Goal: Task Accomplishment & Management: Manage account settings

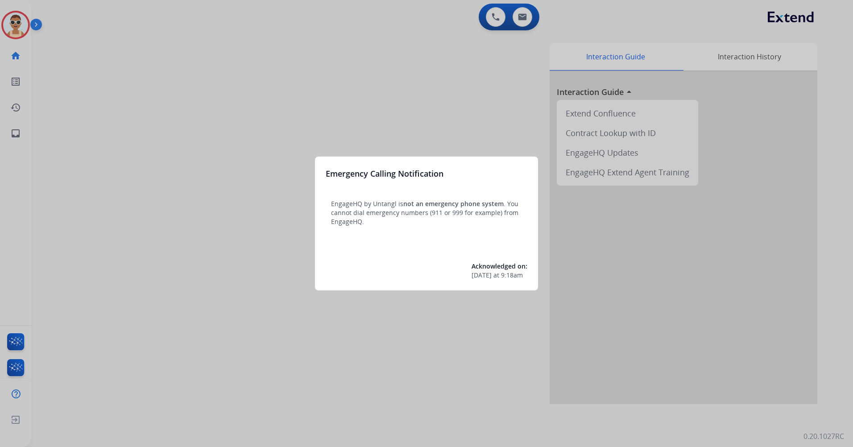
click at [273, 193] on div at bounding box center [426, 223] width 853 height 447
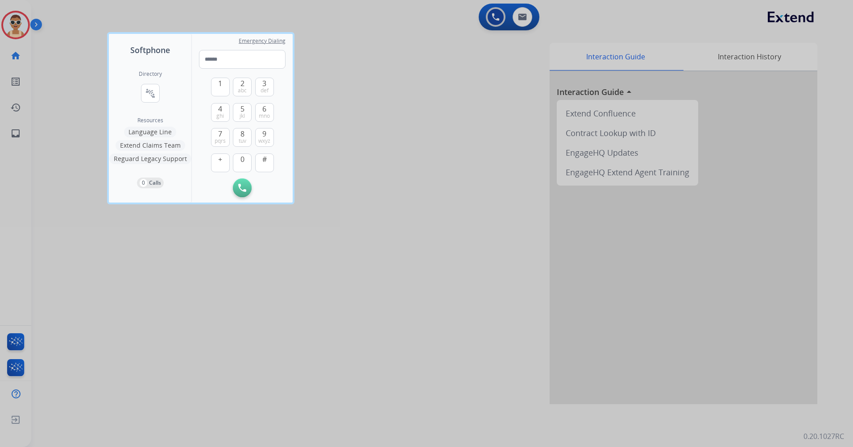
click at [282, 291] on div at bounding box center [426, 223] width 853 height 447
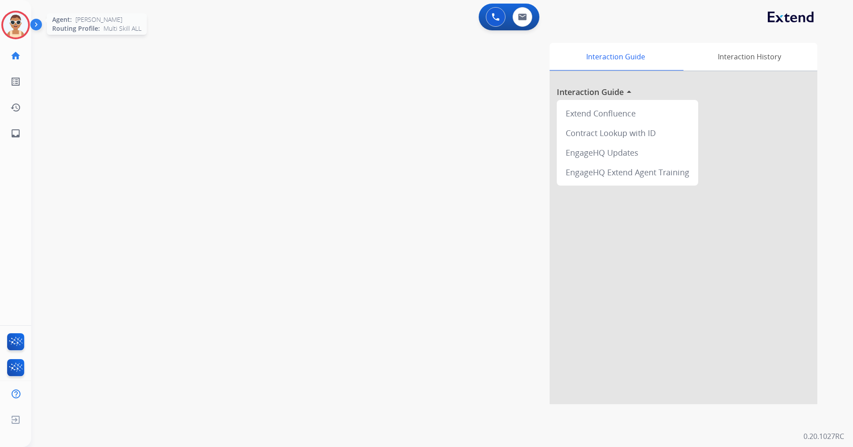
click at [8, 33] on img at bounding box center [15, 24] width 25 height 25
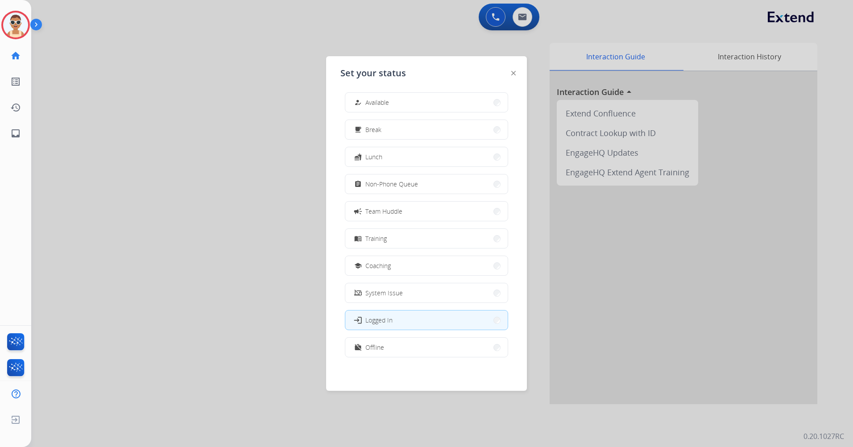
scroll to position [3, 0]
click at [433, 331] on div "how_to_reg Available free_breakfast Break fastfood Lunch assignment Non-Phone Q…" at bounding box center [426, 227] width 172 height 281
click at [453, 344] on button "work_off Offline" at bounding box center [426, 346] width 162 height 19
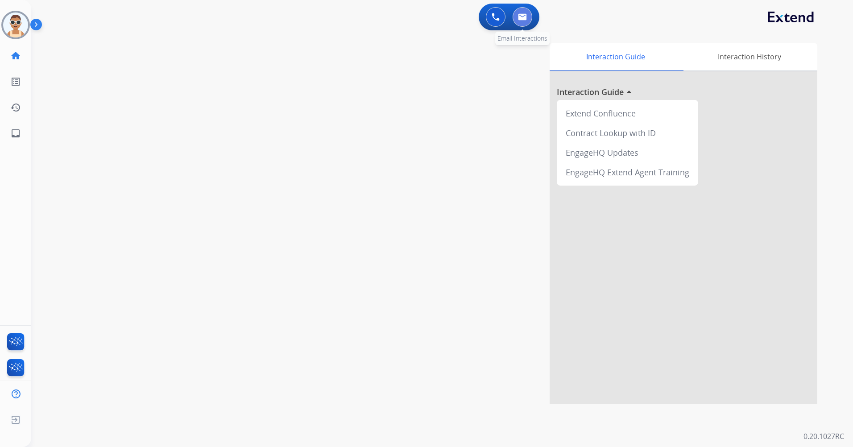
click at [522, 8] on button at bounding box center [523, 17] width 20 height 20
select select "**********"
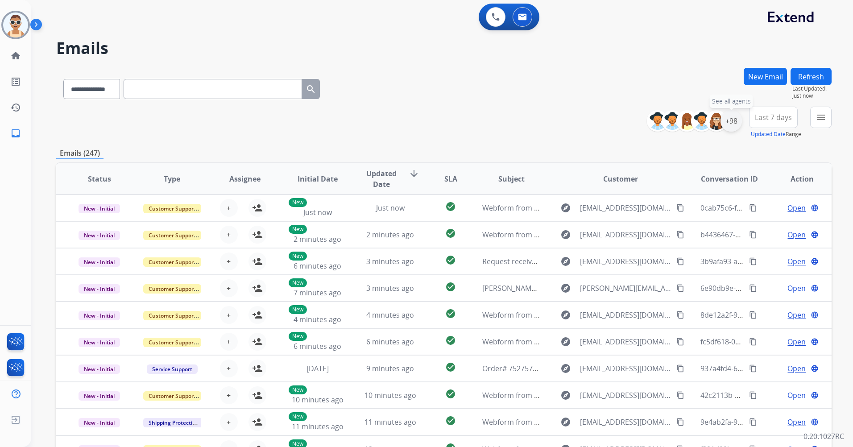
click at [732, 124] on div "+98" at bounding box center [731, 120] width 21 height 21
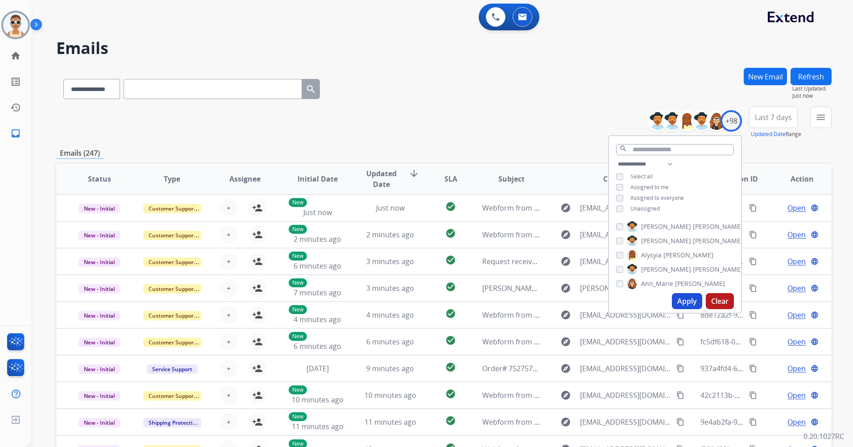
click at [664, 186] on span "Assigned to me" at bounding box center [649, 187] width 38 height 8
click at [687, 304] on button "Apply" at bounding box center [687, 301] width 30 height 16
click at [772, 116] on span "Last 7 days" at bounding box center [773, 118] width 37 height 4
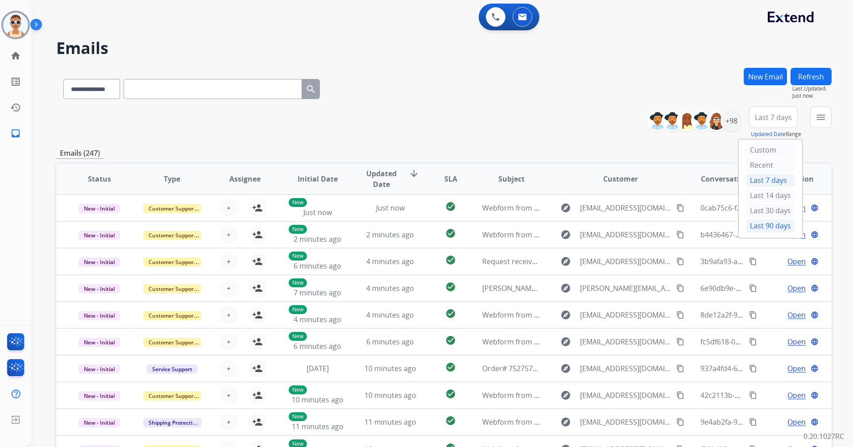
click at [767, 221] on div "Last 90 days" at bounding box center [770, 225] width 49 height 13
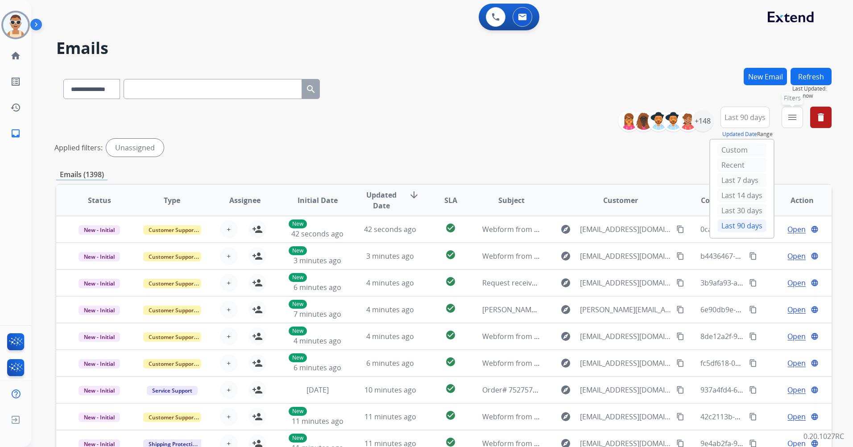
click at [796, 119] on mat-icon "menu" at bounding box center [792, 117] width 11 height 11
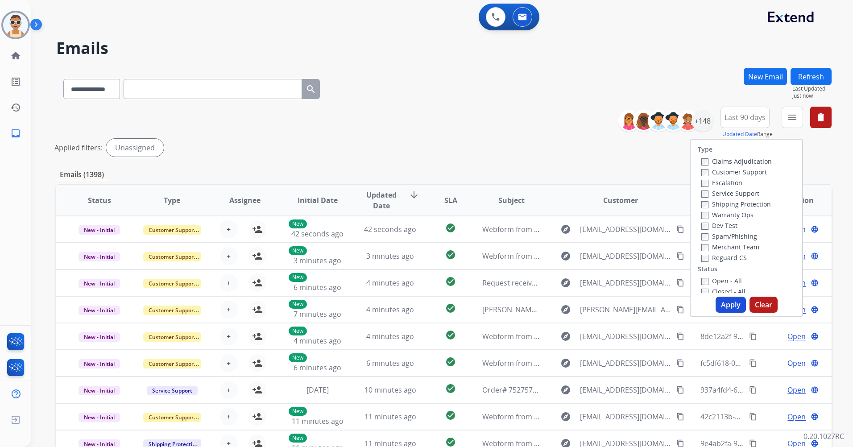
click at [737, 173] on label "Customer Support" at bounding box center [734, 172] width 66 height 8
click at [739, 205] on label "Shipping Protection" at bounding box center [736, 204] width 70 height 8
click at [730, 258] on label "Reguard CS" at bounding box center [724, 257] width 46 height 8
click at [727, 168] on label "New - Initial" at bounding box center [724, 168] width 47 height 8
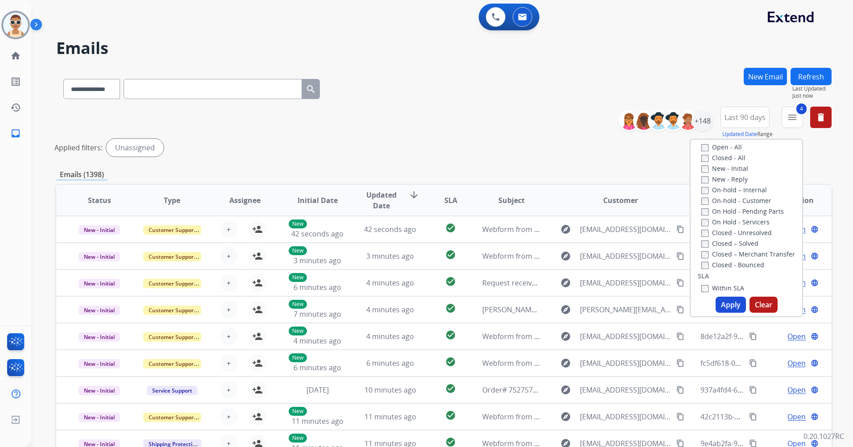
click at [722, 309] on button "Apply" at bounding box center [731, 305] width 30 height 16
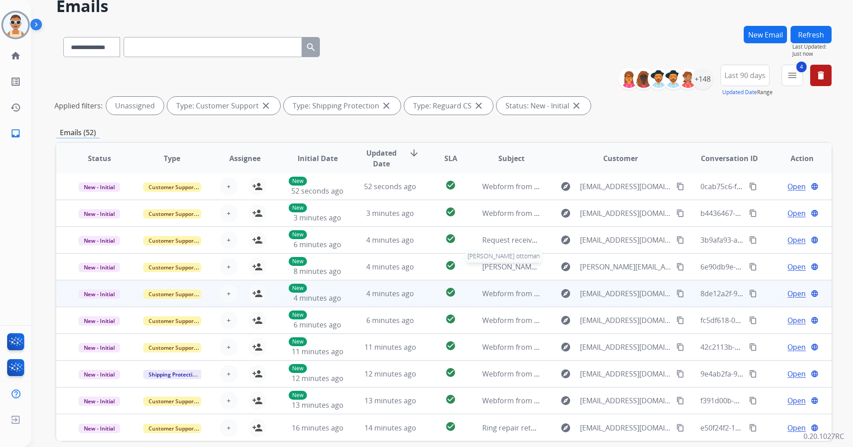
scroll to position [82, 0]
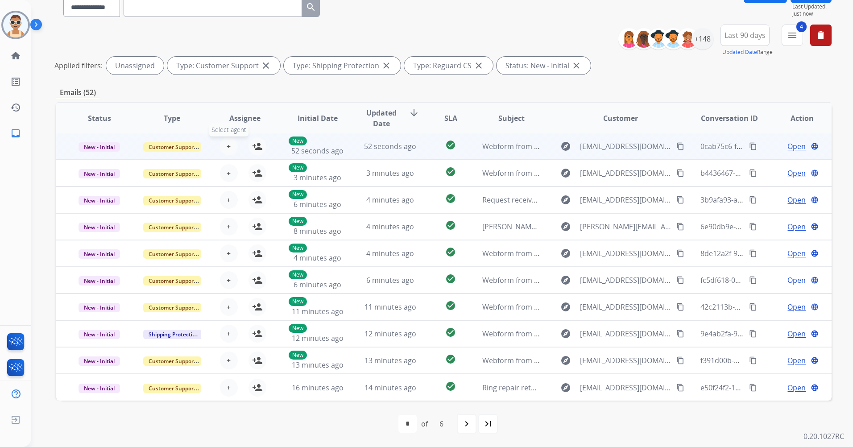
click at [227, 145] on span "+" at bounding box center [229, 146] width 4 height 11
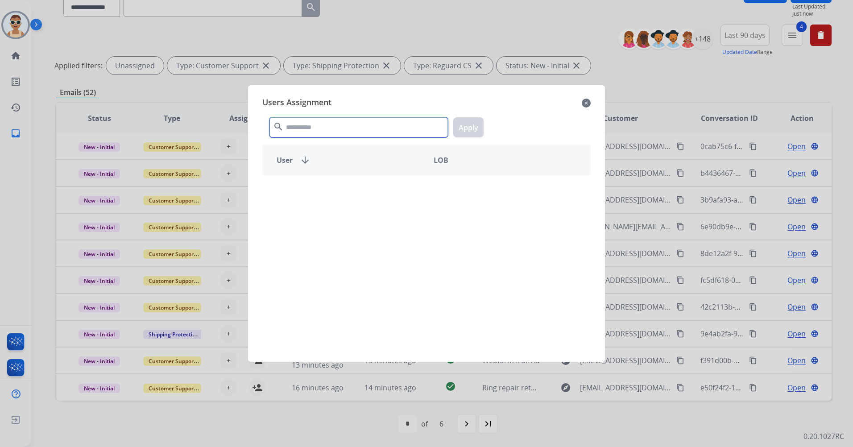
click at [311, 128] on input "text" at bounding box center [358, 127] width 178 height 20
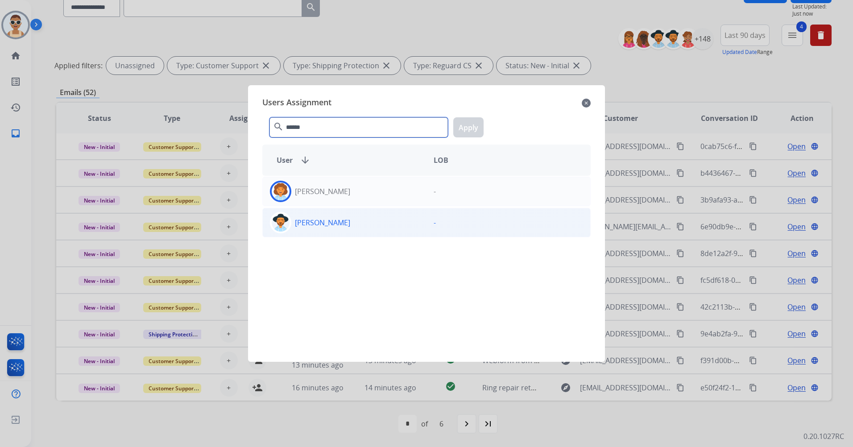
type input "******"
click at [350, 223] on p "[PERSON_NAME]" at bounding box center [322, 222] width 55 height 11
click at [468, 128] on button "Apply" at bounding box center [468, 127] width 30 height 20
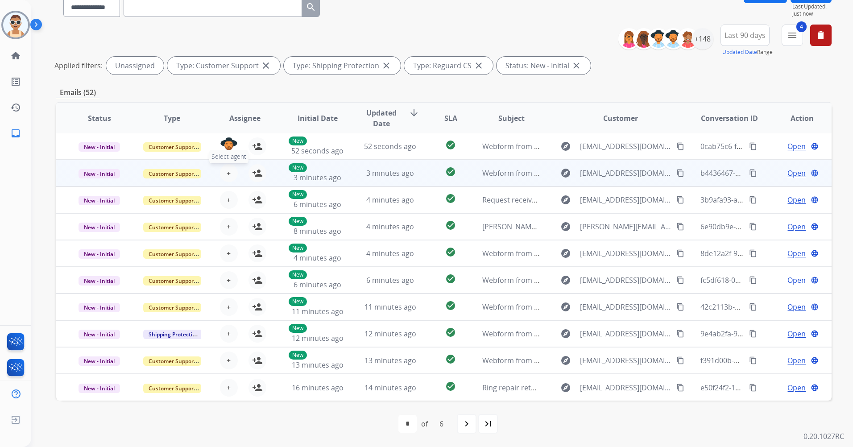
click at [222, 173] on button "+ Select agent" at bounding box center [229, 173] width 18 height 18
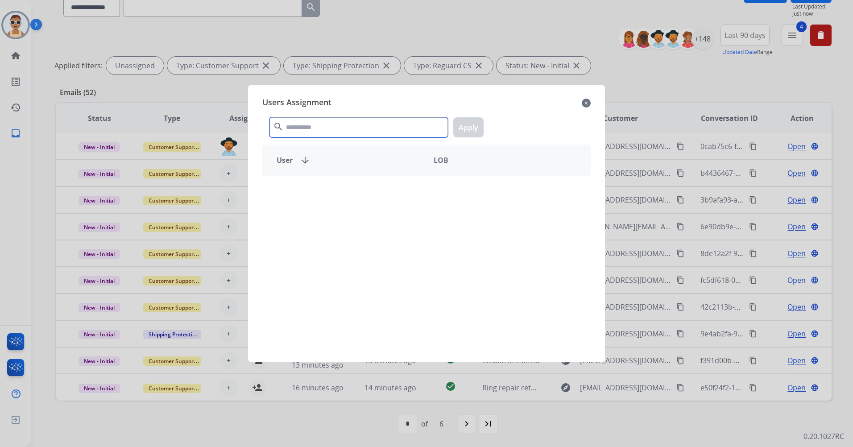
click at [300, 121] on input "text" at bounding box center [358, 127] width 178 height 20
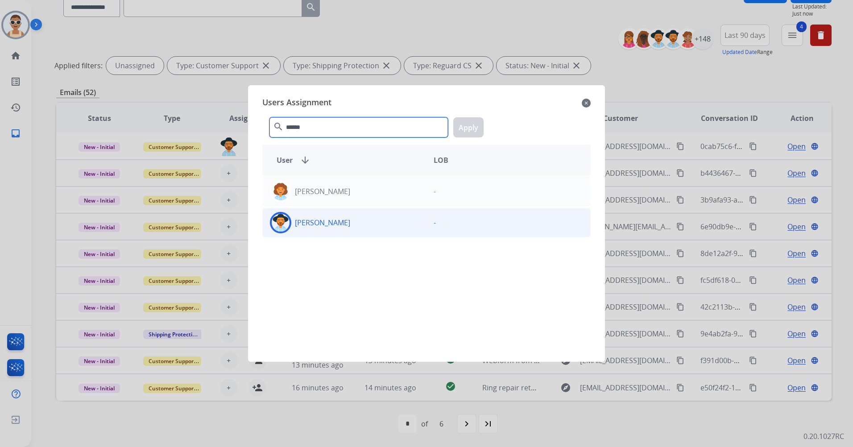
type input "******"
click at [359, 228] on div "[PERSON_NAME]" at bounding box center [345, 222] width 164 height 21
click at [472, 124] on button "Apply" at bounding box center [468, 127] width 30 height 20
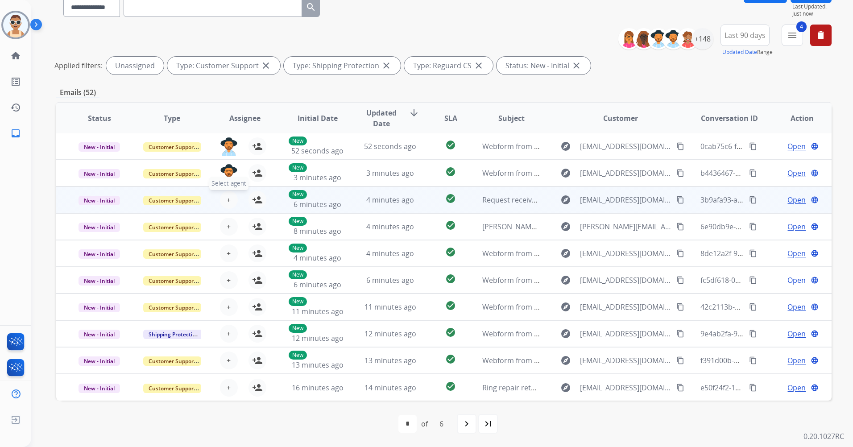
click at [227, 197] on span "+" at bounding box center [229, 200] width 4 height 11
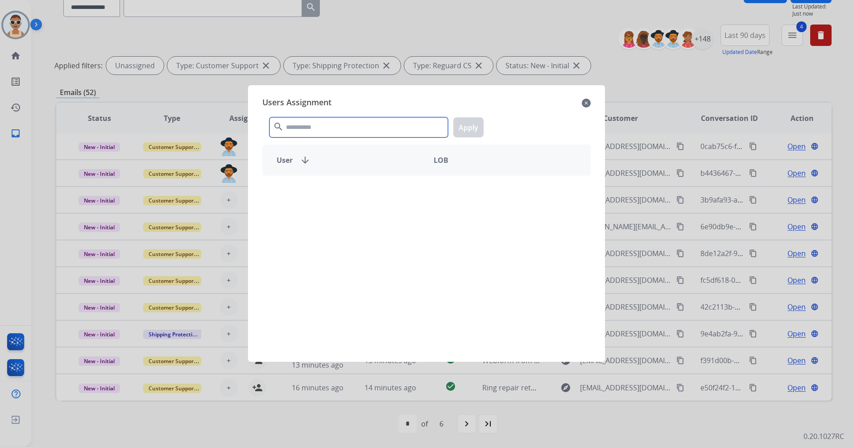
click at [303, 134] on input "text" at bounding box center [358, 127] width 178 height 20
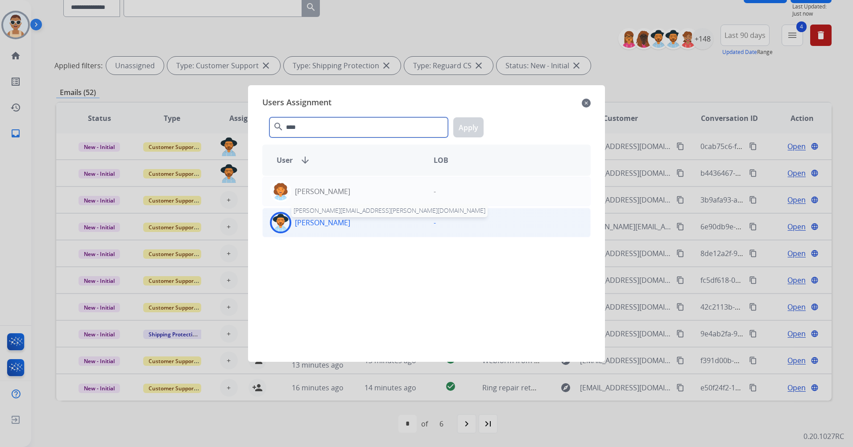
type input "****"
click at [340, 227] on p "[PERSON_NAME]" at bounding box center [322, 222] width 55 height 11
click at [469, 123] on button "Apply" at bounding box center [468, 127] width 30 height 20
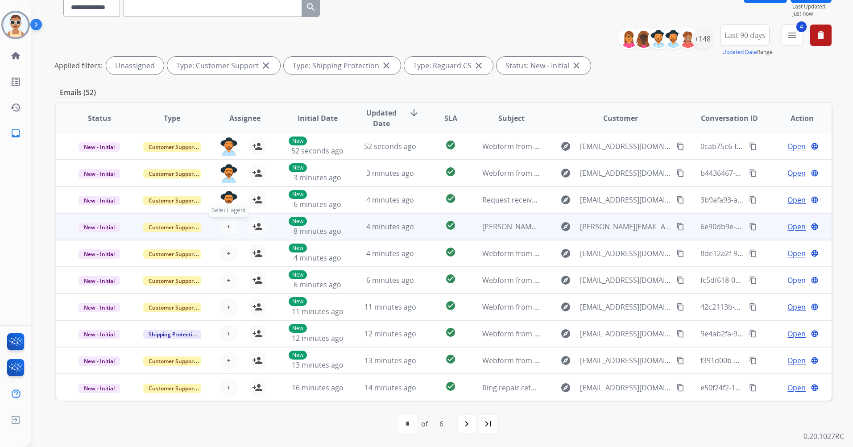
click at [229, 222] on button "+ Select agent" at bounding box center [229, 227] width 18 height 18
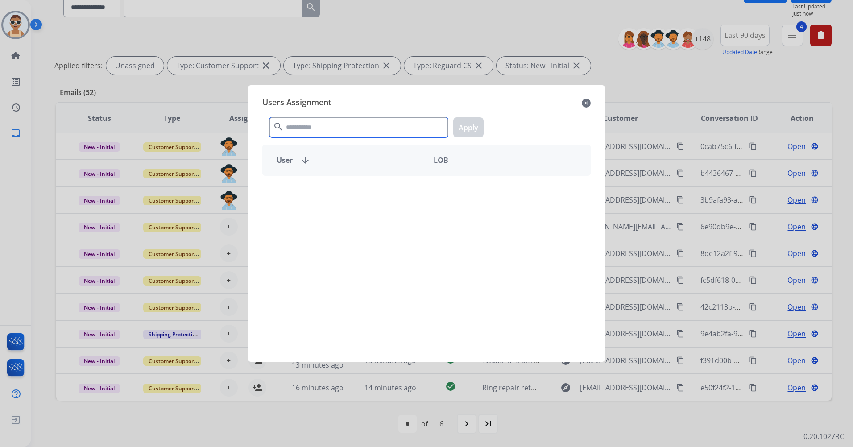
click at [309, 124] on input "text" at bounding box center [358, 127] width 178 height 20
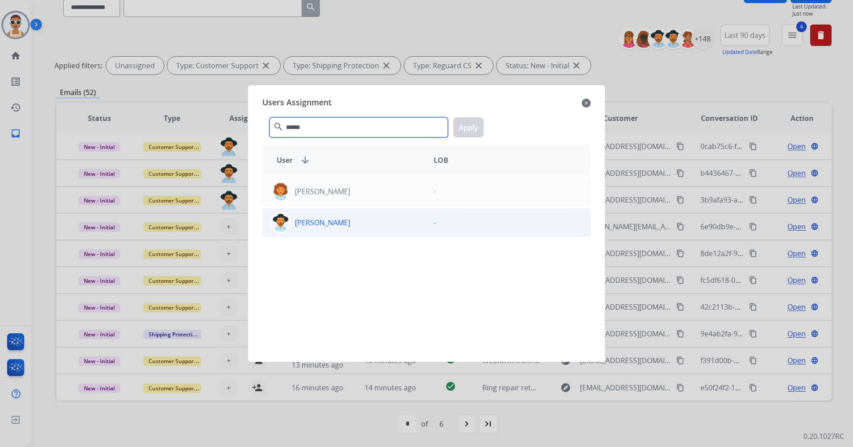
type input "******"
click at [370, 229] on div "[PERSON_NAME]" at bounding box center [345, 222] width 164 height 21
click at [458, 124] on button "Apply" at bounding box center [468, 127] width 30 height 20
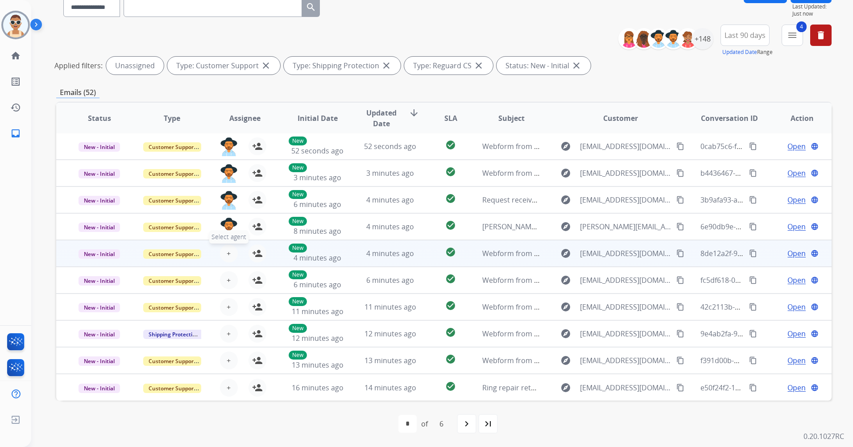
click at [224, 253] on button "+ Select agent" at bounding box center [229, 253] width 18 height 18
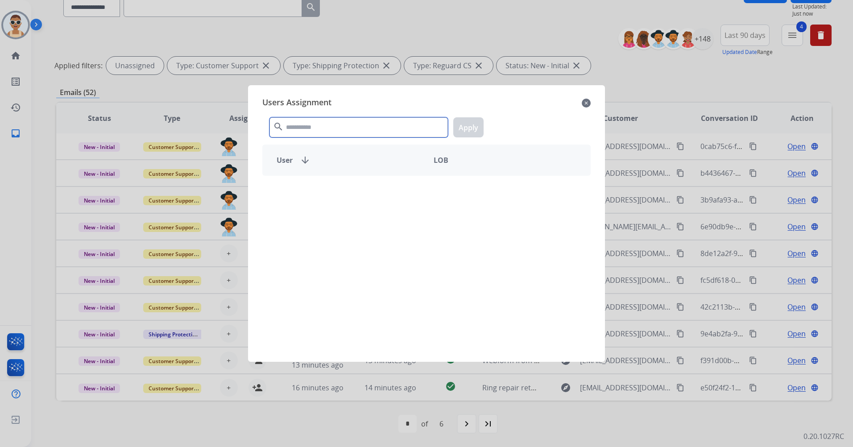
click at [319, 128] on input "text" at bounding box center [358, 127] width 178 height 20
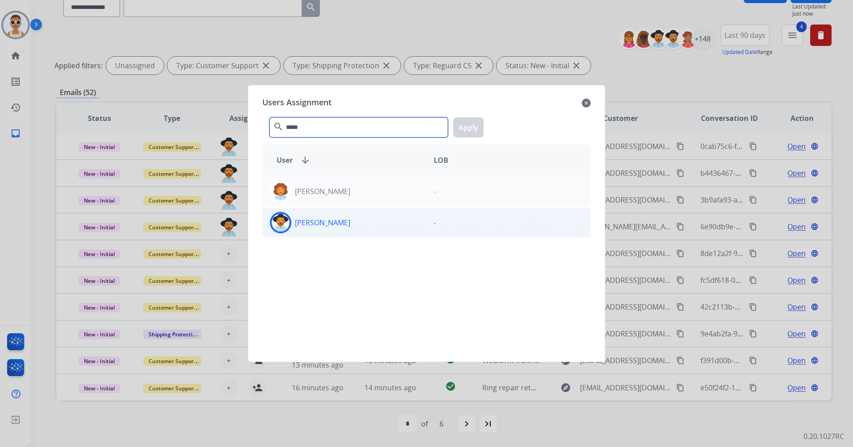
type input "*****"
click at [366, 231] on div "[PERSON_NAME]" at bounding box center [345, 222] width 164 height 21
click at [458, 126] on button "Apply" at bounding box center [468, 127] width 30 height 20
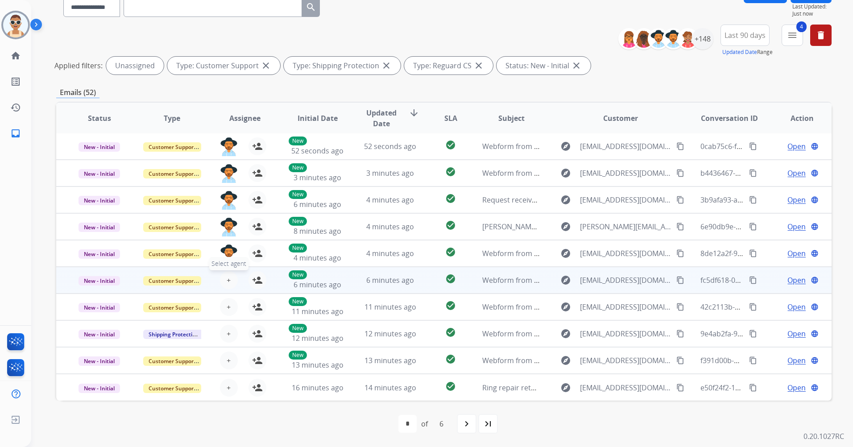
click at [224, 276] on button "+ Select agent" at bounding box center [229, 280] width 18 height 18
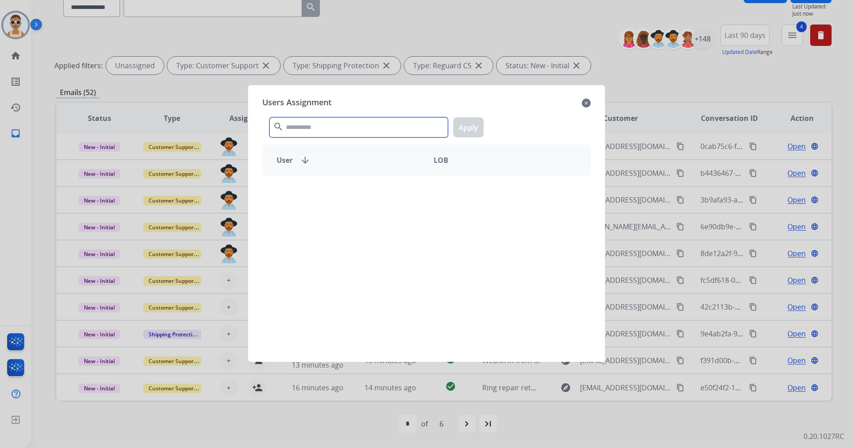
click at [325, 131] on input "text" at bounding box center [358, 127] width 178 height 20
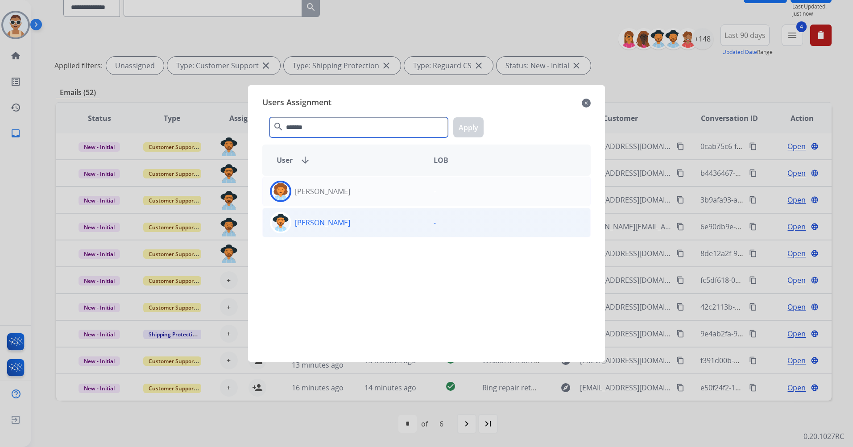
type input "*******"
click at [350, 220] on p "[PERSON_NAME]" at bounding box center [322, 222] width 55 height 11
click at [464, 121] on button "Apply" at bounding box center [468, 127] width 30 height 20
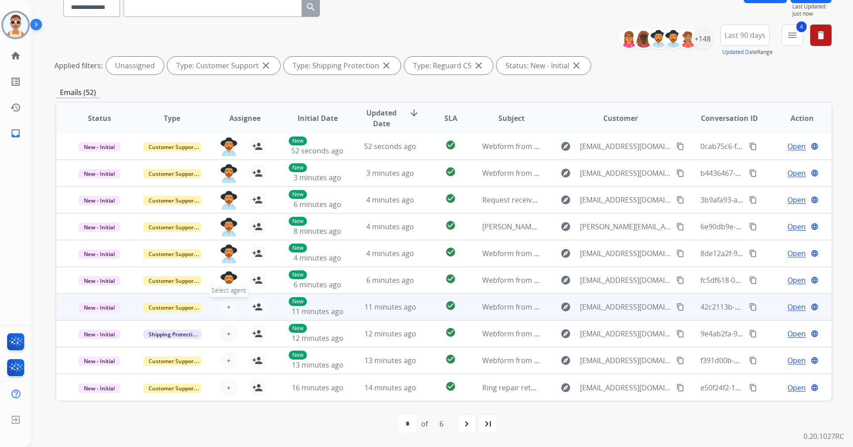
click at [227, 309] on span "+" at bounding box center [229, 307] width 4 height 11
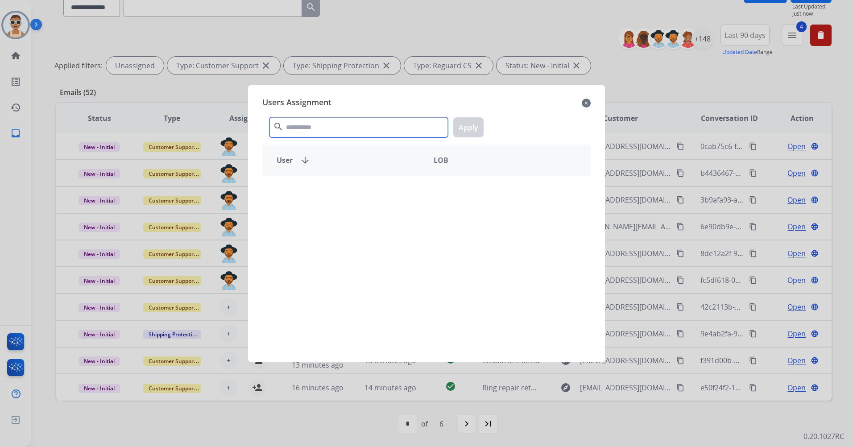
click at [298, 126] on input "text" at bounding box center [358, 127] width 178 height 20
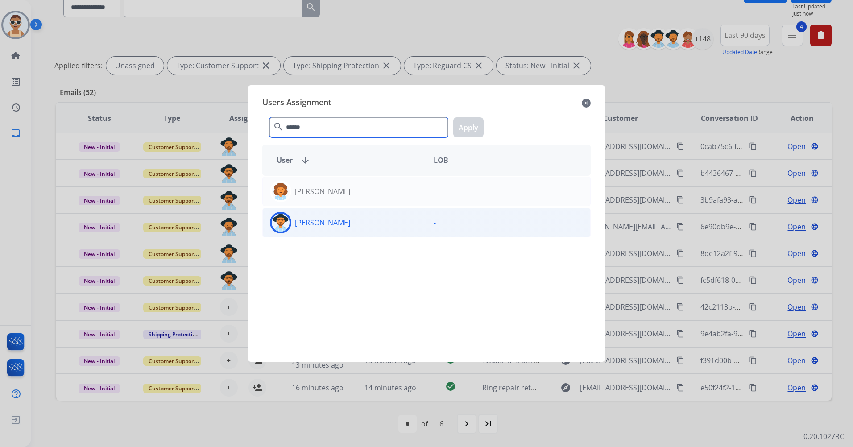
type input "******"
click at [331, 215] on div "[PERSON_NAME]" at bounding box center [345, 222] width 164 height 21
click at [466, 120] on button "Apply" at bounding box center [468, 127] width 30 height 20
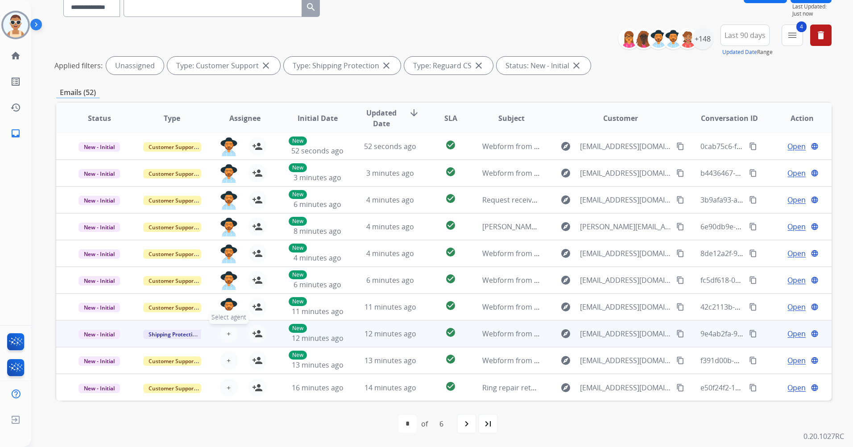
click at [229, 333] on span "+" at bounding box center [229, 333] width 4 height 11
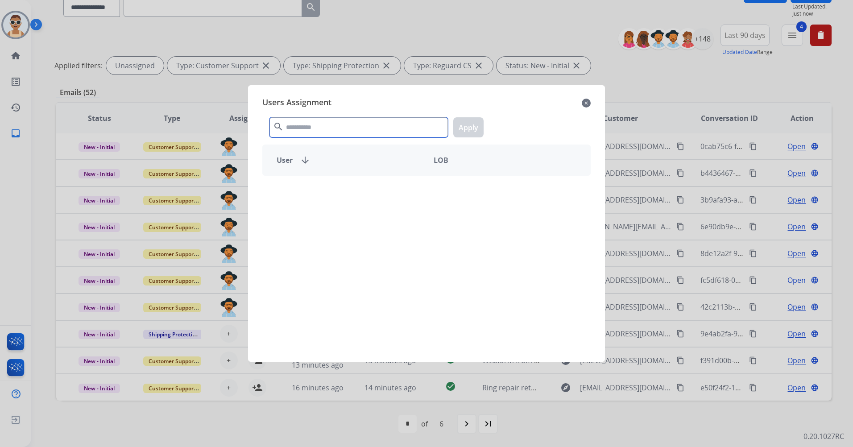
click at [325, 124] on input "text" at bounding box center [358, 127] width 178 height 20
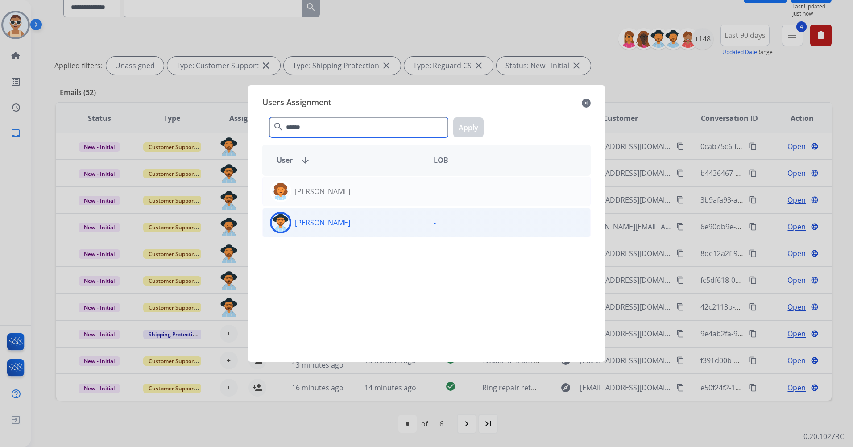
type input "******"
drag, startPoint x: 368, startPoint y: 220, endPoint x: 375, endPoint y: 211, distance: 11.5
click at [368, 220] on div "[PERSON_NAME]" at bounding box center [345, 222] width 164 height 21
click at [462, 128] on button "Apply" at bounding box center [468, 127] width 30 height 20
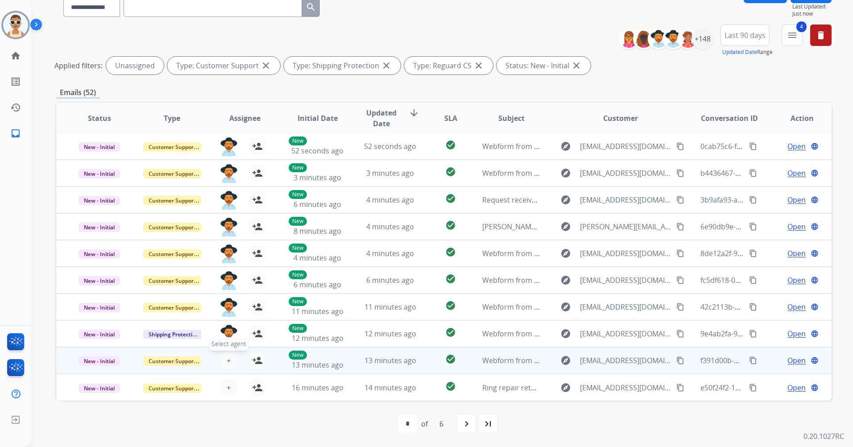
click at [228, 359] on span "+" at bounding box center [229, 360] width 4 height 11
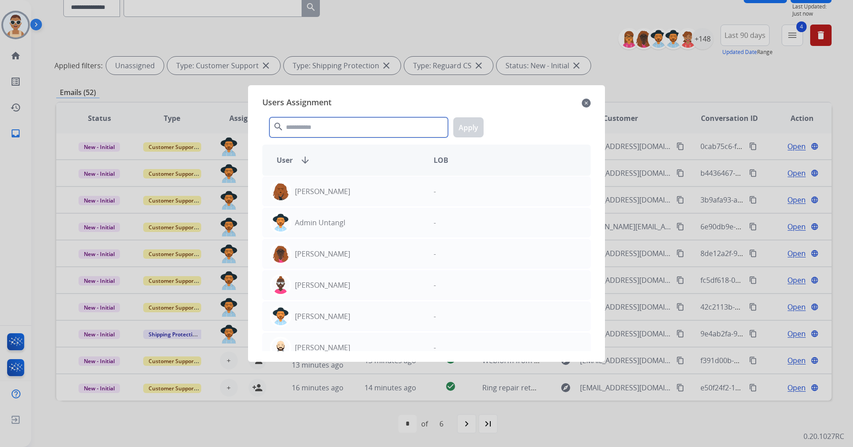
click at [327, 124] on input "text" at bounding box center [358, 127] width 178 height 20
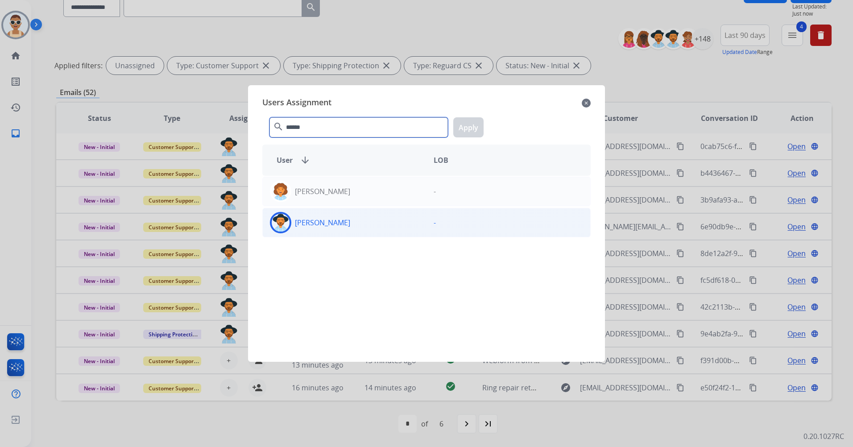
type input "******"
click at [366, 221] on div "[PERSON_NAME]" at bounding box center [345, 222] width 164 height 21
drag, startPoint x: 467, startPoint y: 124, endPoint x: 455, endPoint y: 138, distance: 19.0
click at [468, 124] on button "Apply" at bounding box center [468, 127] width 30 height 20
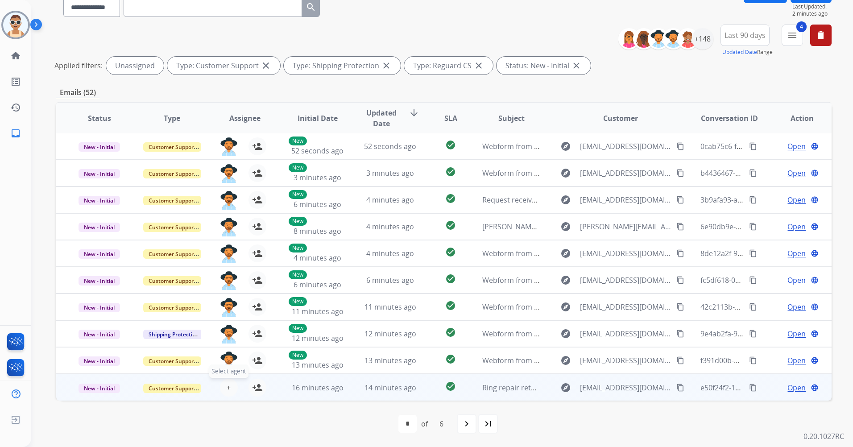
click at [230, 384] on button "+ Select agent" at bounding box center [229, 388] width 18 height 18
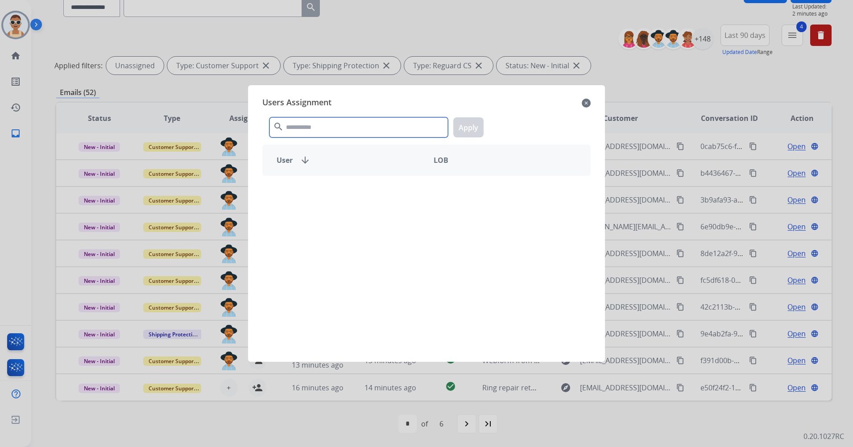
click at [321, 129] on input "text" at bounding box center [358, 127] width 178 height 20
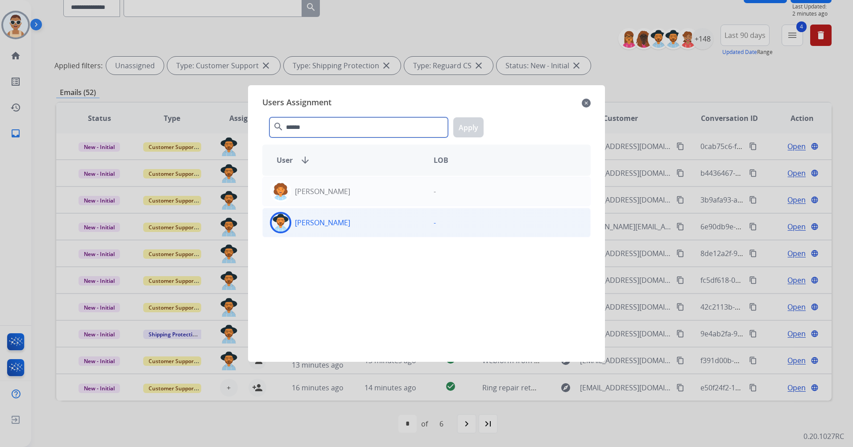
type input "******"
drag, startPoint x: 380, startPoint y: 215, endPoint x: 390, endPoint y: 203, distance: 15.3
click at [380, 215] on div "[PERSON_NAME]" at bounding box center [345, 222] width 164 height 21
click at [470, 123] on button "Apply" at bounding box center [468, 127] width 30 height 20
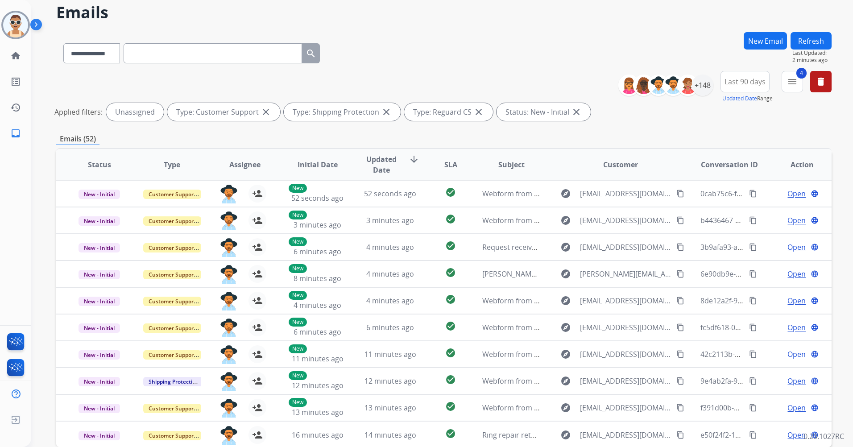
scroll to position [0, 0]
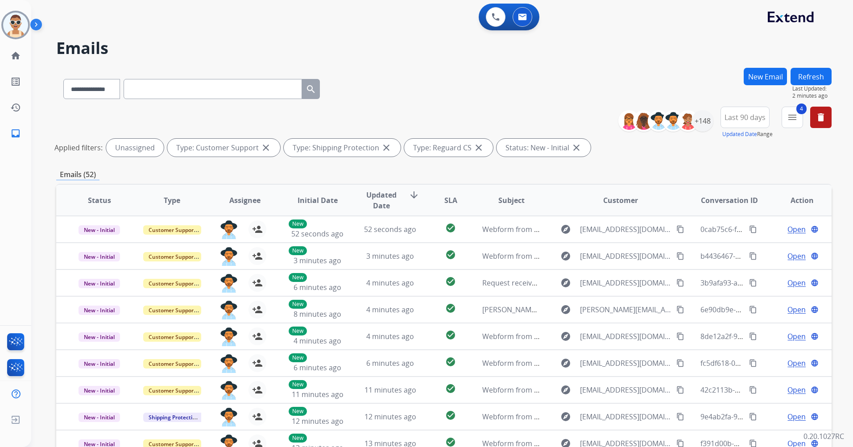
click at [808, 81] on button "Refresh" at bounding box center [811, 76] width 41 height 17
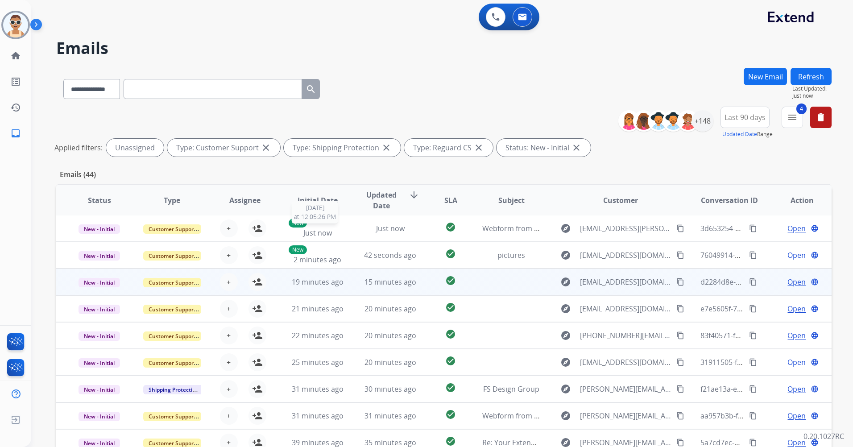
scroll to position [82, 0]
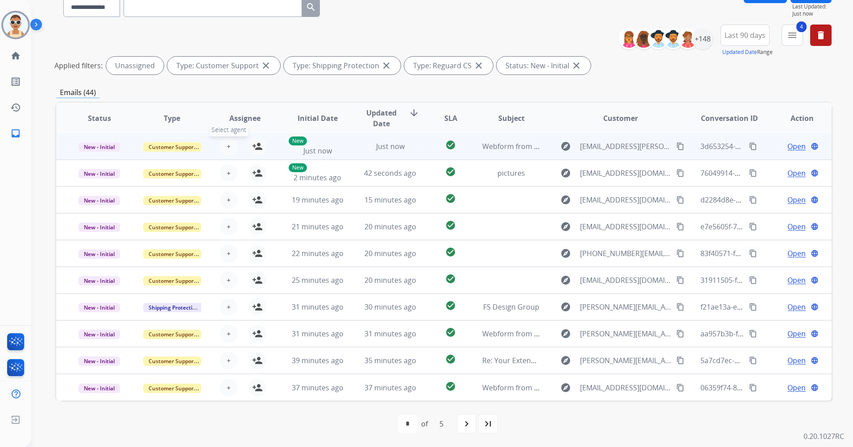
click at [223, 150] on button "+ Select agent" at bounding box center [229, 146] width 18 height 18
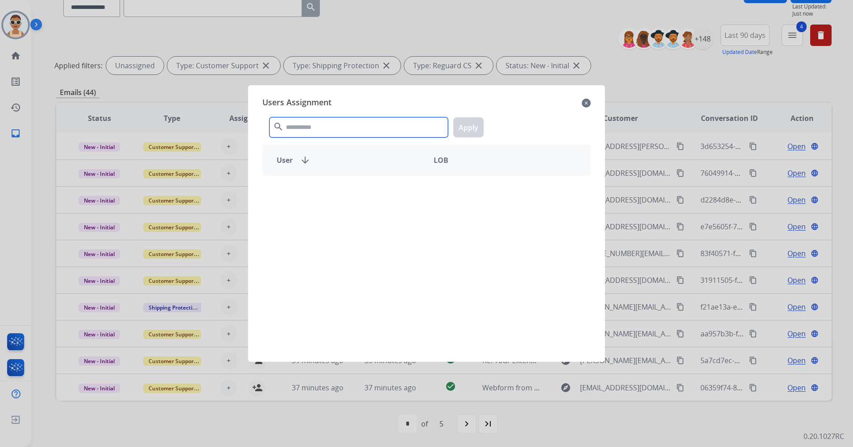
click at [299, 129] on input "text" at bounding box center [358, 127] width 178 height 20
type input "***"
click at [354, 185] on div "[PERSON_NAME]" at bounding box center [345, 191] width 164 height 21
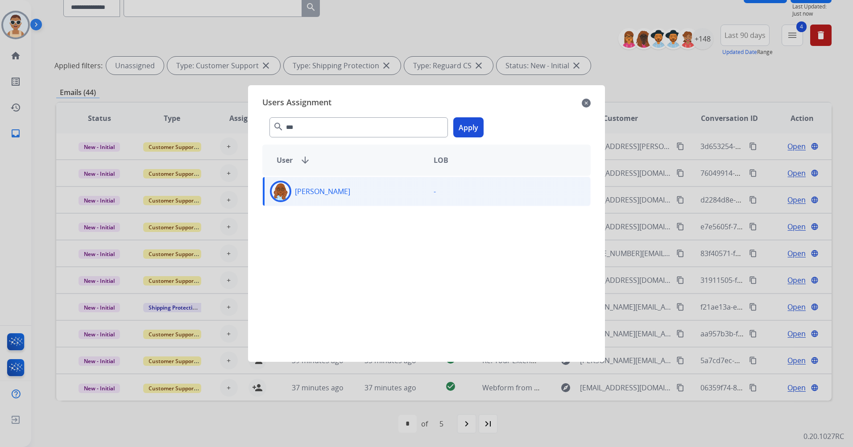
click at [455, 129] on button "Apply" at bounding box center [468, 127] width 30 height 20
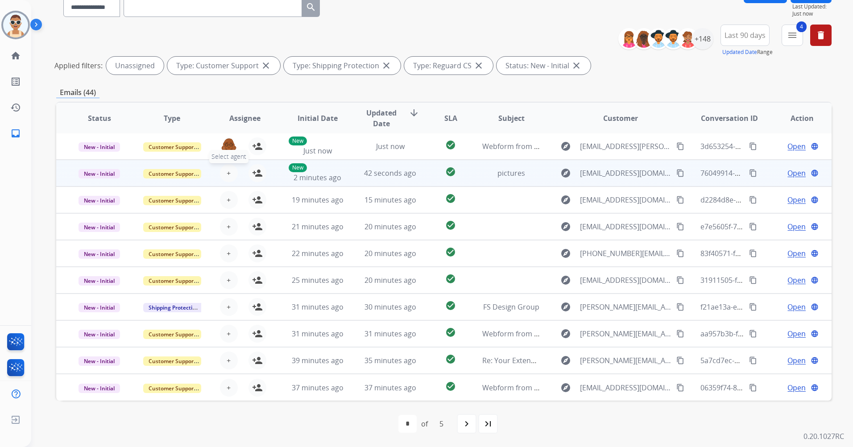
click at [231, 167] on button "+ Select agent" at bounding box center [229, 173] width 18 height 18
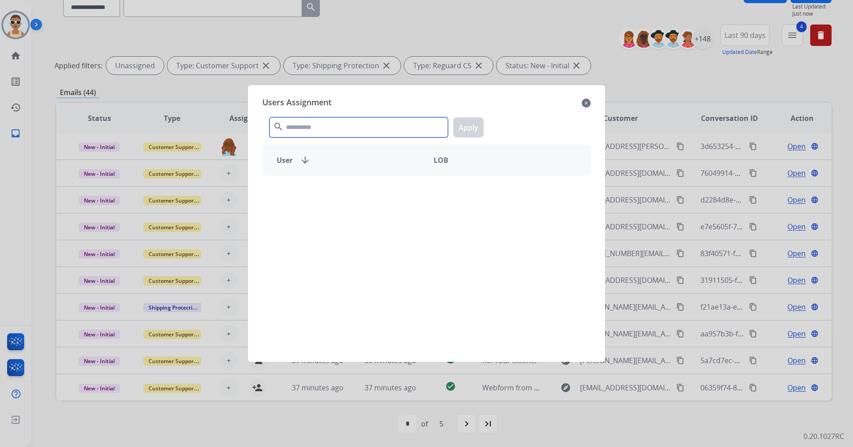
click at [297, 128] on input "text" at bounding box center [358, 127] width 178 height 20
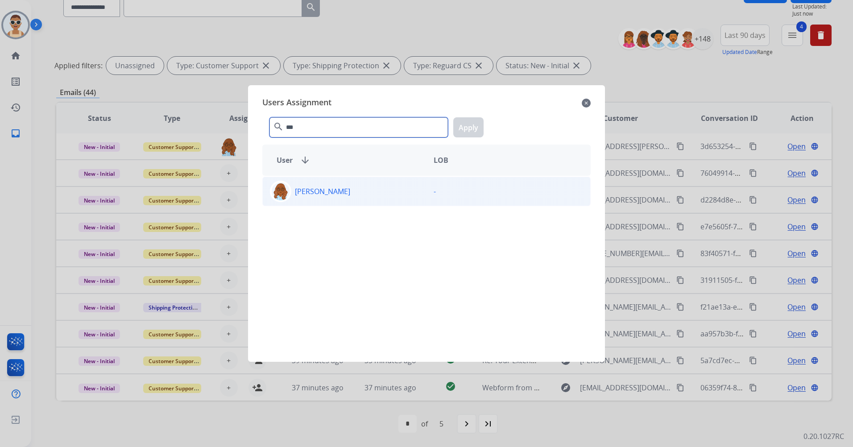
type input "***"
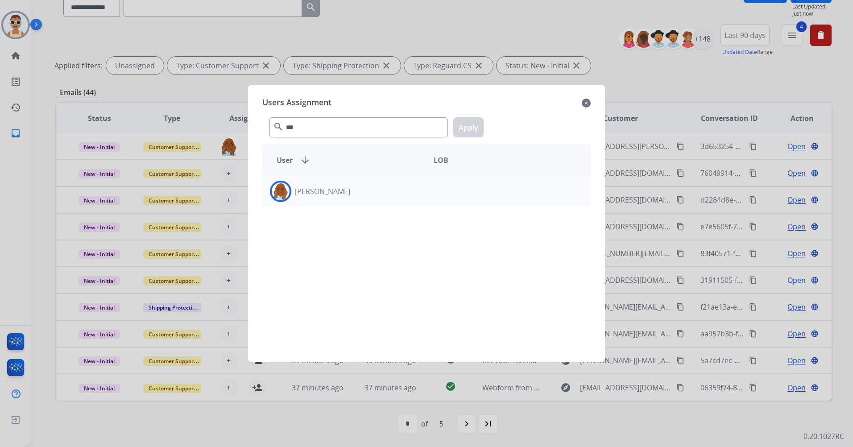
drag, startPoint x: 352, startPoint y: 198, endPoint x: 467, endPoint y: 151, distance: 124.3
click at [352, 197] on div "[PERSON_NAME]" at bounding box center [345, 191] width 164 height 21
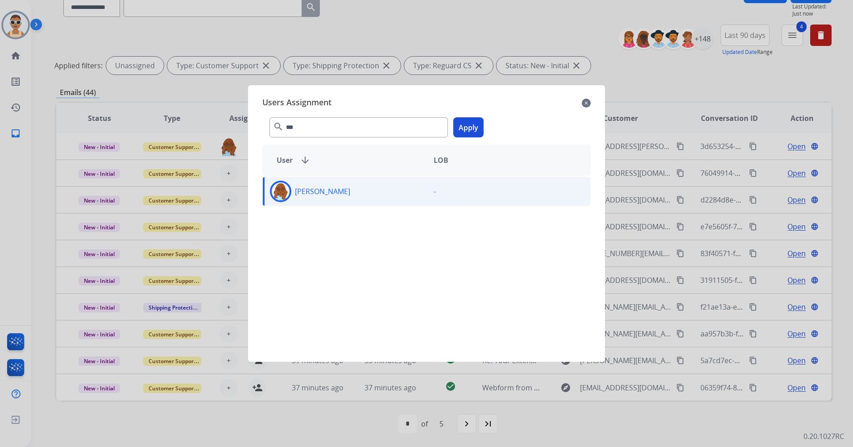
click at [463, 129] on button "Apply" at bounding box center [468, 127] width 30 height 20
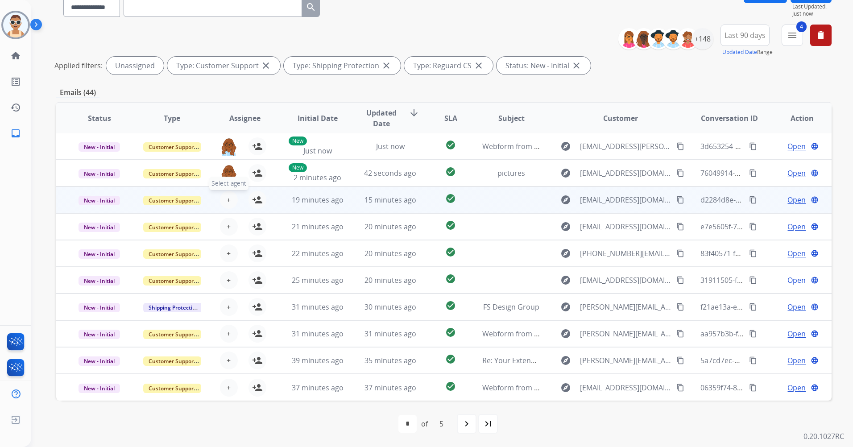
click at [221, 201] on button "+ Select agent" at bounding box center [229, 200] width 18 height 18
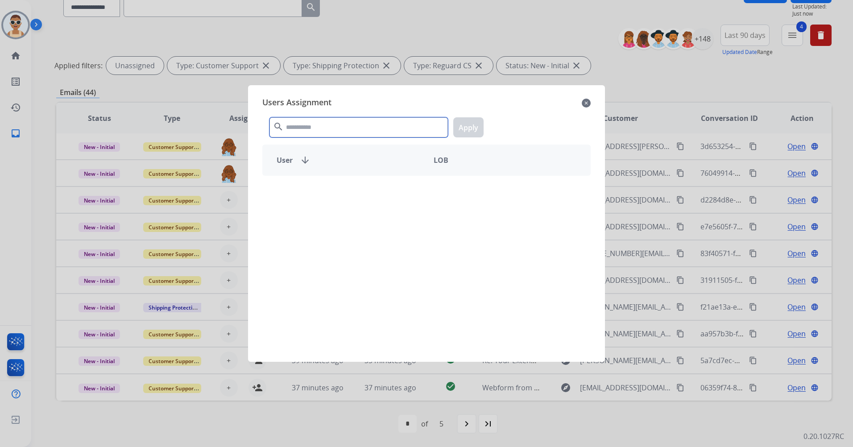
click at [303, 124] on input "text" at bounding box center [358, 127] width 178 height 20
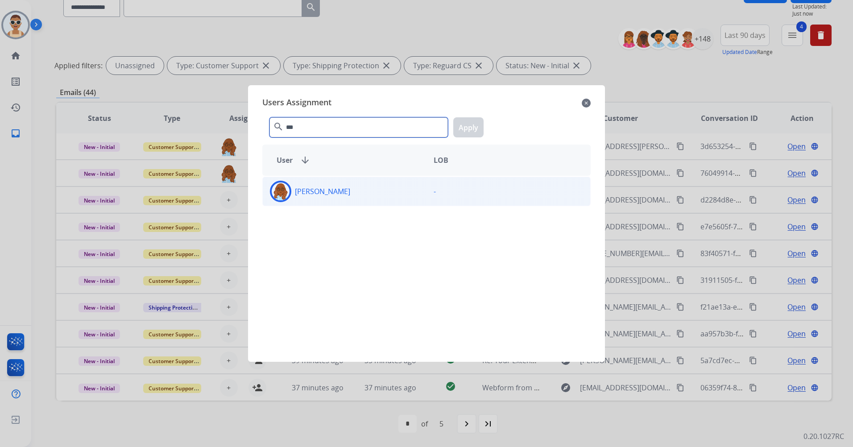
type input "***"
click at [336, 185] on div "[PERSON_NAME]" at bounding box center [345, 191] width 164 height 21
click at [475, 125] on button "Apply" at bounding box center [468, 127] width 30 height 20
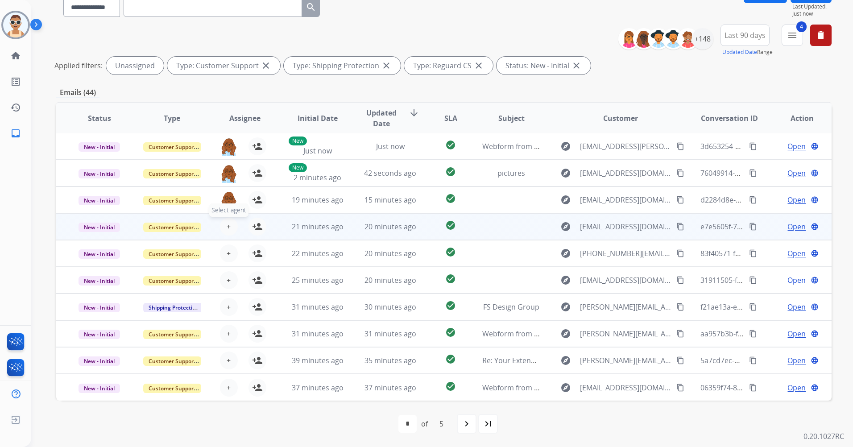
click at [232, 220] on button "+ Select agent" at bounding box center [229, 227] width 18 height 18
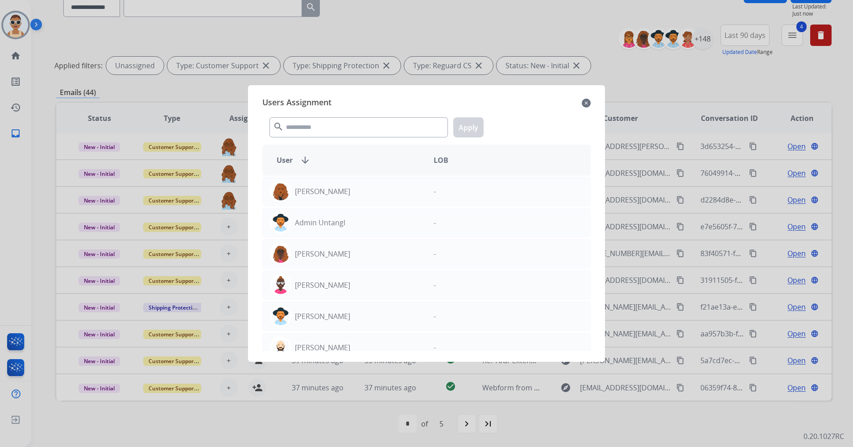
click at [315, 139] on div "search Apply" at bounding box center [426, 125] width 328 height 31
click at [317, 132] on input "text" at bounding box center [358, 127] width 178 height 20
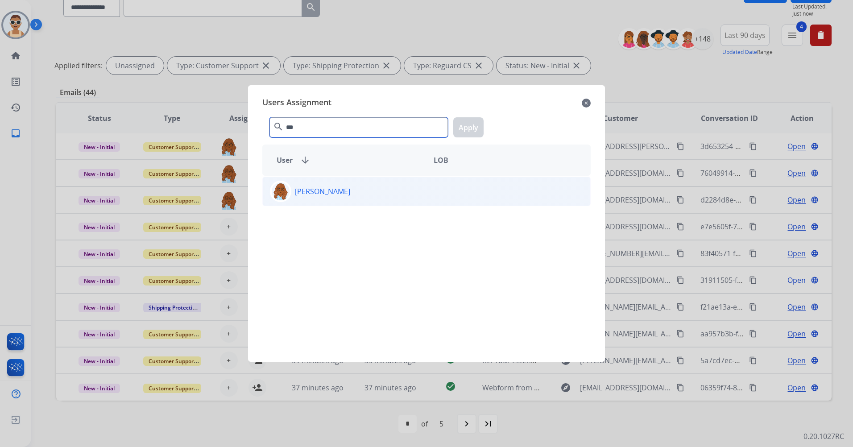
type input "***"
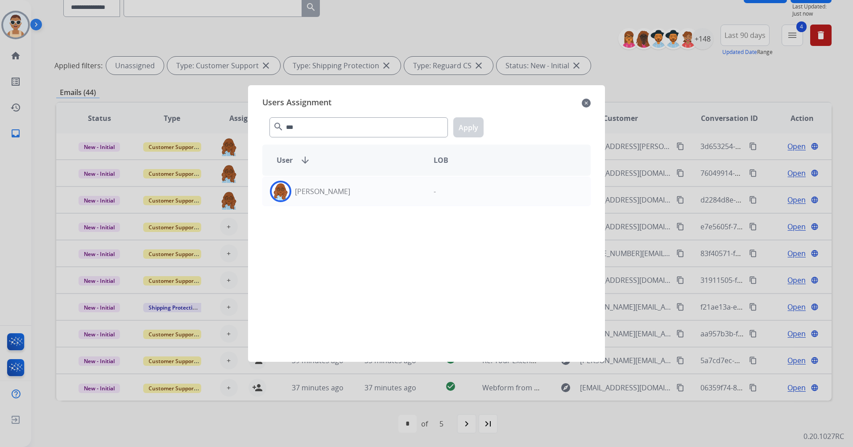
drag, startPoint x: 345, startPoint y: 181, endPoint x: 451, endPoint y: 160, distance: 108.3
click at [345, 181] on div "[PERSON_NAME]" at bounding box center [345, 191] width 164 height 21
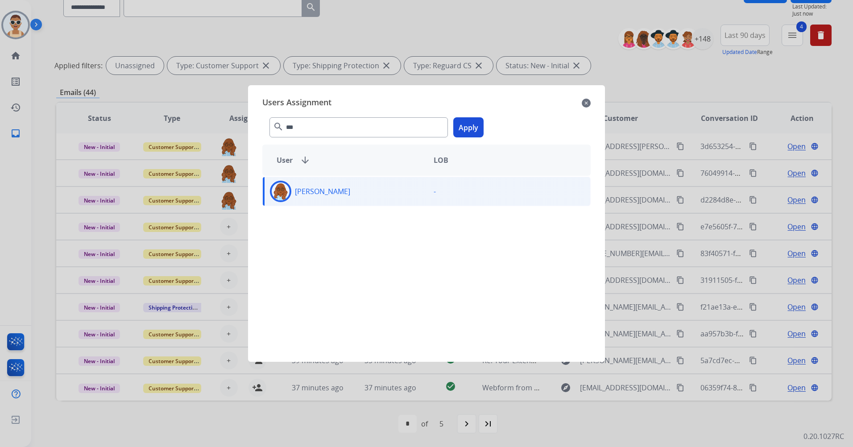
click at [464, 127] on button "Apply" at bounding box center [468, 127] width 30 height 20
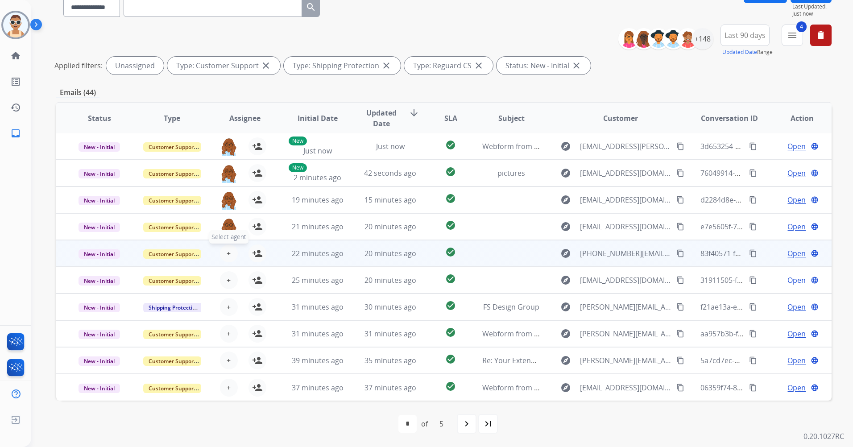
click at [224, 254] on button "+ Select agent" at bounding box center [229, 253] width 18 height 18
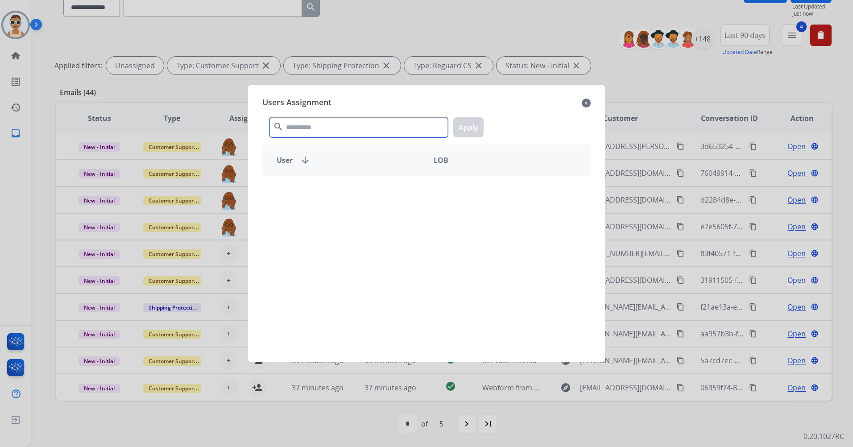
click at [305, 128] on input "text" at bounding box center [358, 127] width 178 height 20
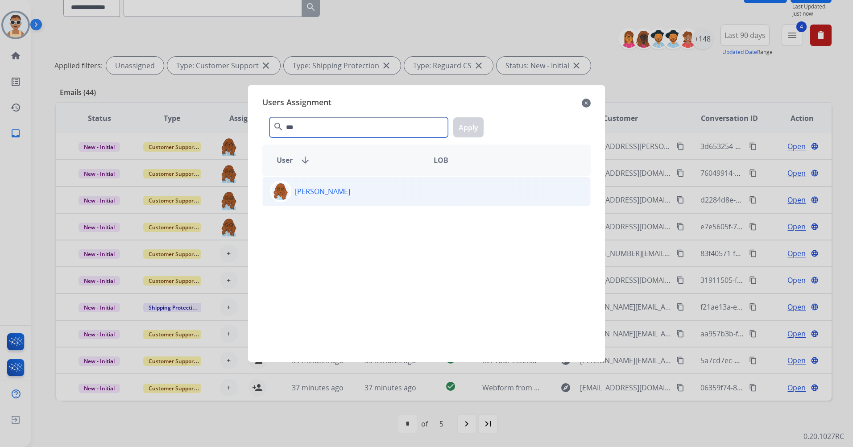
type input "***"
click at [352, 187] on div "[PERSON_NAME]" at bounding box center [345, 191] width 164 height 21
drag, startPoint x: 477, startPoint y: 134, endPoint x: 450, endPoint y: 161, distance: 37.5
click at [477, 133] on button "Apply" at bounding box center [468, 127] width 30 height 20
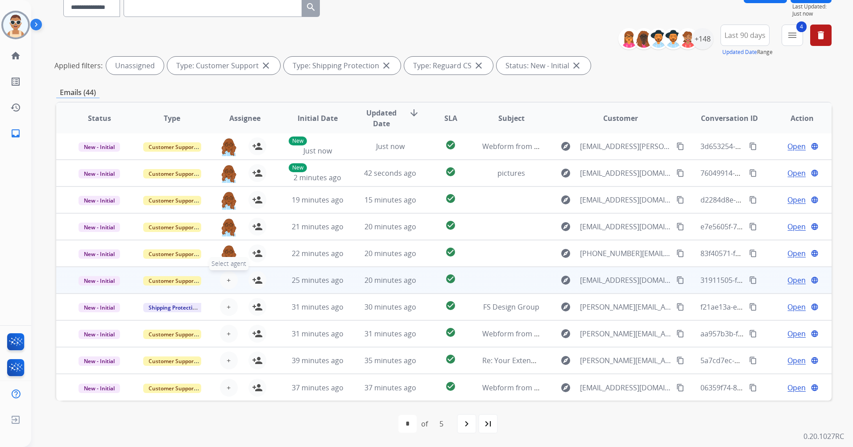
click at [227, 281] on span "+" at bounding box center [229, 280] width 4 height 11
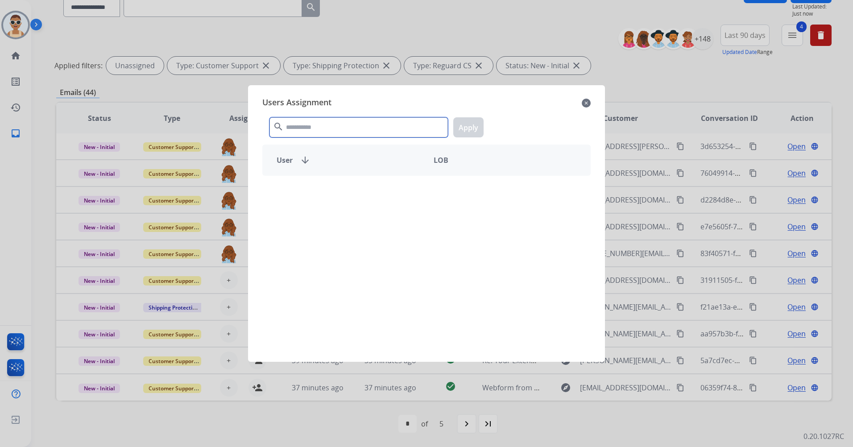
click at [313, 128] on input "text" at bounding box center [358, 127] width 178 height 20
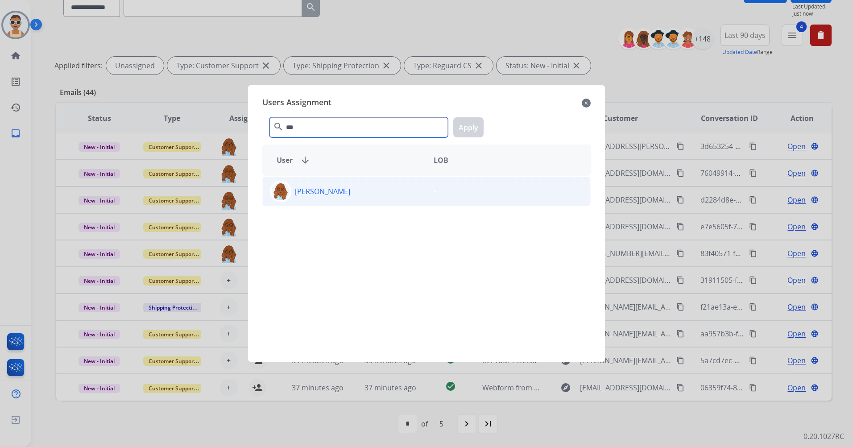
type input "***"
click at [361, 200] on div "[PERSON_NAME]" at bounding box center [345, 191] width 164 height 21
click at [463, 124] on button "Apply" at bounding box center [468, 127] width 30 height 20
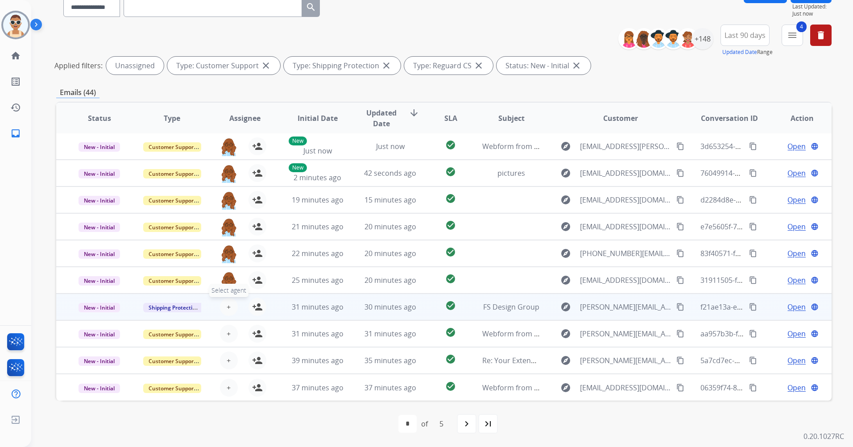
click at [228, 300] on button "+ Select agent" at bounding box center [229, 307] width 18 height 18
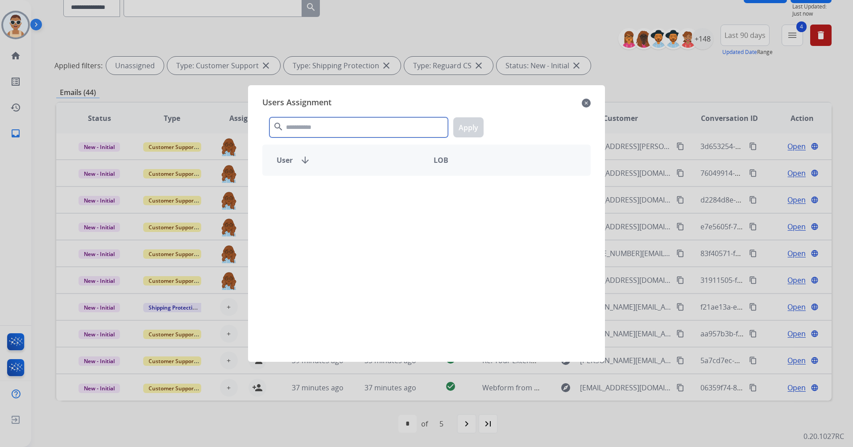
click at [341, 124] on input "text" at bounding box center [358, 127] width 178 height 20
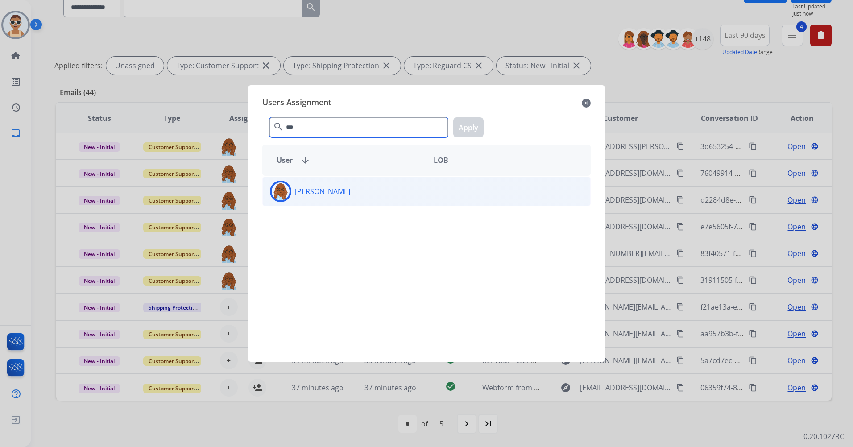
type input "***"
click at [352, 186] on div "[PERSON_NAME]" at bounding box center [345, 191] width 164 height 21
click at [460, 125] on button "Apply" at bounding box center [468, 127] width 30 height 20
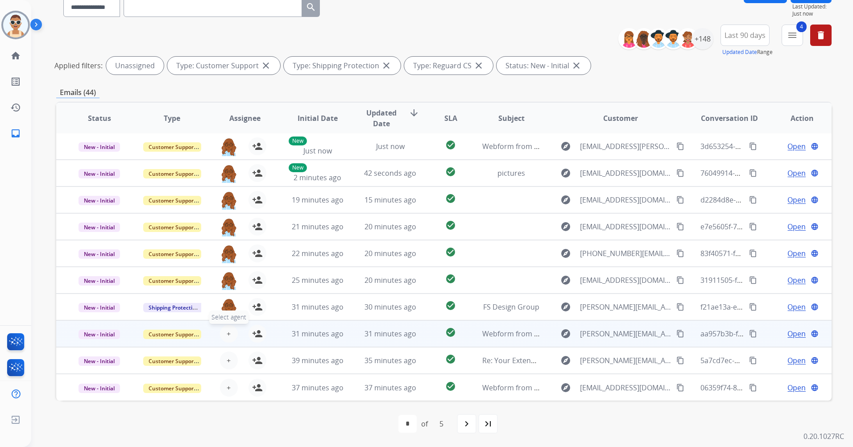
click at [227, 332] on span "+" at bounding box center [229, 333] width 4 height 11
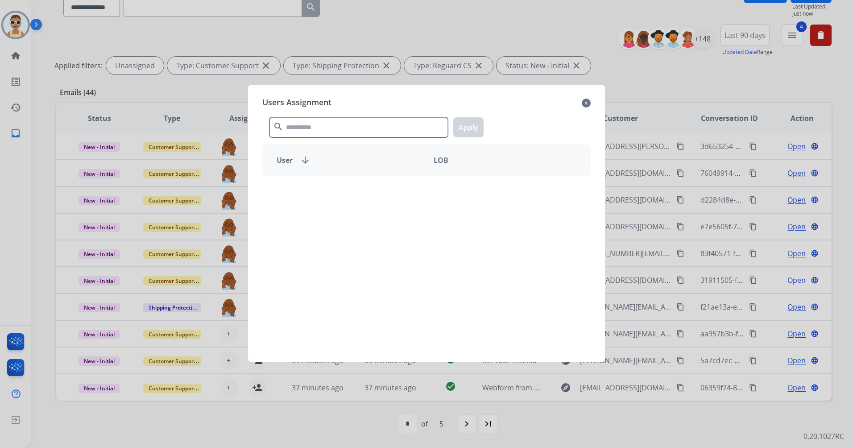
click at [286, 129] on input "text" at bounding box center [358, 127] width 178 height 20
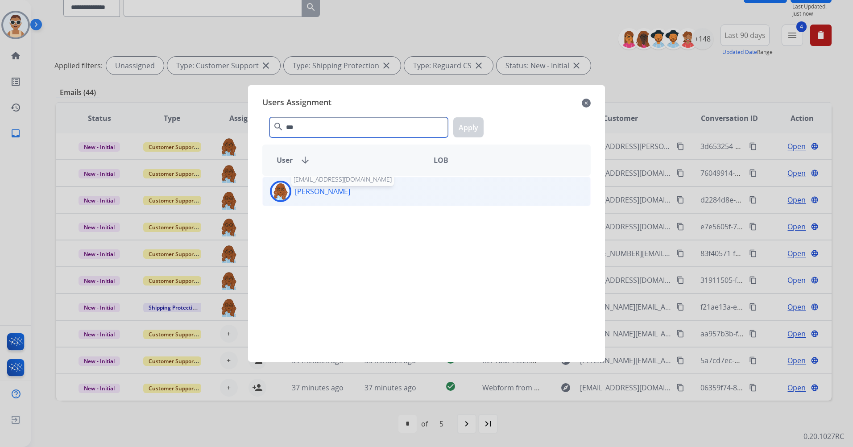
type input "***"
click at [314, 191] on p "[PERSON_NAME]" at bounding box center [322, 191] width 55 height 11
click at [480, 120] on button "Apply" at bounding box center [468, 127] width 30 height 20
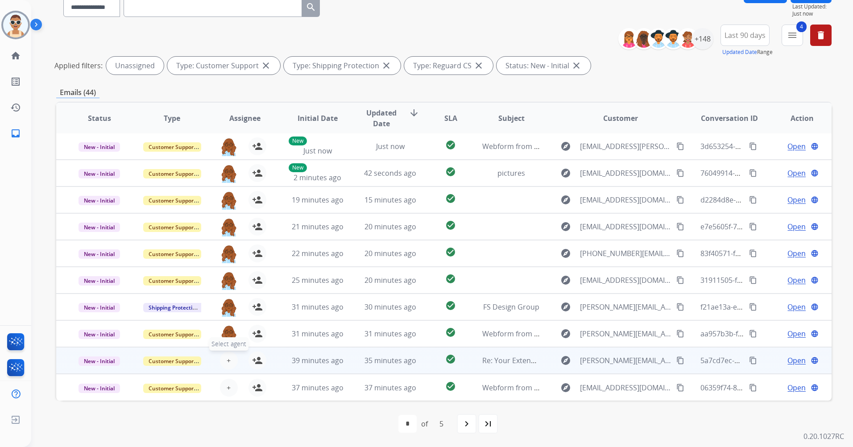
click at [230, 356] on button "+ Select agent" at bounding box center [229, 361] width 18 height 18
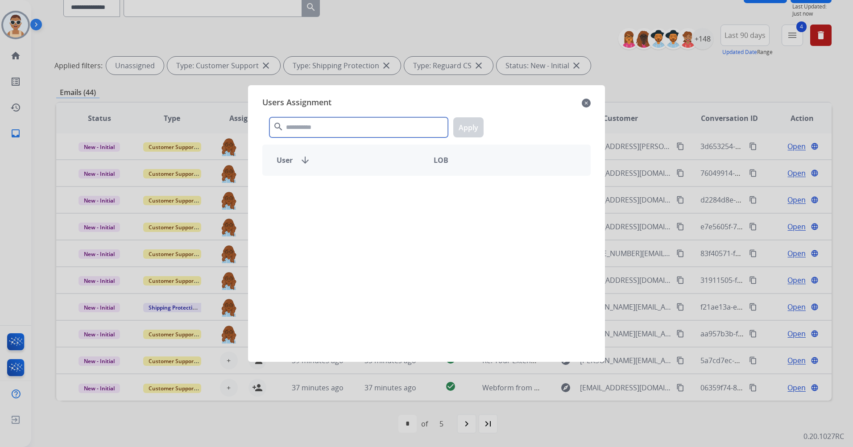
click at [321, 127] on input "text" at bounding box center [358, 127] width 178 height 20
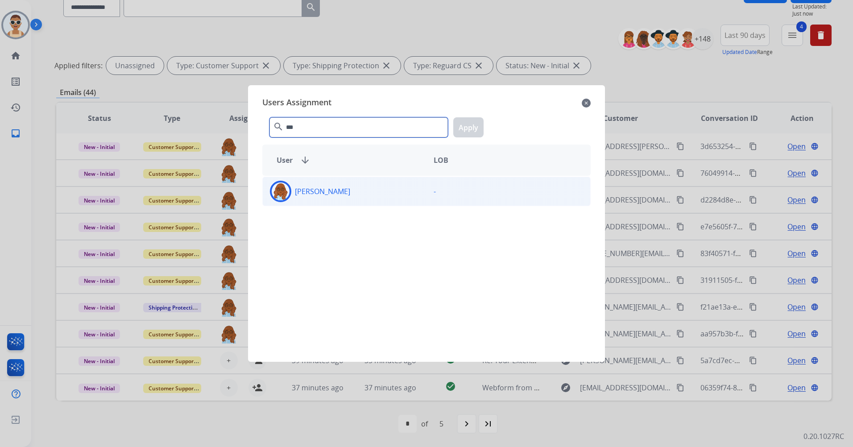
type input "***"
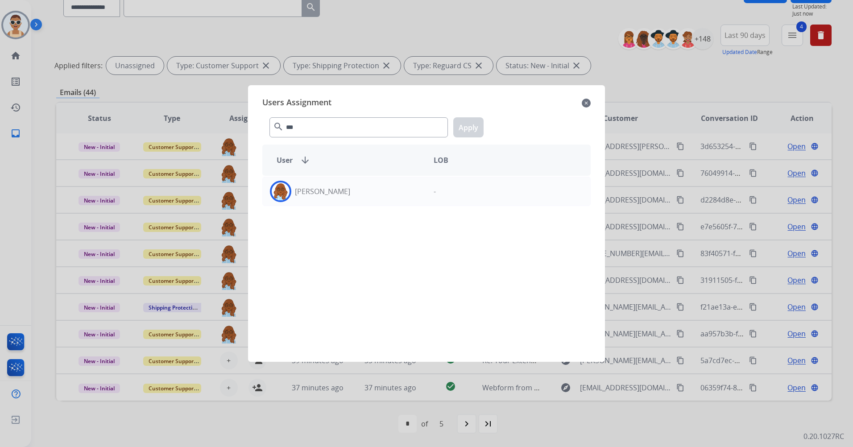
drag, startPoint x: 351, startPoint y: 191, endPoint x: 452, endPoint y: 158, distance: 105.8
click at [352, 192] on div "[PERSON_NAME]" at bounding box center [345, 191] width 164 height 21
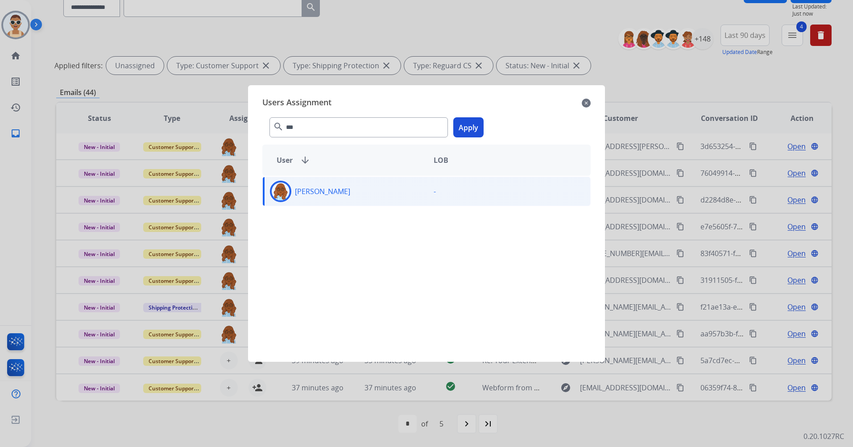
click at [464, 121] on button "Apply" at bounding box center [468, 127] width 30 height 20
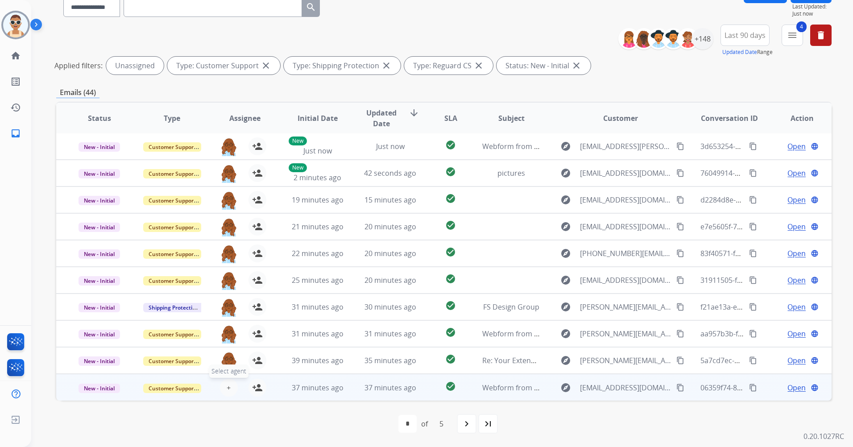
click at [222, 384] on button "+ Select agent" at bounding box center [229, 388] width 18 height 18
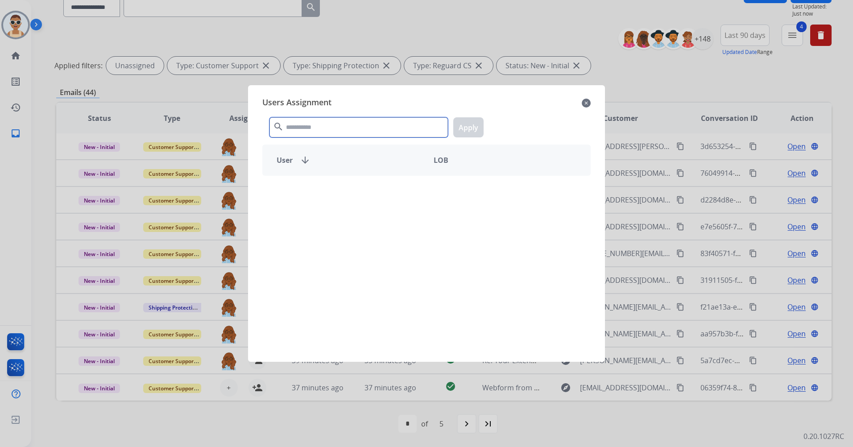
click at [322, 118] on input "text" at bounding box center [358, 127] width 178 height 20
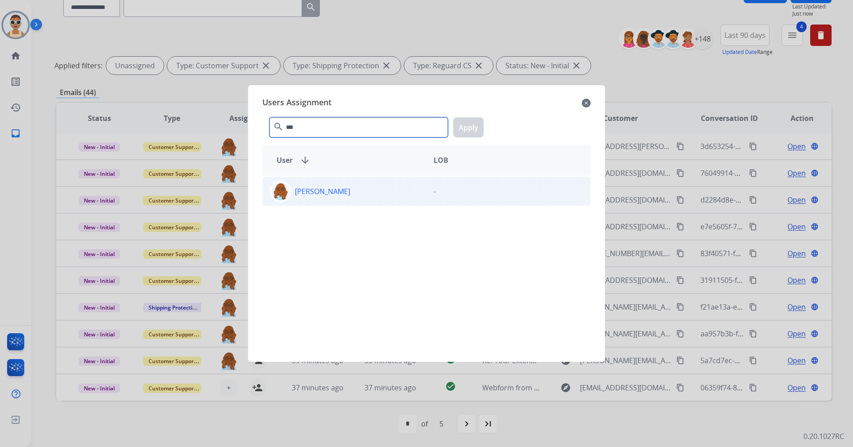
type input "***"
click at [360, 194] on div "[PERSON_NAME]" at bounding box center [345, 191] width 164 height 21
click at [460, 128] on button "Apply" at bounding box center [468, 127] width 30 height 20
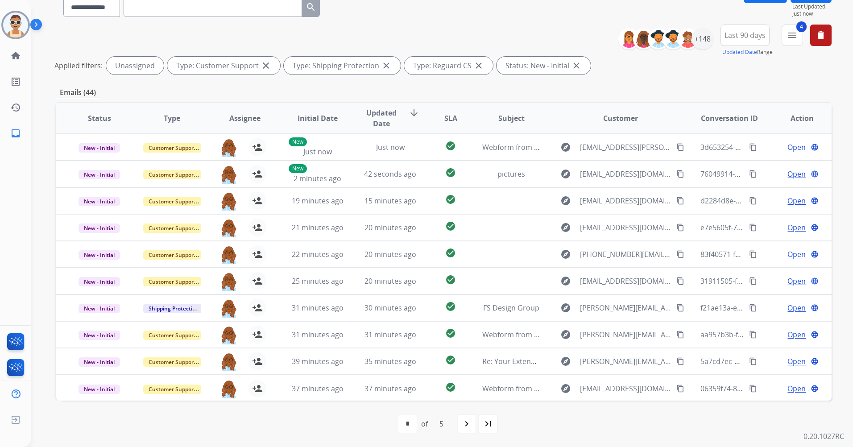
scroll to position [0, 0]
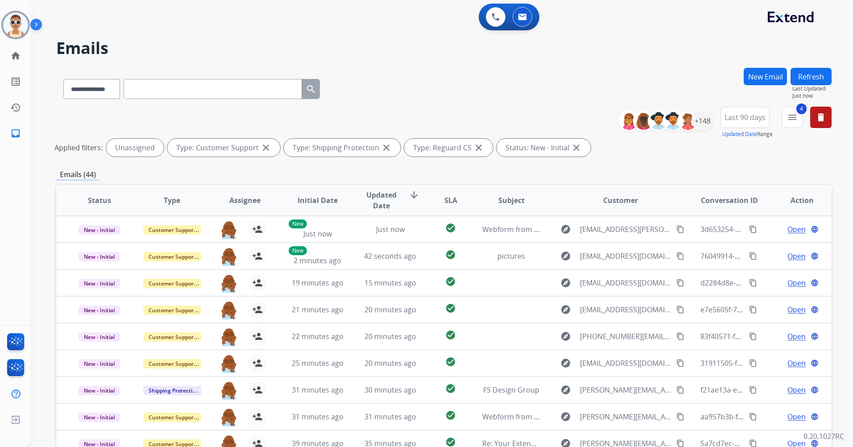
click at [804, 75] on button "Refresh" at bounding box center [811, 76] width 41 height 17
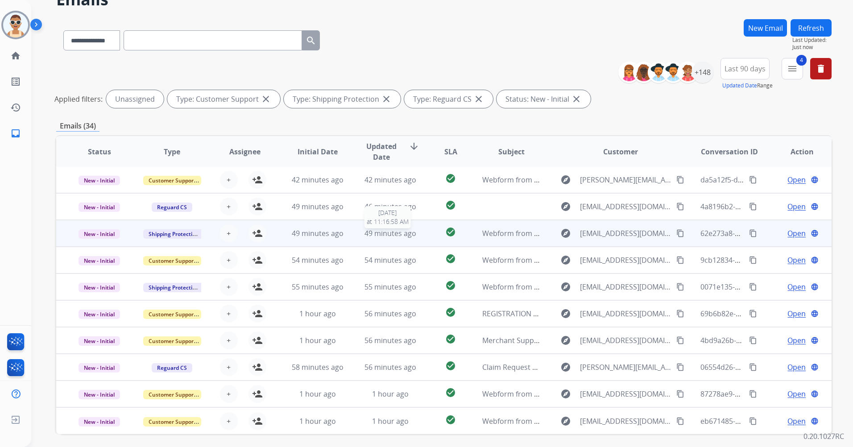
scroll to position [82, 0]
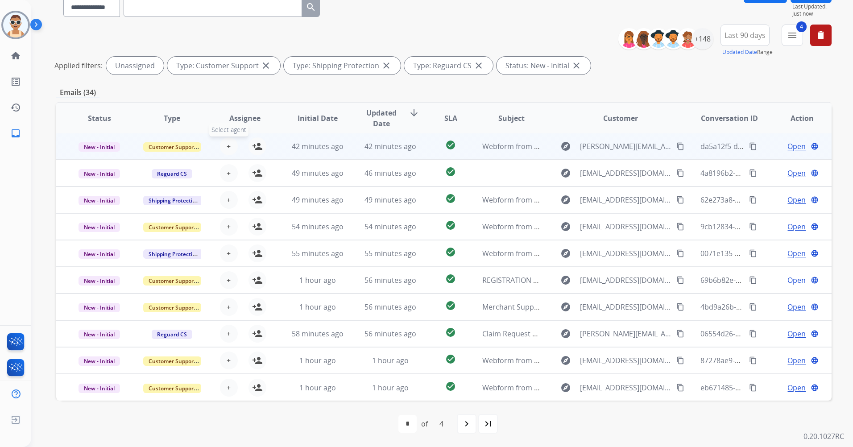
click at [227, 145] on span "+" at bounding box center [229, 146] width 4 height 11
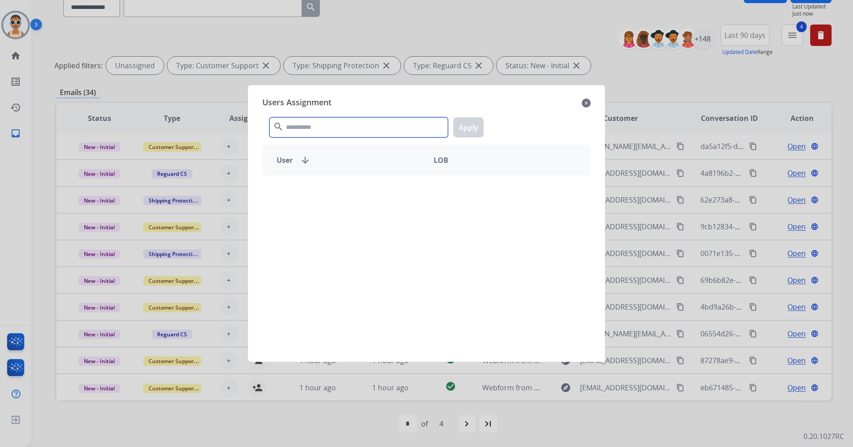
click at [340, 135] on input "text" at bounding box center [358, 127] width 178 height 20
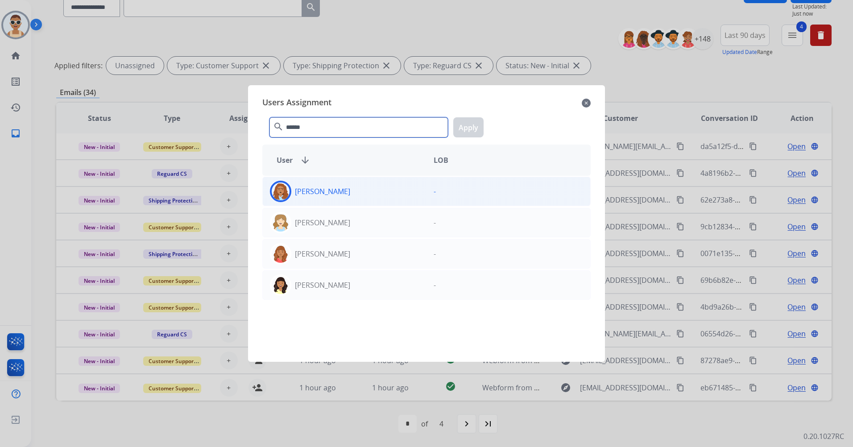
type input "******"
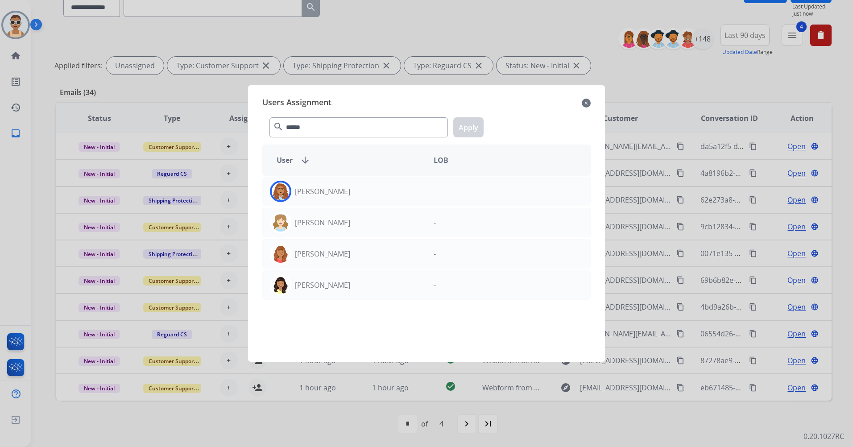
drag, startPoint x: 374, startPoint y: 189, endPoint x: 401, endPoint y: 175, distance: 29.7
click at [373, 189] on div "[PERSON_NAME]" at bounding box center [345, 191] width 164 height 21
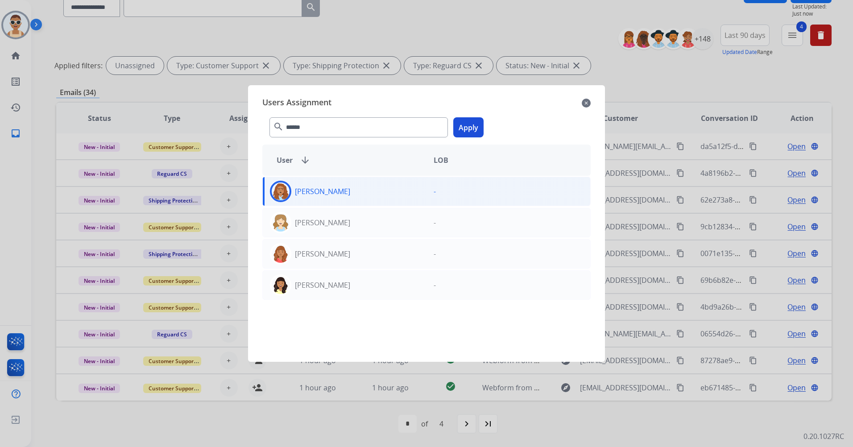
click at [474, 125] on button "Apply" at bounding box center [468, 127] width 30 height 20
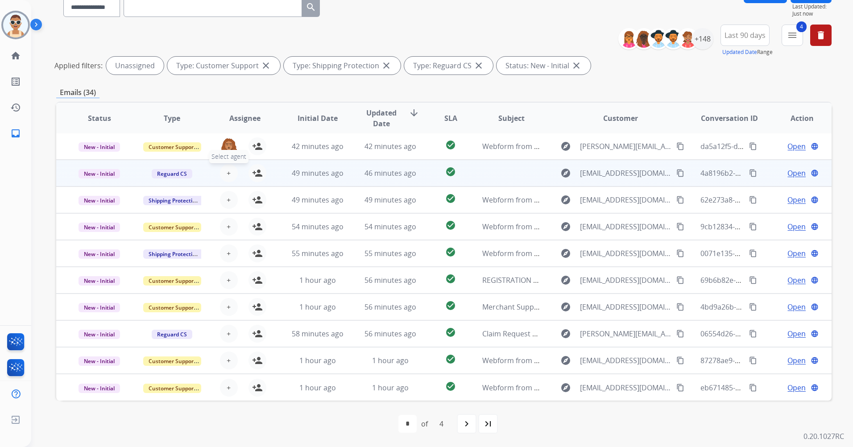
click at [227, 172] on span "+" at bounding box center [229, 173] width 4 height 11
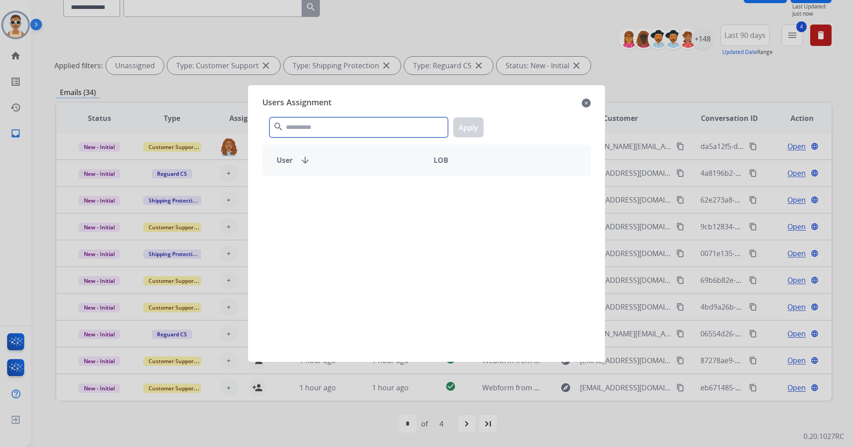
click at [314, 134] on input "text" at bounding box center [358, 127] width 178 height 20
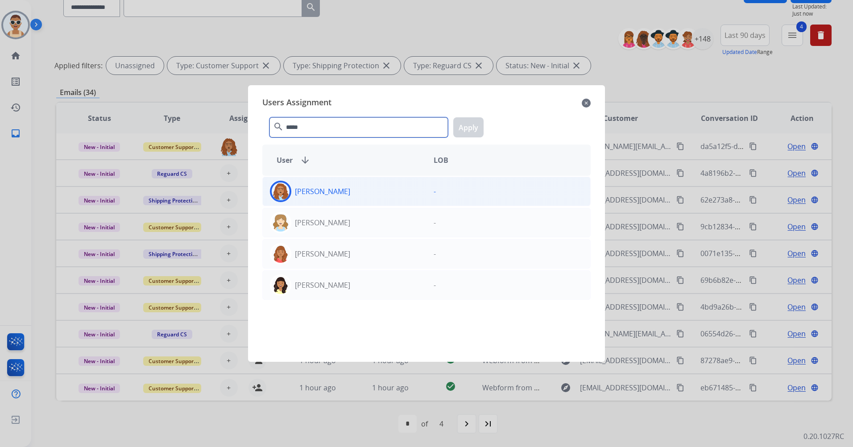
type input "*****"
click at [353, 202] on div "[PERSON_NAME]" at bounding box center [345, 191] width 164 height 21
click at [474, 127] on button "Apply" at bounding box center [468, 127] width 30 height 20
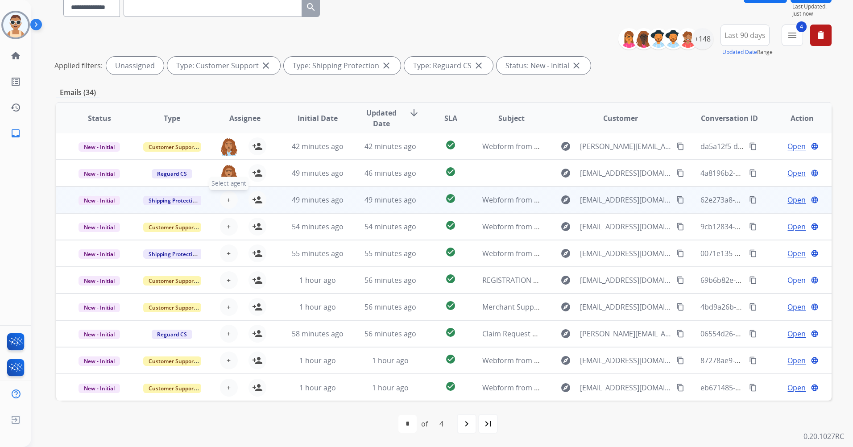
click at [227, 198] on span "+" at bounding box center [229, 200] width 4 height 11
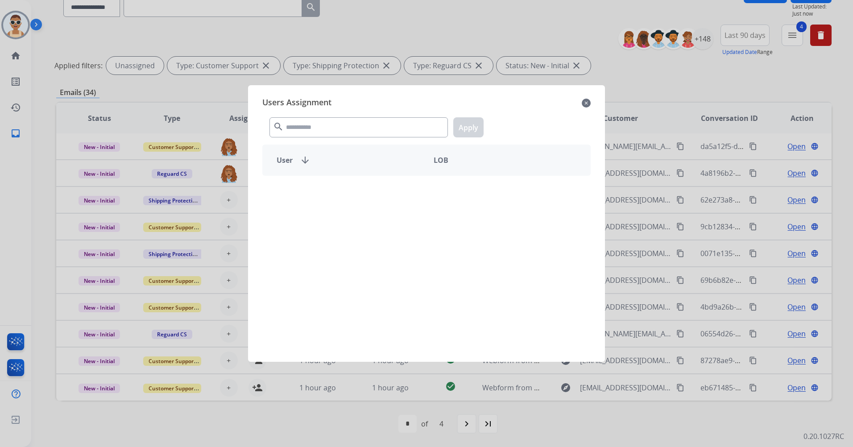
click at [332, 116] on div "search Apply" at bounding box center [426, 125] width 328 height 31
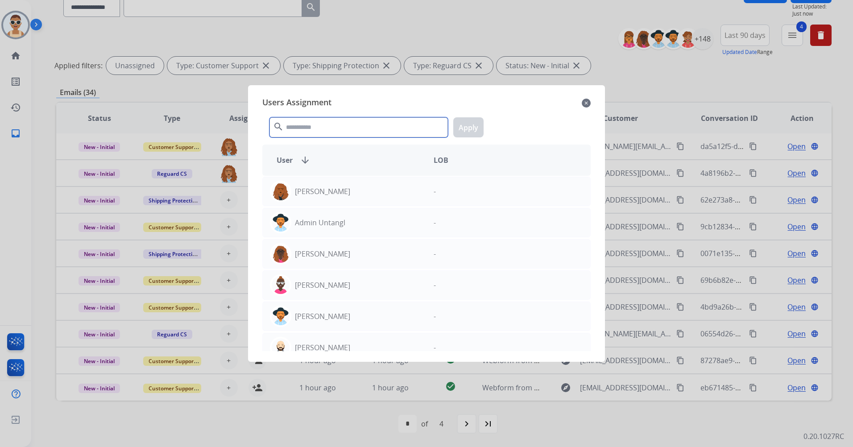
click at [337, 132] on input "text" at bounding box center [358, 127] width 178 height 20
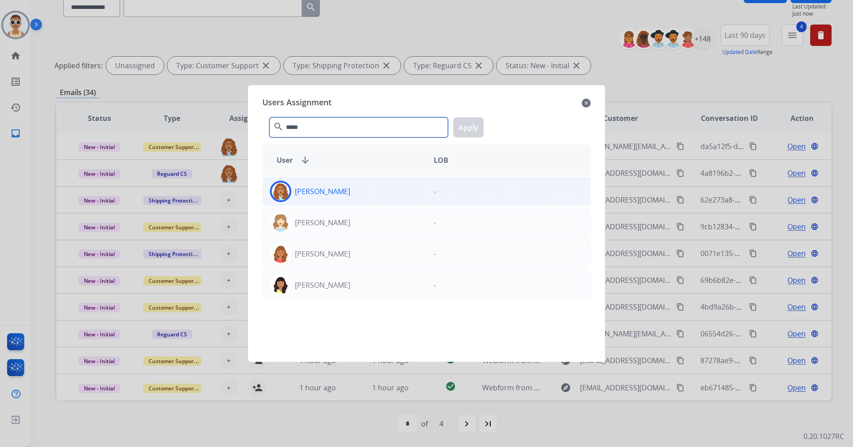
type input "*****"
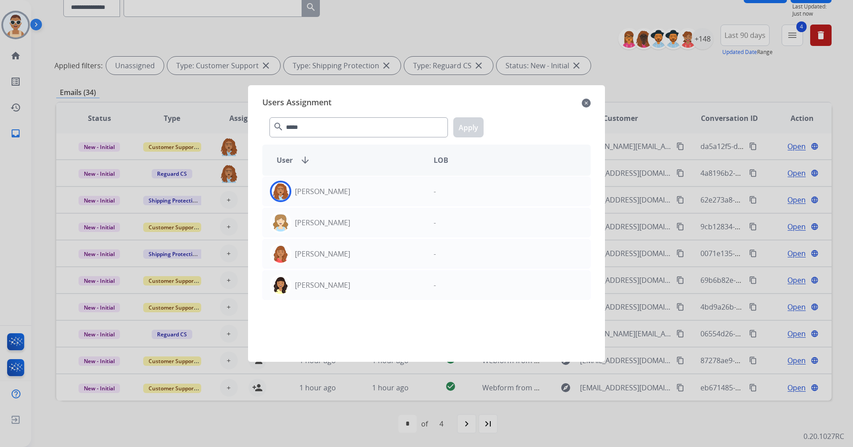
drag, startPoint x: 363, startPoint y: 189, endPoint x: 416, endPoint y: 158, distance: 61.4
click at [364, 188] on div "[PERSON_NAME]" at bounding box center [345, 191] width 164 height 21
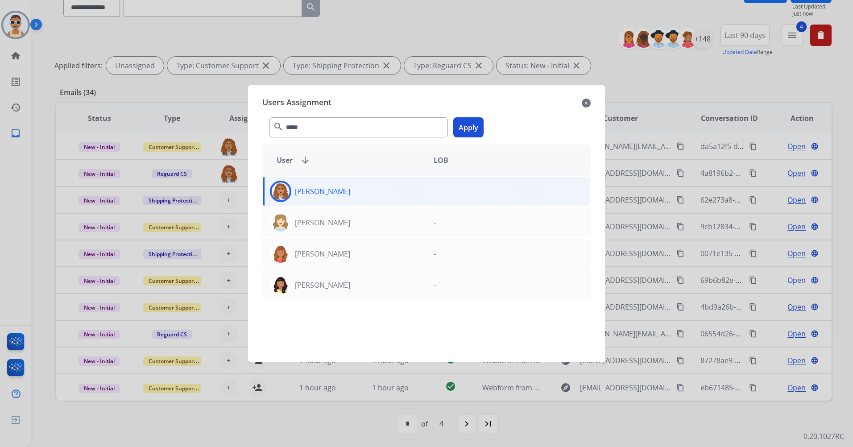
click at [472, 123] on button "Apply" at bounding box center [468, 127] width 30 height 20
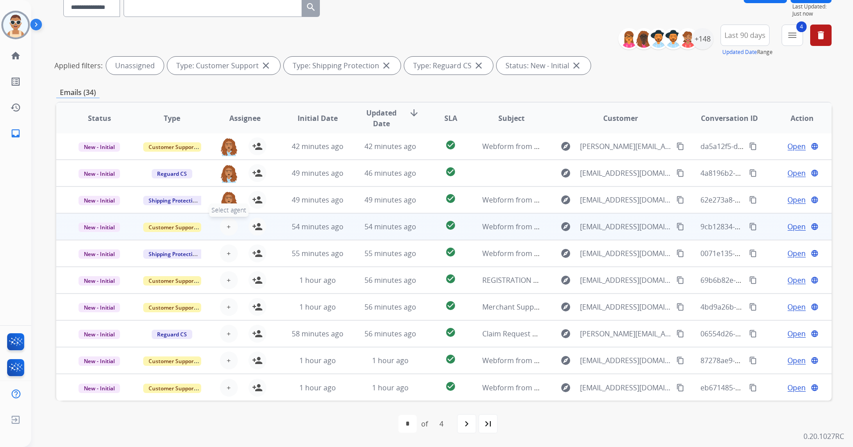
click at [228, 225] on span "+" at bounding box center [229, 226] width 4 height 11
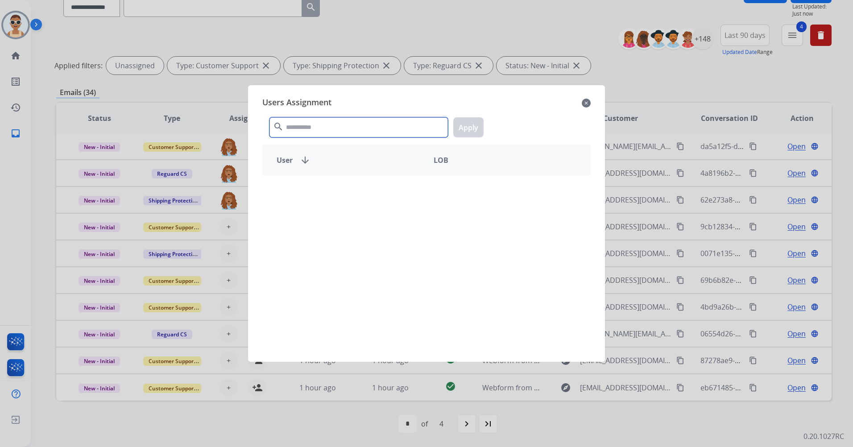
click at [326, 128] on input "text" at bounding box center [358, 127] width 178 height 20
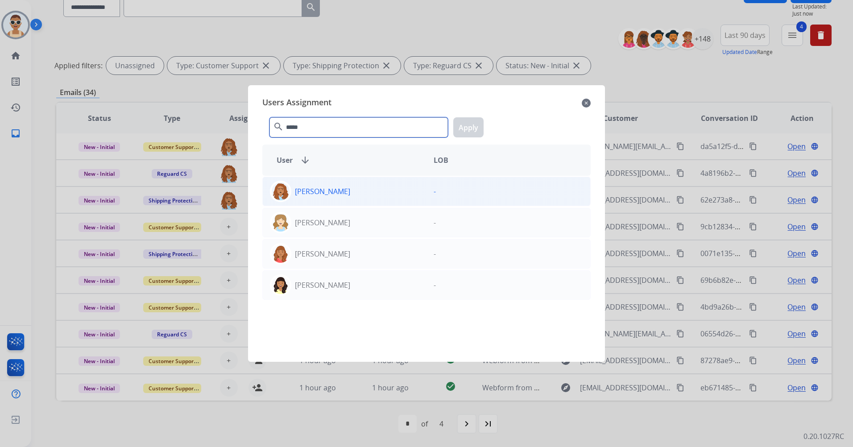
type input "*****"
click at [363, 186] on div "[PERSON_NAME]" at bounding box center [345, 191] width 164 height 21
click at [465, 128] on button "Apply" at bounding box center [468, 127] width 30 height 20
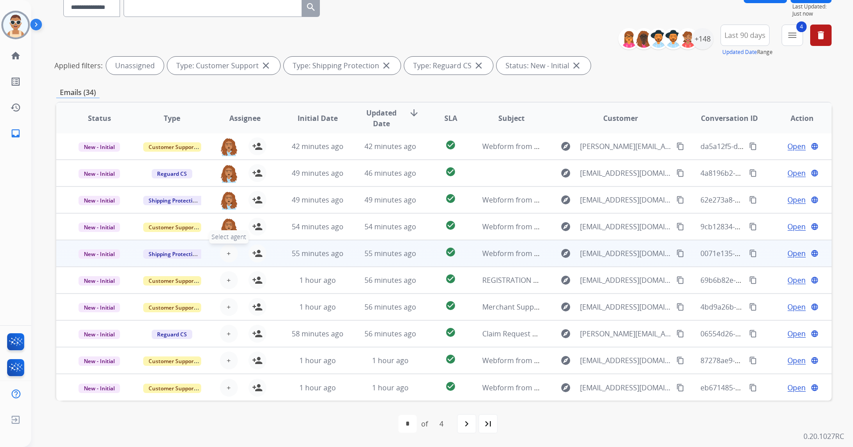
click at [223, 255] on button "+ Select agent" at bounding box center [229, 253] width 18 height 18
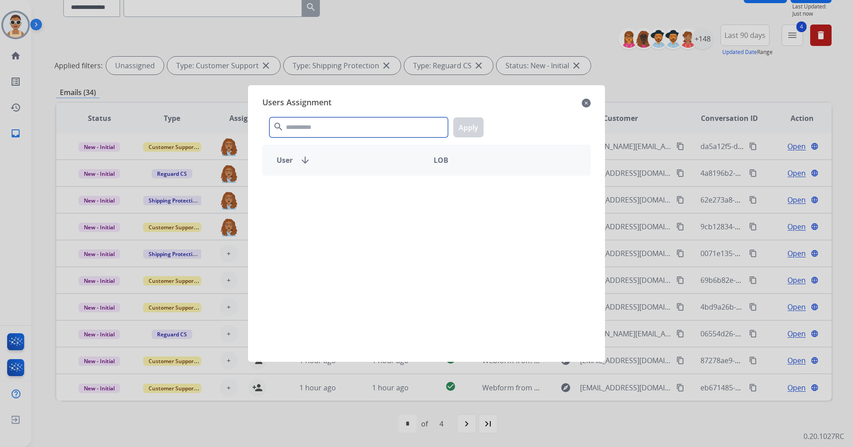
click at [374, 123] on input "text" at bounding box center [358, 127] width 178 height 20
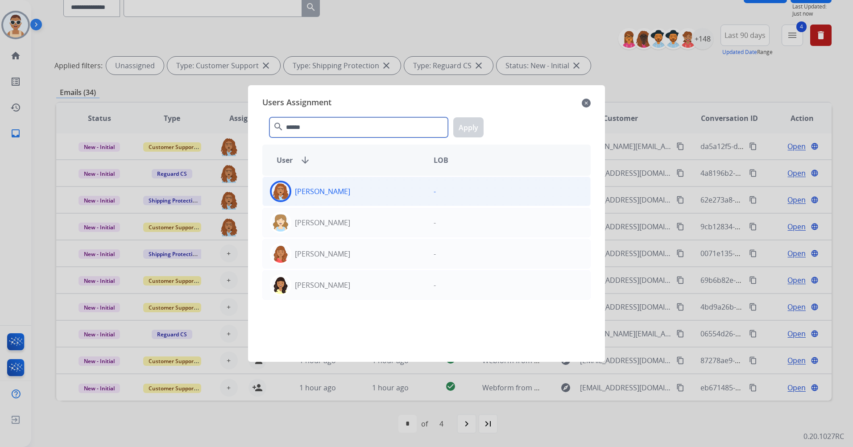
type input "******"
click at [383, 190] on div "[PERSON_NAME]" at bounding box center [345, 191] width 164 height 21
click at [458, 124] on button "Apply" at bounding box center [468, 127] width 30 height 20
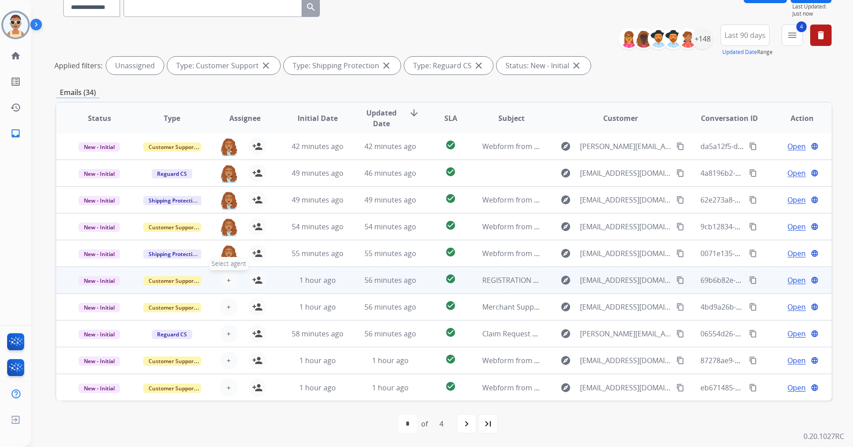
click at [229, 276] on button "+ Select agent" at bounding box center [229, 280] width 18 height 18
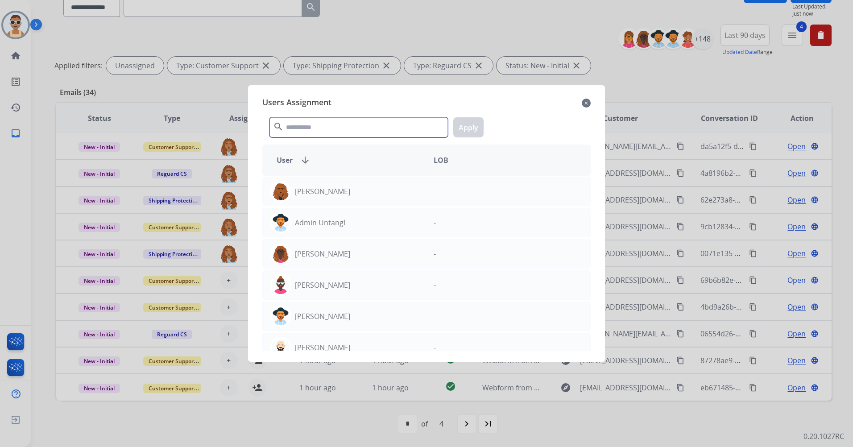
click at [299, 134] on input "text" at bounding box center [358, 127] width 178 height 20
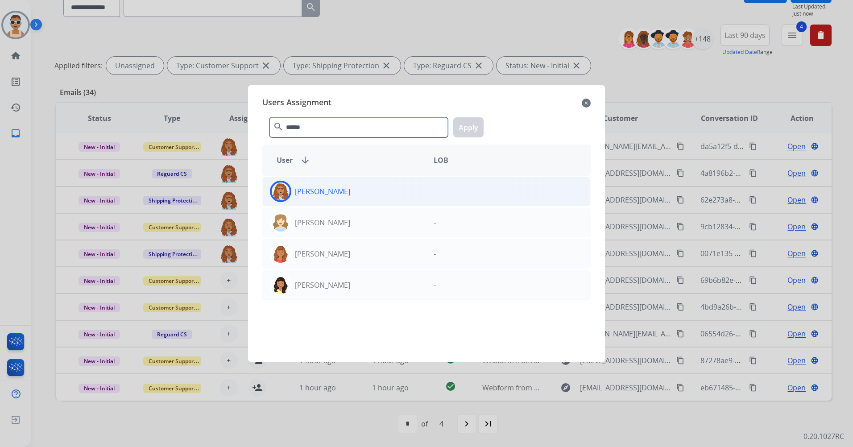
type input "******"
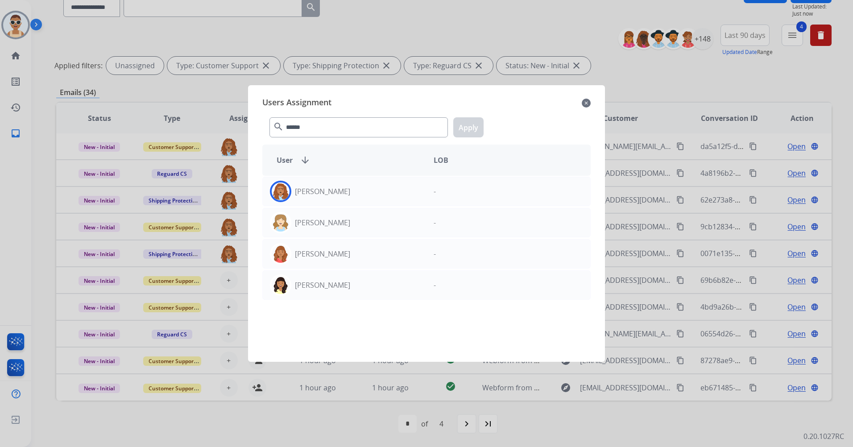
drag, startPoint x: 350, startPoint y: 197, endPoint x: 472, endPoint y: 132, distance: 138.7
click at [351, 197] on div "[PERSON_NAME]" at bounding box center [345, 191] width 164 height 21
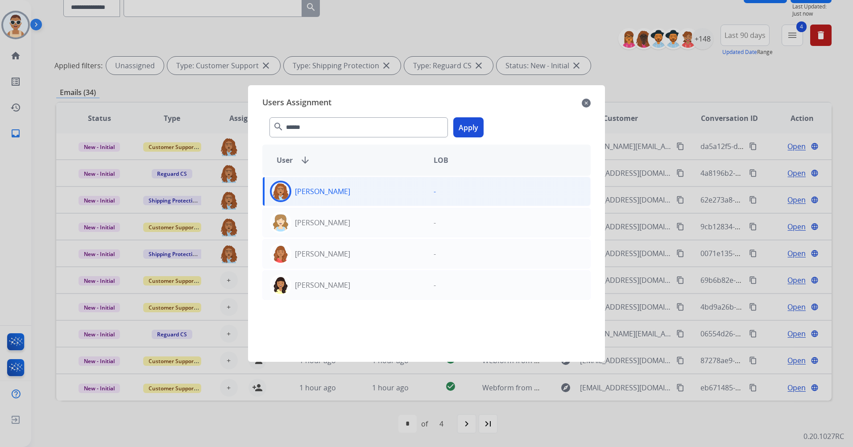
click at [467, 133] on button "Apply" at bounding box center [468, 127] width 30 height 20
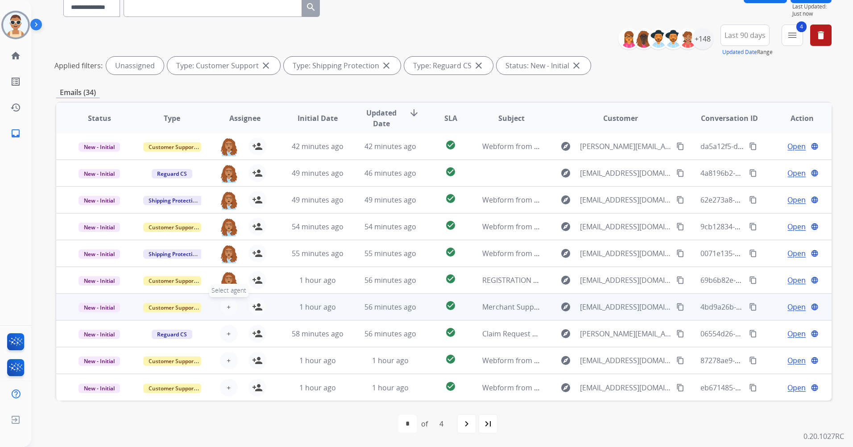
click at [231, 303] on button "+ Select agent" at bounding box center [229, 307] width 18 height 18
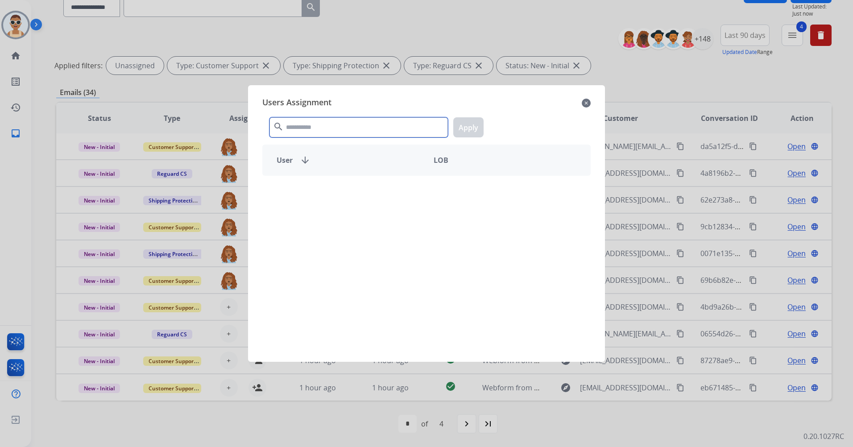
click at [316, 119] on input "text" at bounding box center [358, 127] width 178 height 20
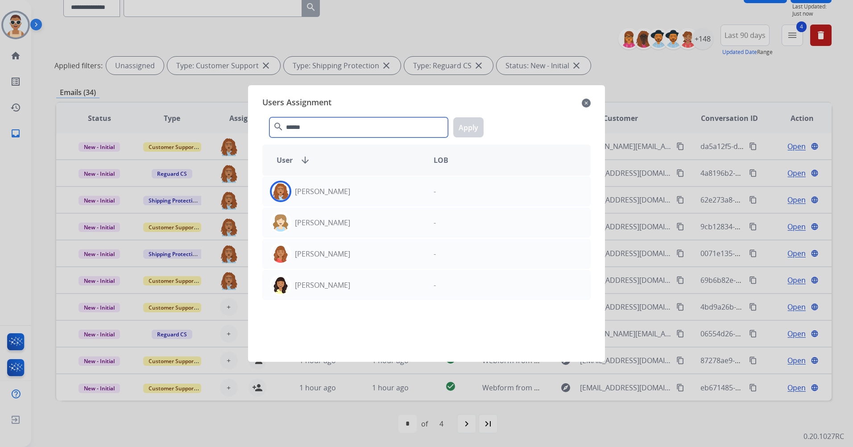
type input "******"
click at [329, 181] on div "[PERSON_NAME]" at bounding box center [345, 191] width 164 height 21
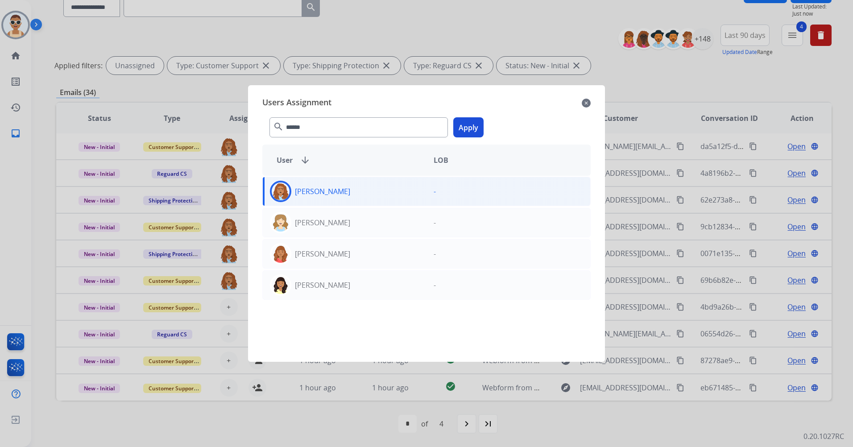
click at [470, 123] on button "Apply" at bounding box center [468, 127] width 30 height 20
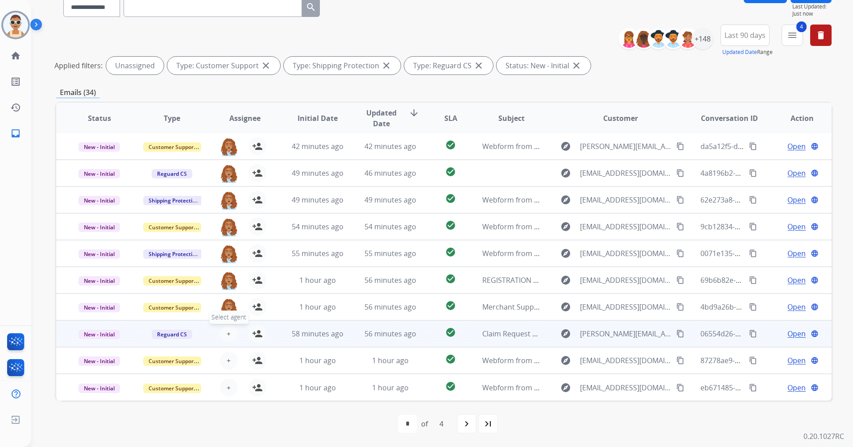
click at [221, 327] on div "+ Select agent person_add Assign to Me" at bounding box center [237, 334] width 57 height 18
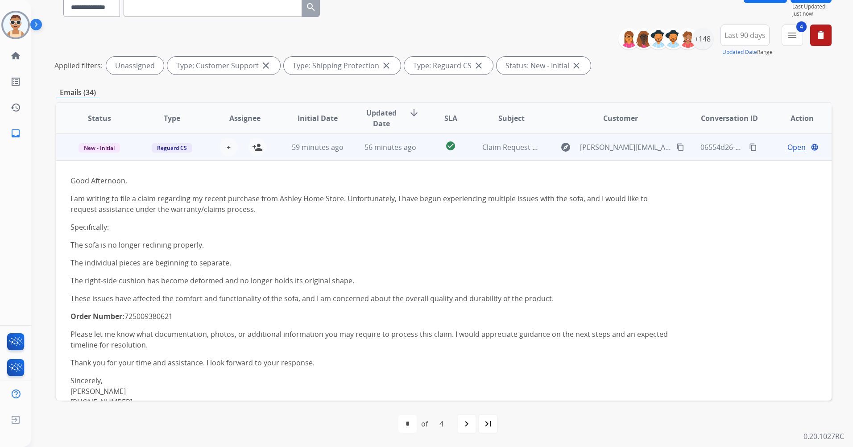
click at [246, 153] on div "+ Select agent person_add Assign to Me" at bounding box center [237, 147] width 57 height 18
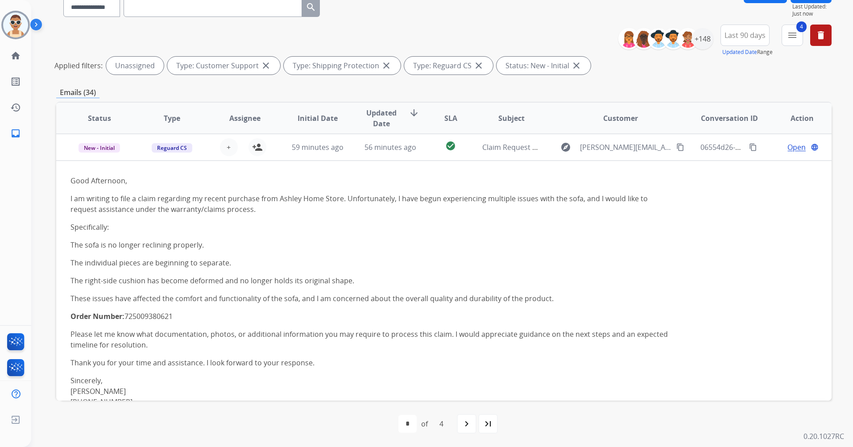
scroll to position [1, 0]
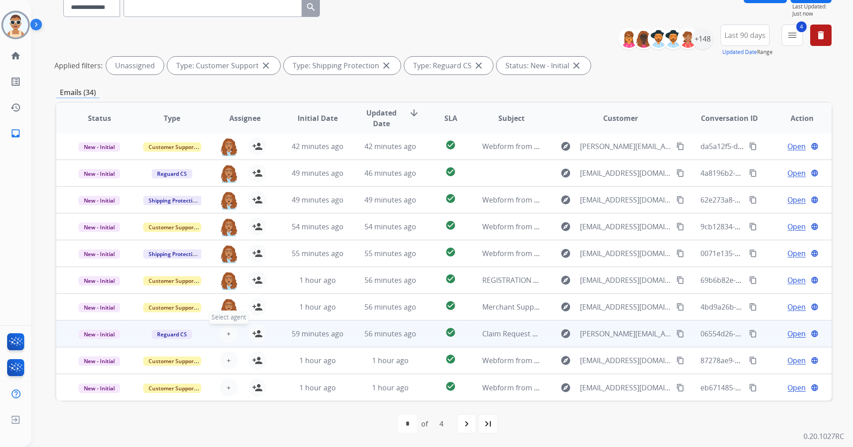
click at [227, 332] on span "+" at bounding box center [229, 333] width 4 height 11
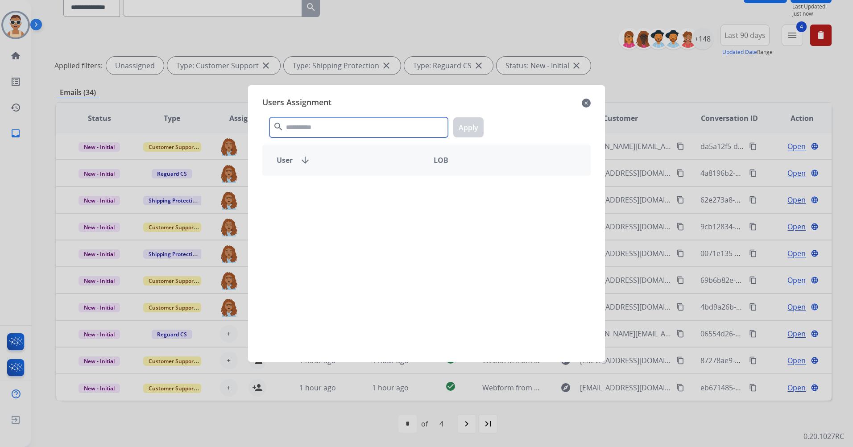
click at [319, 132] on input "text" at bounding box center [358, 127] width 178 height 20
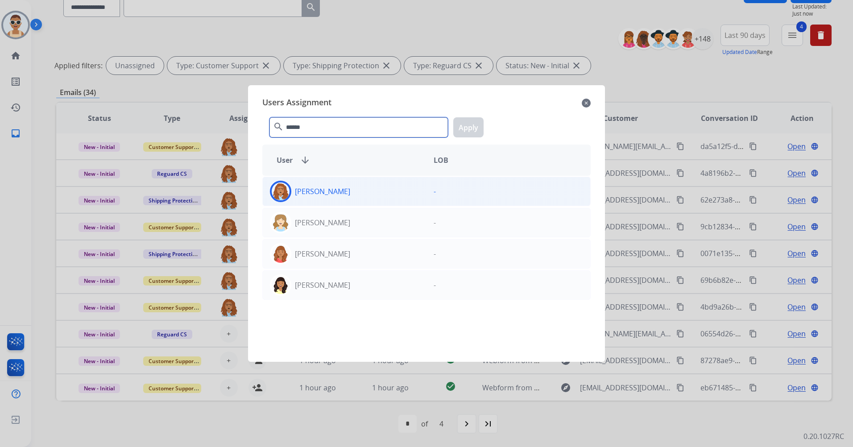
type input "******"
click at [342, 197] on div "[PERSON_NAME]" at bounding box center [345, 191] width 164 height 21
click at [481, 124] on button "Apply" at bounding box center [468, 127] width 30 height 20
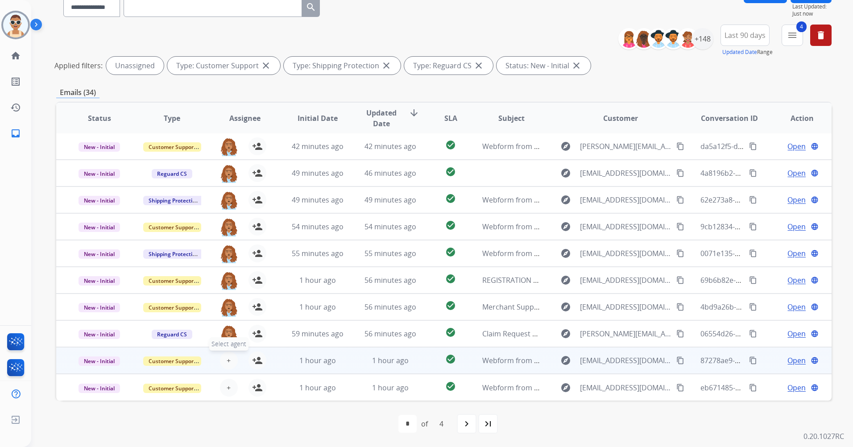
click at [228, 357] on span "+" at bounding box center [229, 360] width 4 height 11
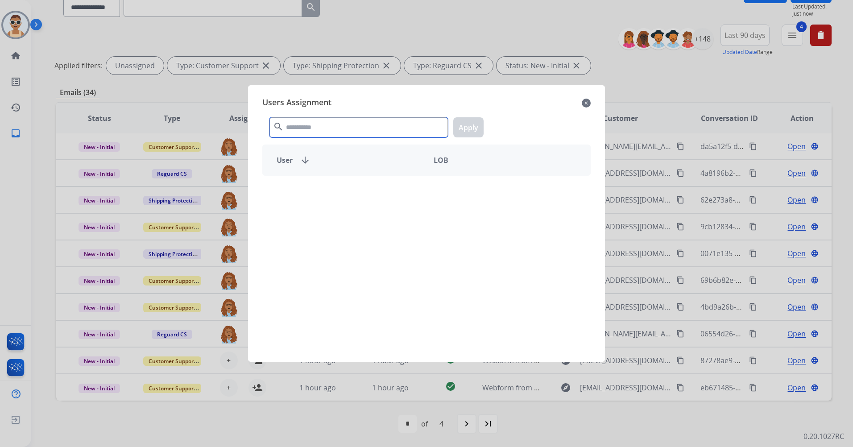
click at [343, 129] on input "text" at bounding box center [358, 127] width 178 height 20
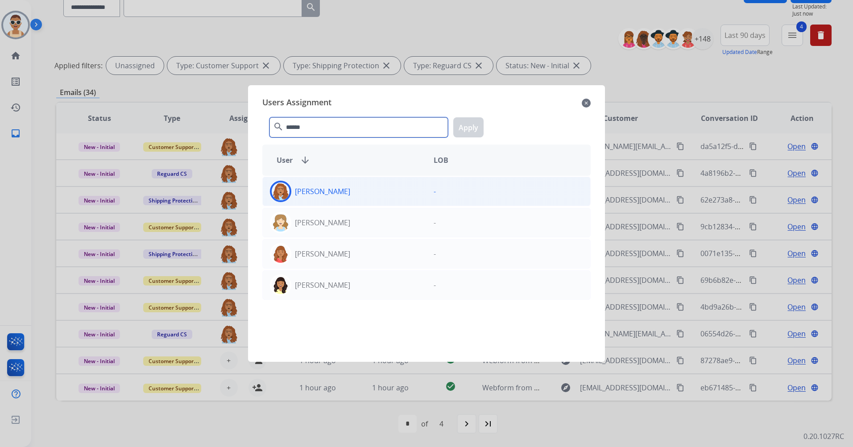
type input "******"
click at [362, 191] on div "[PERSON_NAME]" at bounding box center [345, 191] width 164 height 21
click at [471, 128] on button "Apply" at bounding box center [468, 127] width 30 height 20
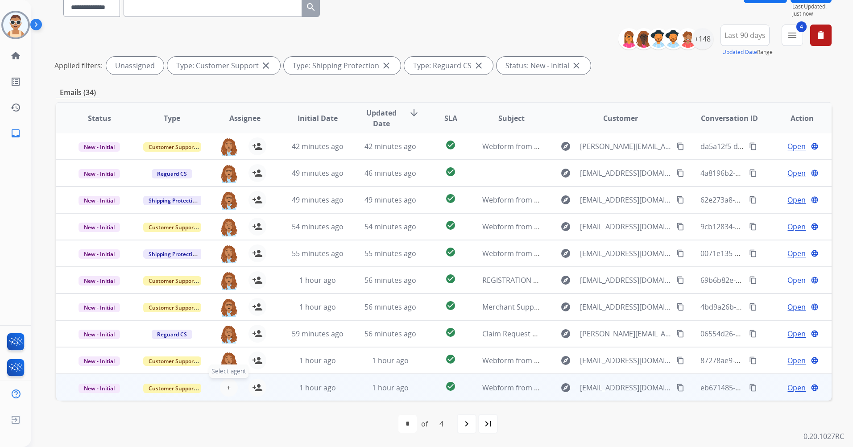
click at [220, 388] on button "+ Select agent" at bounding box center [229, 388] width 18 height 18
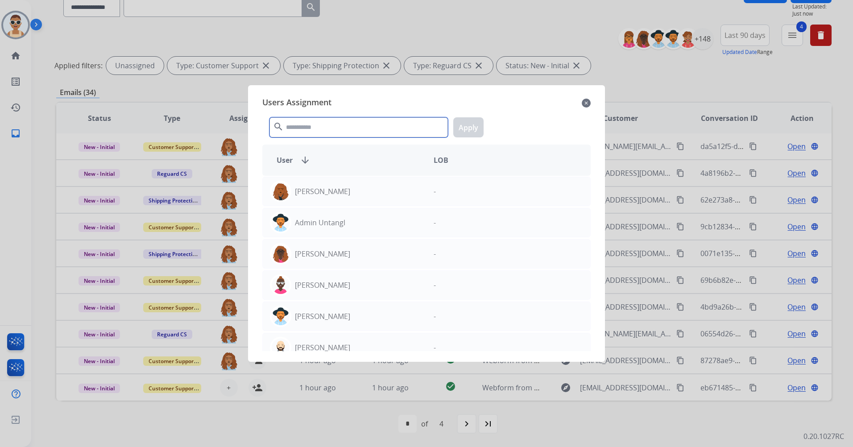
click at [317, 123] on input "text" at bounding box center [358, 127] width 178 height 20
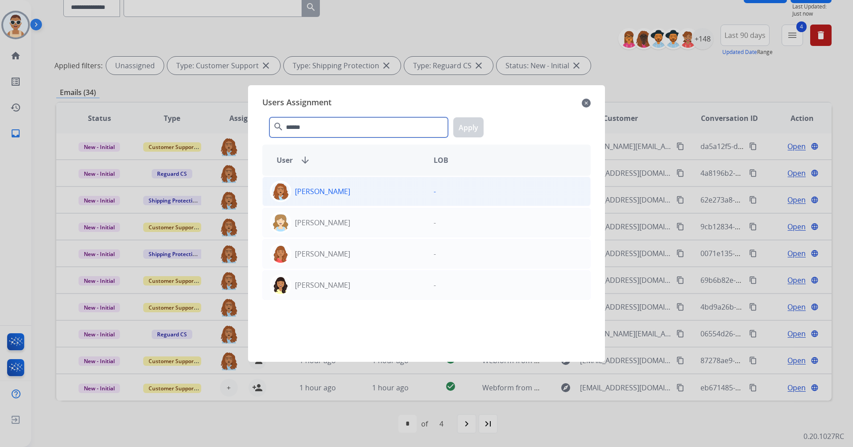
type input "******"
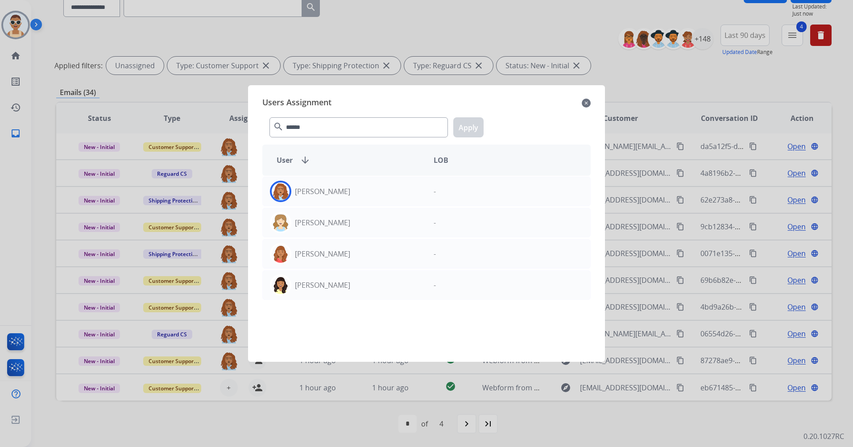
drag, startPoint x: 351, startPoint y: 187, endPoint x: 484, endPoint y: 138, distance: 141.6
click at [353, 186] on div "[PERSON_NAME]" at bounding box center [345, 191] width 164 height 21
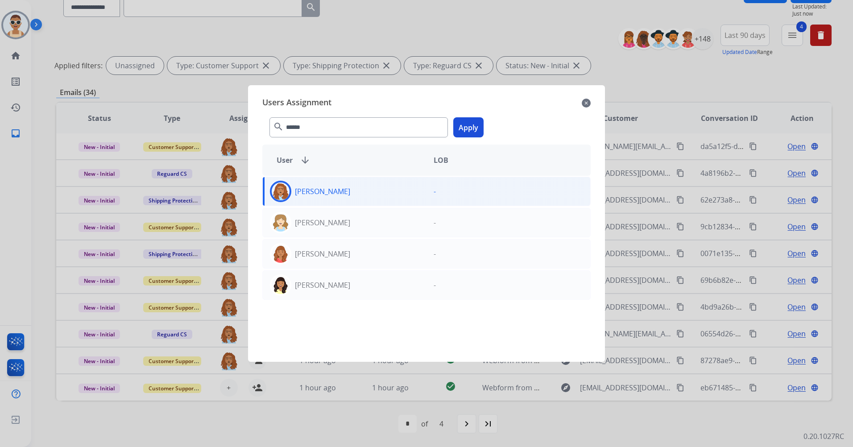
click at [473, 128] on button "Apply" at bounding box center [468, 127] width 30 height 20
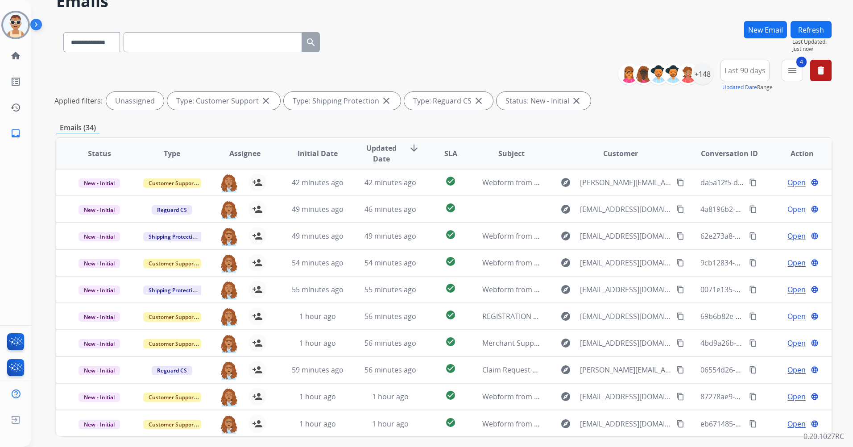
scroll to position [37, 0]
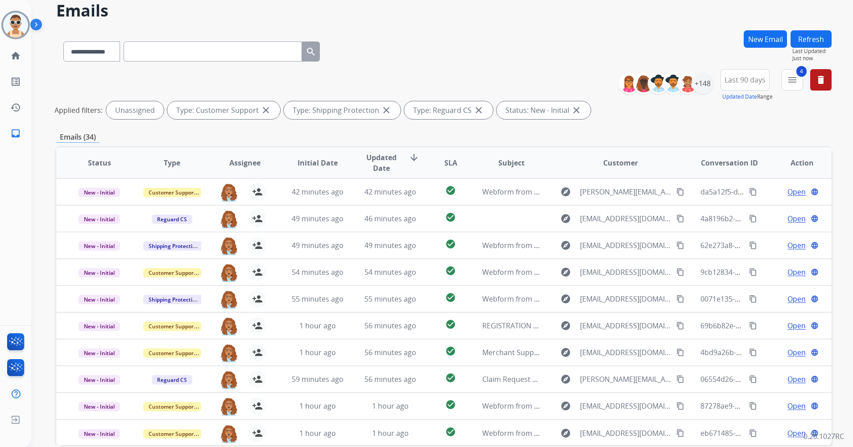
click at [799, 43] on button "Refresh" at bounding box center [811, 38] width 41 height 17
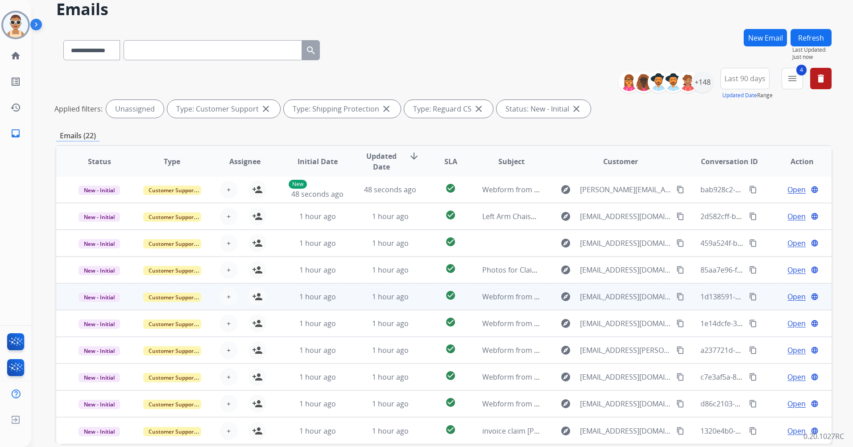
scroll to position [82, 0]
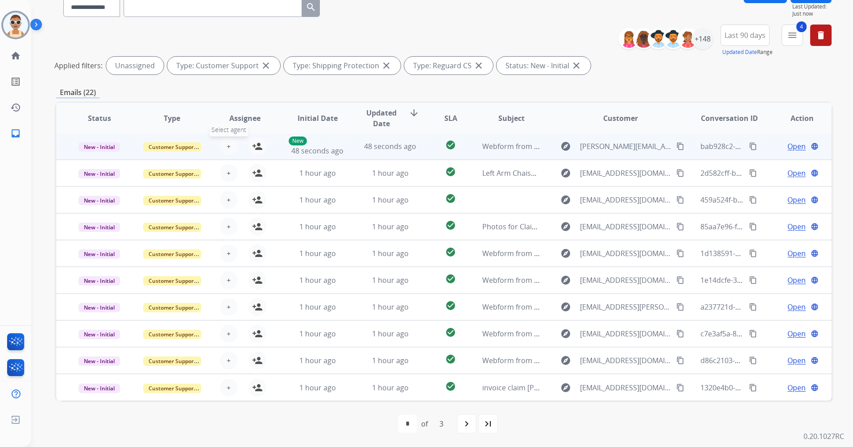
click at [228, 141] on span "+" at bounding box center [229, 146] width 4 height 11
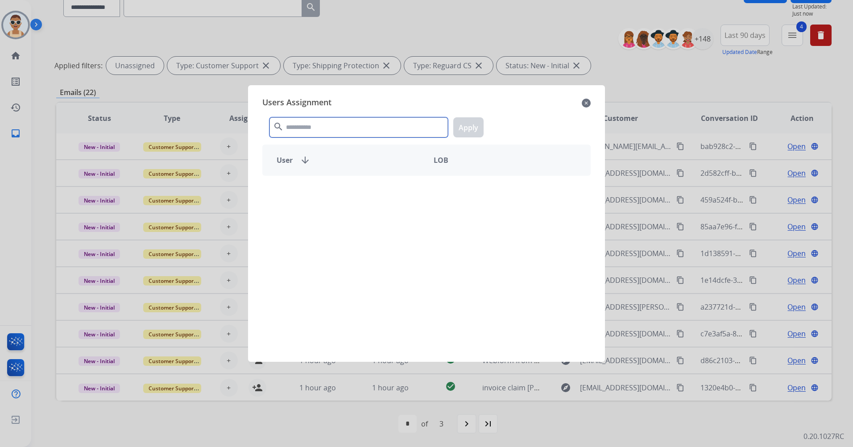
click at [311, 130] on input "text" at bounding box center [358, 127] width 178 height 20
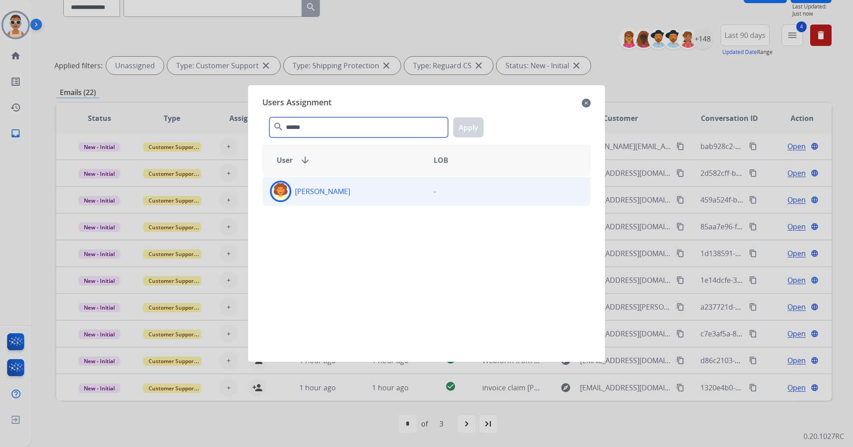
type input "******"
click at [360, 201] on div "[PERSON_NAME]" at bounding box center [345, 191] width 164 height 21
click at [460, 130] on button "Apply" at bounding box center [468, 127] width 30 height 20
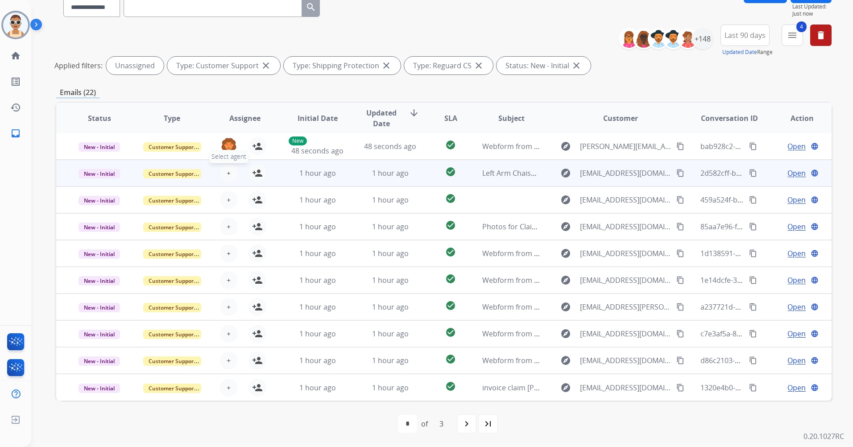
click at [224, 170] on button "+ Select agent" at bounding box center [229, 173] width 18 height 18
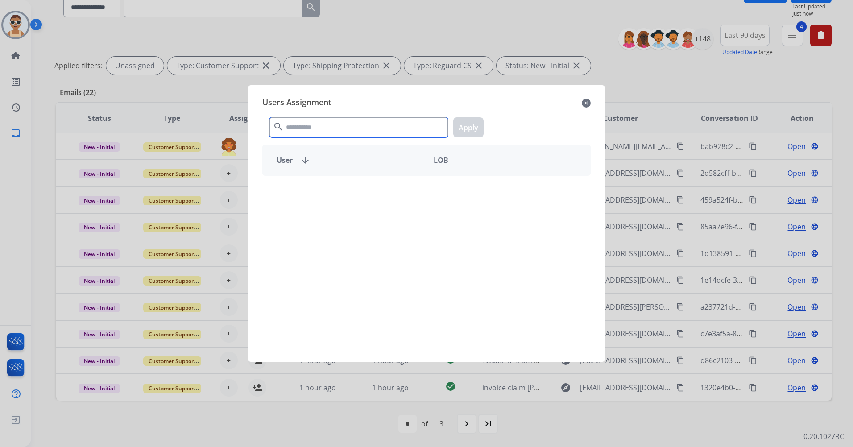
click at [328, 129] on input "text" at bounding box center [358, 127] width 178 height 20
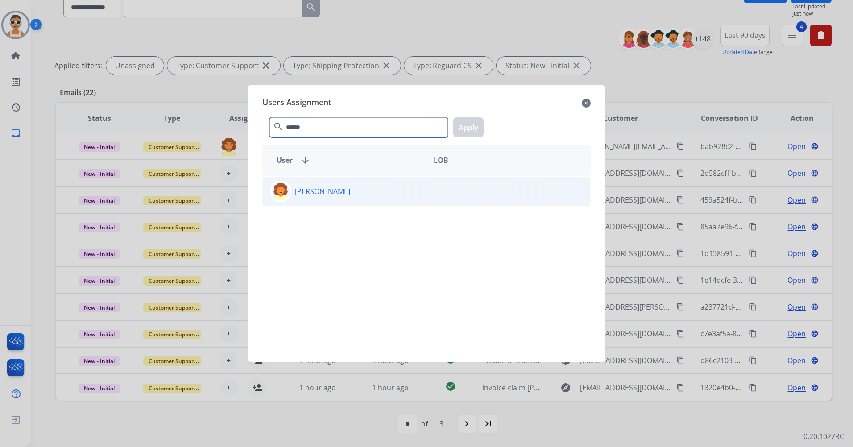
type input "******"
click at [405, 196] on div "[PERSON_NAME]" at bounding box center [345, 191] width 164 height 21
click at [477, 131] on button "Apply" at bounding box center [468, 127] width 30 height 20
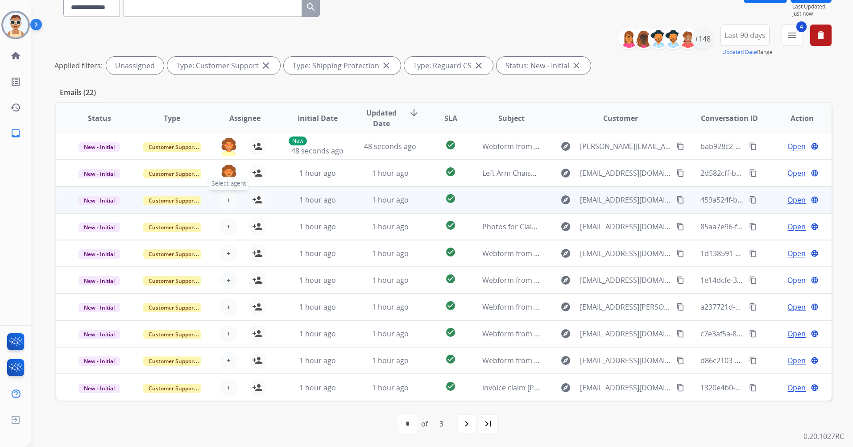
click at [230, 198] on button "+ Select agent" at bounding box center [229, 200] width 18 height 18
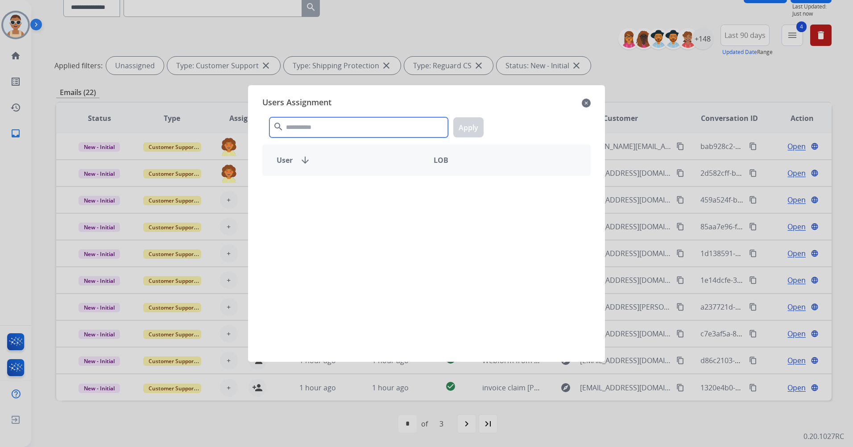
click at [356, 119] on input "text" at bounding box center [358, 127] width 178 height 20
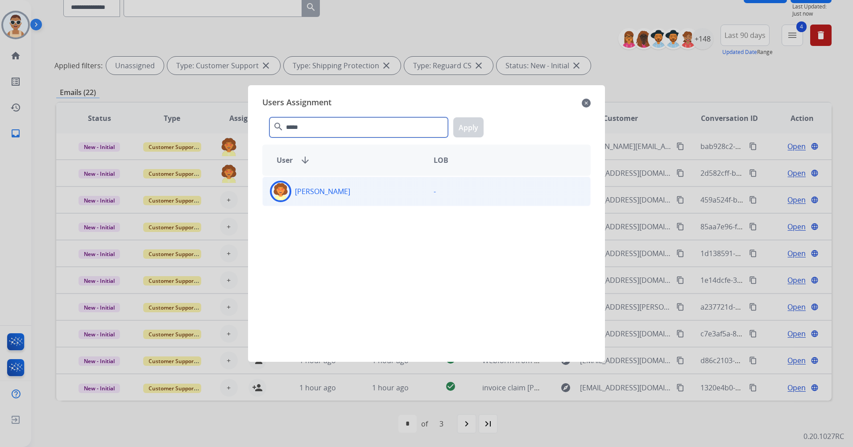
type input "*****"
drag, startPoint x: 381, startPoint y: 198, endPoint x: 489, endPoint y: 150, distance: 118.9
click at [381, 196] on div "[PERSON_NAME]" at bounding box center [345, 191] width 164 height 21
click at [476, 124] on button "Apply" at bounding box center [468, 127] width 30 height 20
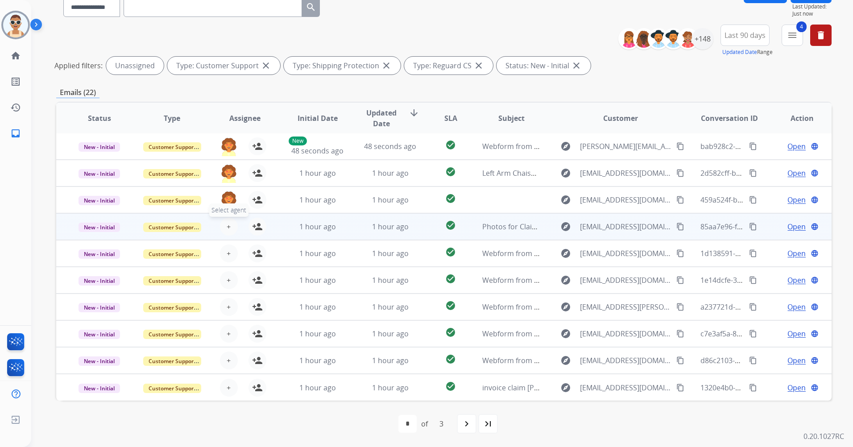
click at [232, 220] on button "+ Select agent" at bounding box center [229, 227] width 18 height 18
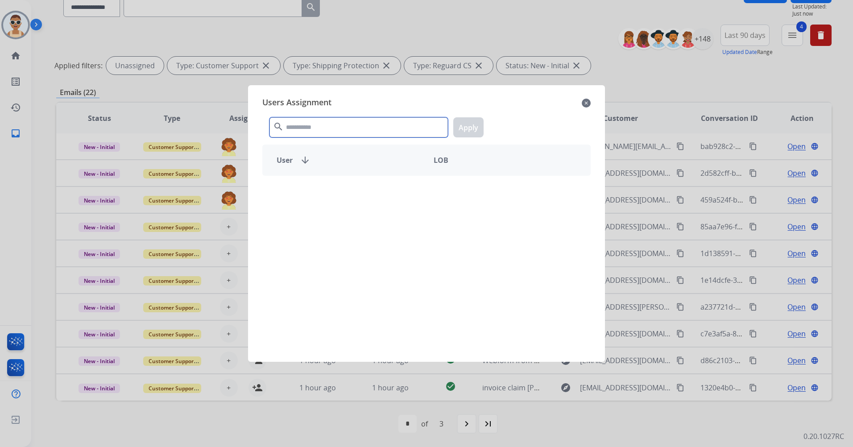
click at [300, 134] on input "text" at bounding box center [358, 127] width 178 height 20
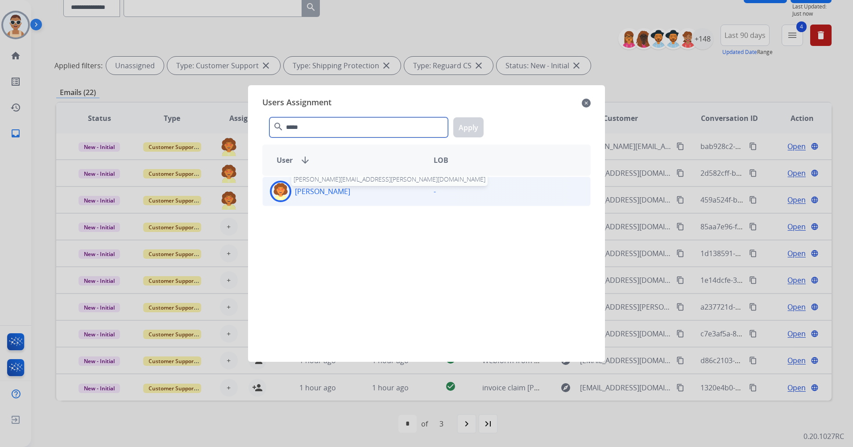
type input "*****"
click at [339, 196] on p "[PERSON_NAME]" at bounding box center [322, 191] width 55 height 11
click at [456, 131] on button "Apply" at bounding box center [468, 127] width 30 height 20
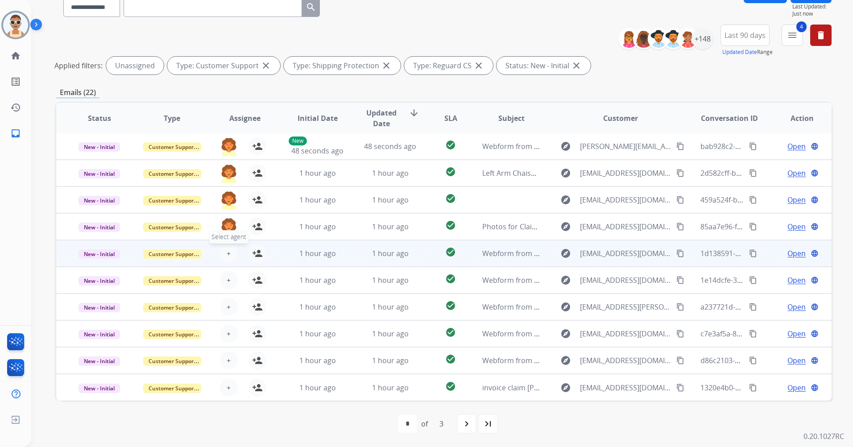
click at [228, 251] on span "+" at bounding box center [229, 253] width 4 height 11
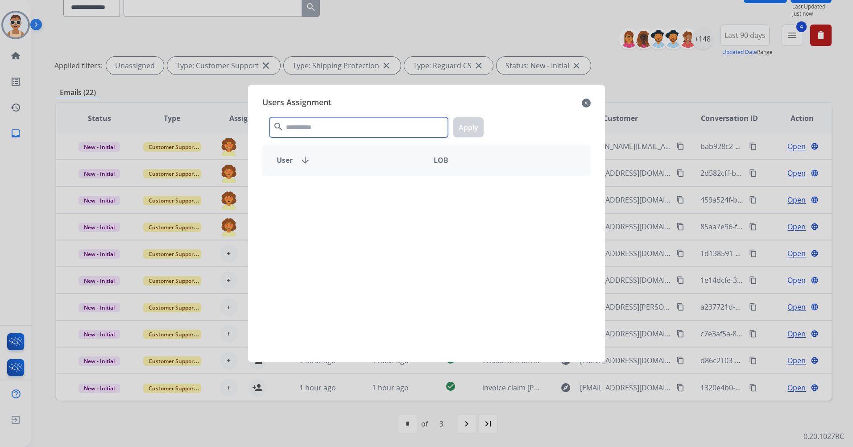
click at [345, 122] on input "text" at bounding box center [358, 127] width 178 height 20
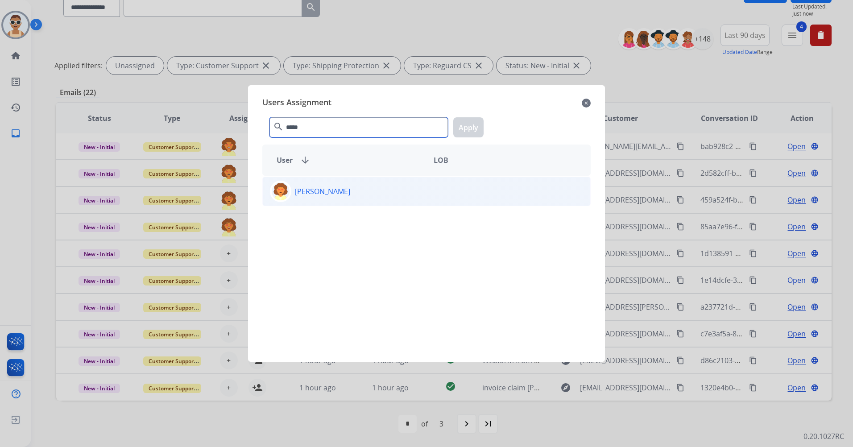
type input "*****"
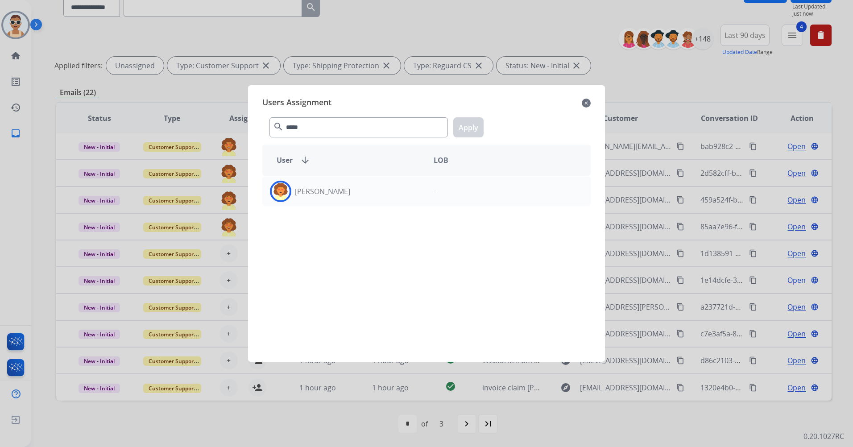
drag, startPoint x: 365, startPoint y: 181, endPoint x: 413, endPoint y: 164, distance: 51.1
click at [367, 181] on div "[PERSON_NAME]" at bounding box center [345, 191] width 164 height 21
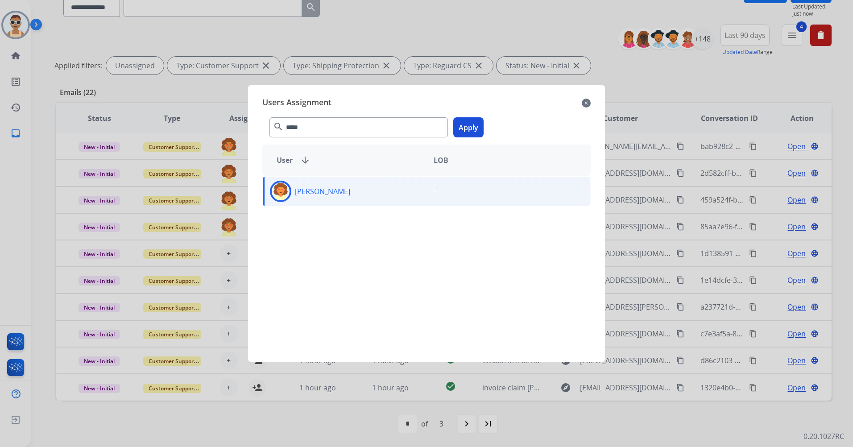
drag, startPoint x: 468, startPoint y: 127, endPoint x: 474, endPoint y: 137, distance: 12.2
click at [469, 126] on button "Apply" at bounding box center [468, 127] width 30 height 20
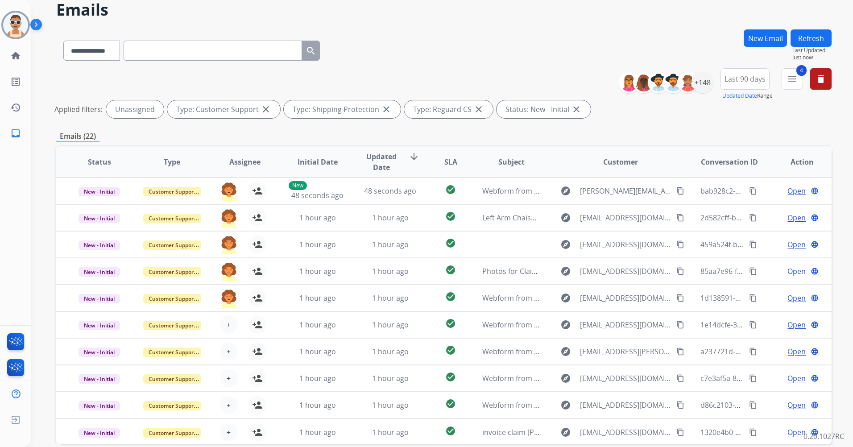
scroll to position [0, 0]
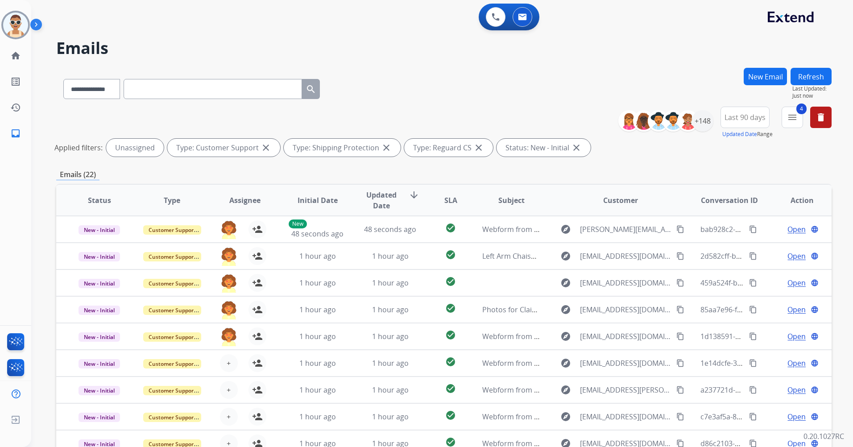
click at [806, 72] on button "Refresh" at bounding box center [811, 76] width 41 height 17
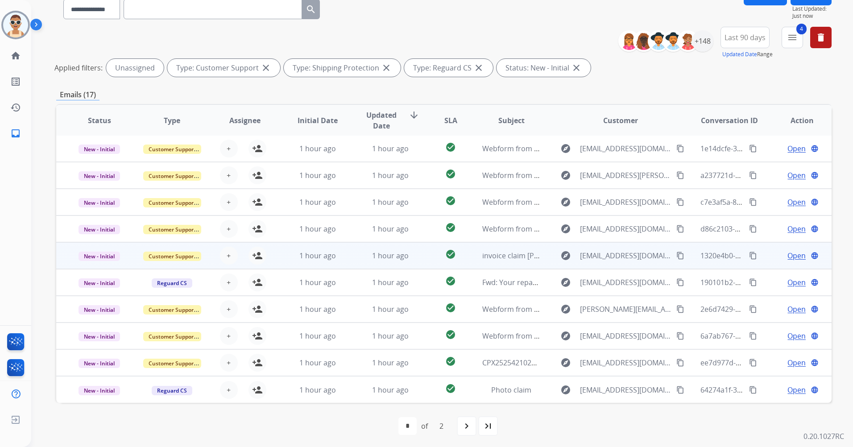
scroll to position [82, 0]
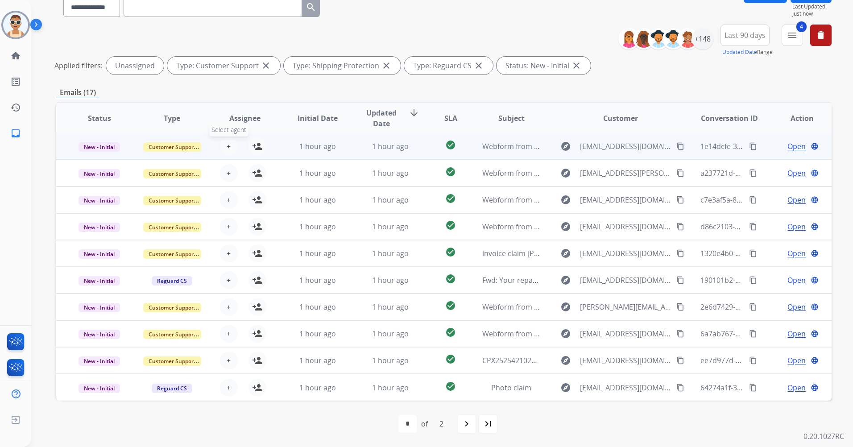
click at [227, 144] on span "+" at bounding box center [229, 146] width 4 height 11
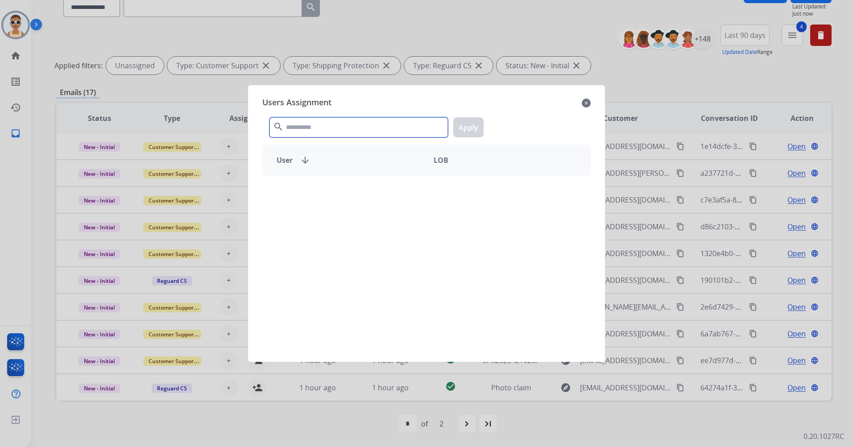
click at [341, 126] on input "text" at bounding box center [358, 127] width 178 height 20
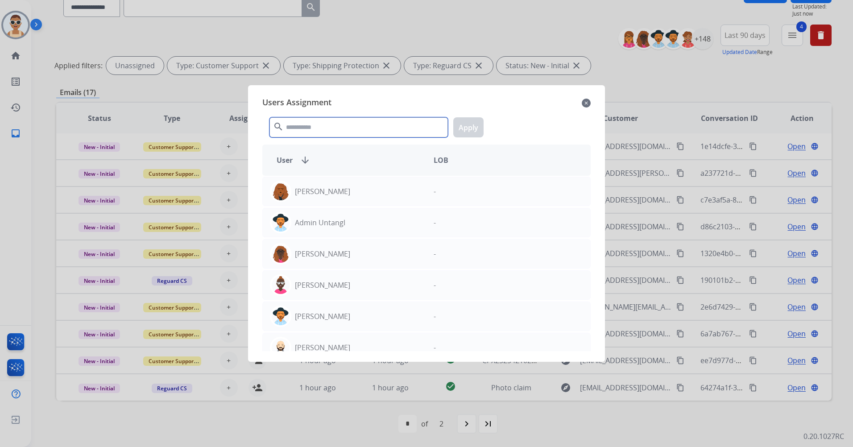
type input "*"
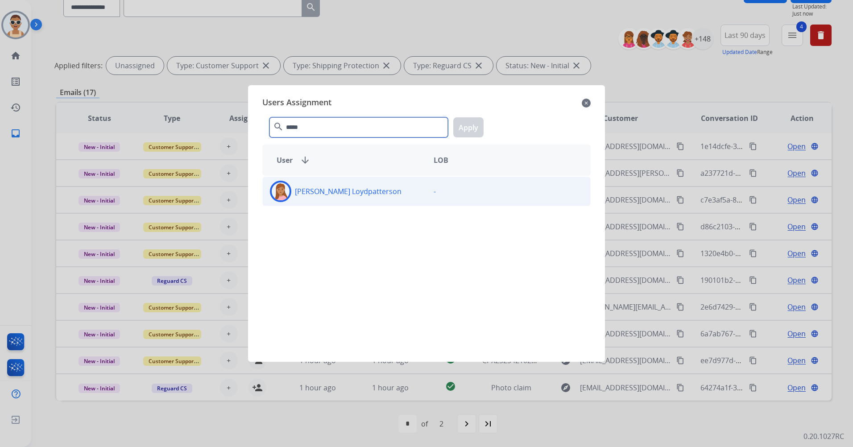
type input "*****"
drag, startPoint x: 375, startPoint y: 194, endPoint x: 408, endPoint y: 180, distance: 36.0
click at [376, 194] on div "[PERSON_NAME] Loydpatterson" at bounding box center [345, 191] width 164 height 21
click at [459, 124] on button "Apply" at bounding box center [468, 127] width 30 height 20
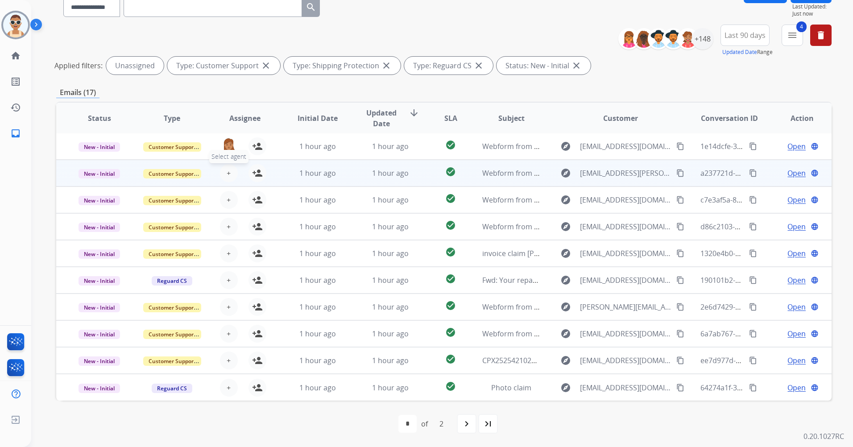
click at [224, 169] on button "+ Select agent" at bounding box center [229, 173] width 18 height 18
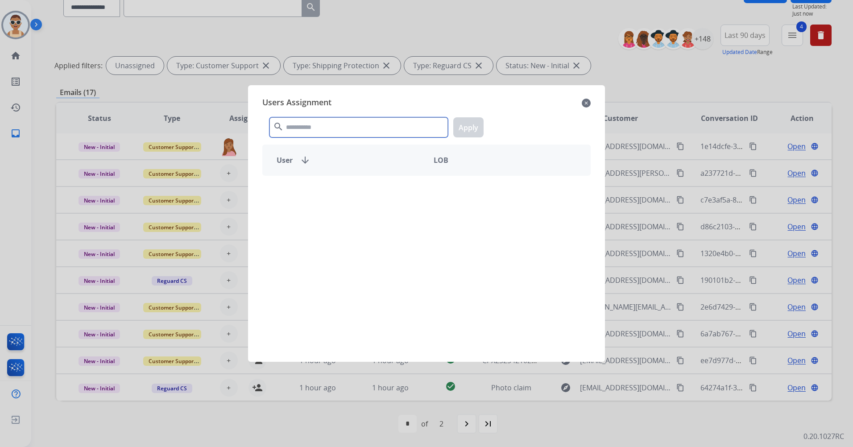
click at [294, 134] on input "text" at bounding box center [358, 127] width 178 height 20
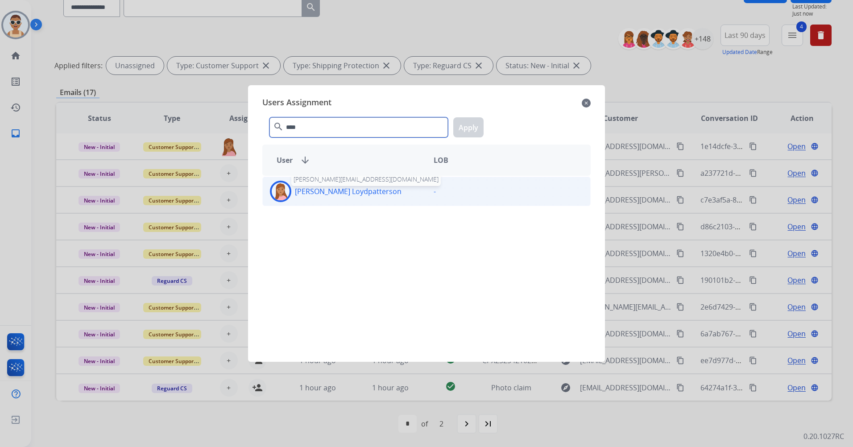
type input "****"
click at [327, 206] on div "[PERSON_NAME] Loydpatterson [PERSON_NAME][EMAIL_ADDRESS][DOMAIN_NAME] -" at bounding box center [426, 191] width 328 height 29
click at [477, 129] on button "Apply" at bounding box center [468, 127] width 30 height 20
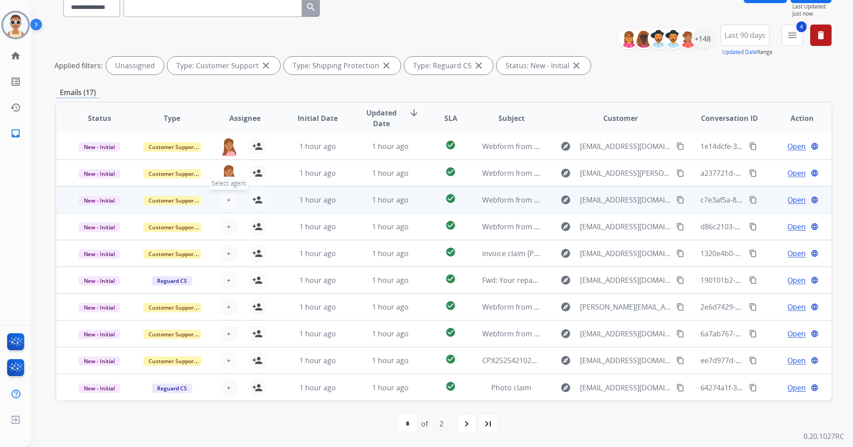
click at [225, 193] on button "+ Select agent" at bounding box center [229, 200] width 18 height 18
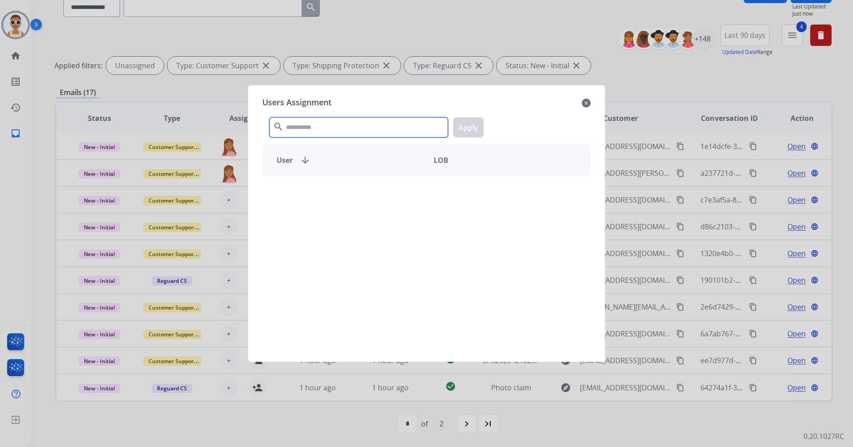
click at [337, 130] on input "text" at bounding box center [358, 127] width 178 height 20
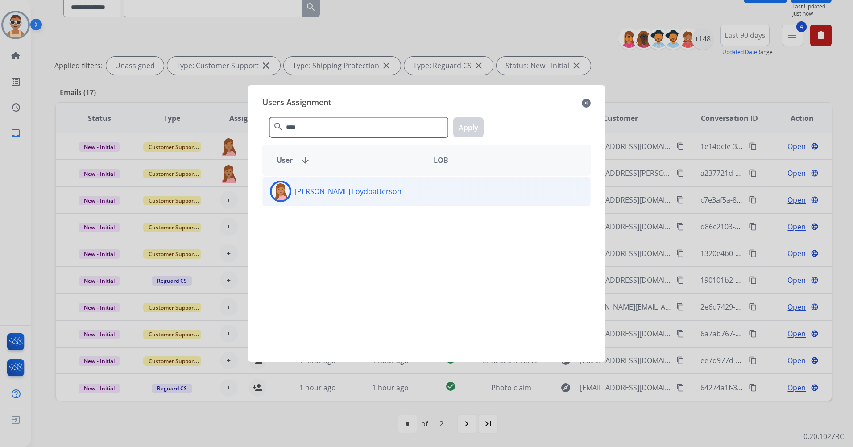
type input "****"
click at [382, 198] on div "[PERSON_NAME] Loydpatterson" at bounding box center [345, 191] width 164 height 21
click at [472, 126] on button "Apply" at bounding box center [468, 127] width 30 height 20
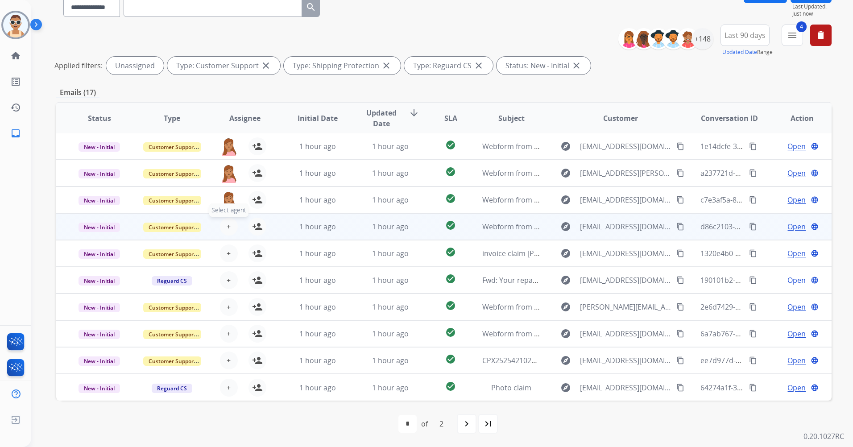
click at [231, 227] on button "+ Select agent" at bounding box center [229, 227] width 18 height 18
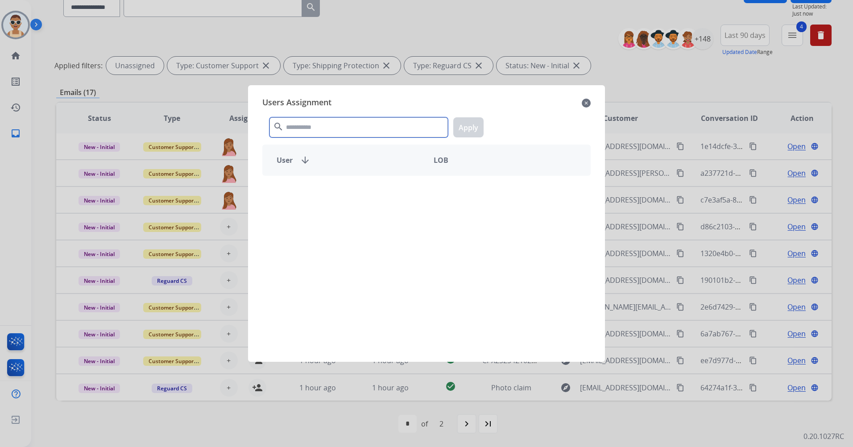
click at [327, 124] on input "text" at bounding box center [358, 127] width 178 height 20
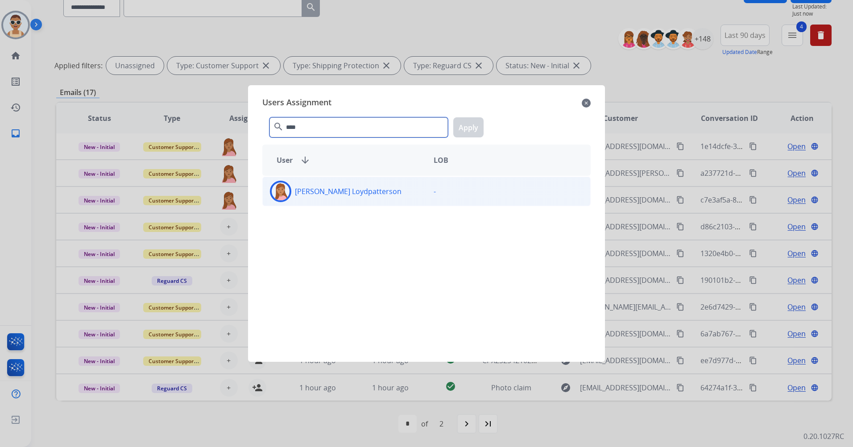
type input "****"
click at [363, 189] on div "[PERSON_NAME] Loydpatterson" at bounding box center [345, 191] width 164 height 21
click at [484, 126] on div "**** search Apply" at bounding box center [426, 125] width 328 height 31
click at [483, 125] on div "**** search Apply" at bounding box center [426, 125] width 328 height 31
click at [472, 126] on button "Apply" at bounding box center [468, 127] width 30 height 20
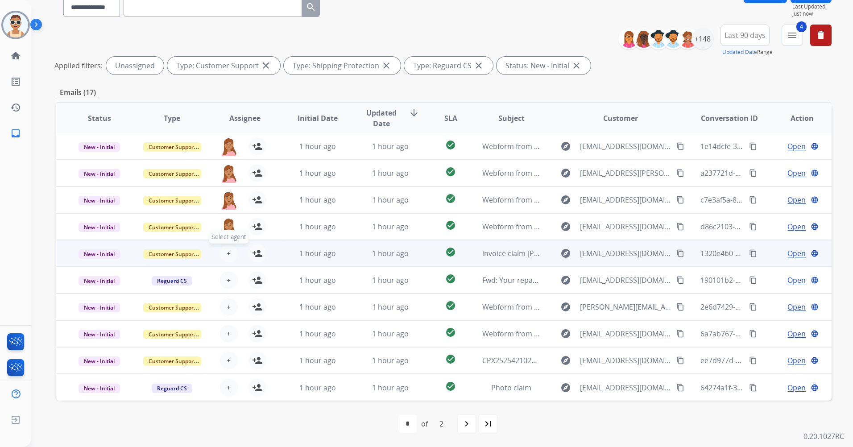
click at [228, 253] on span "+" at bounding box center [229, 253] width 4 height 11
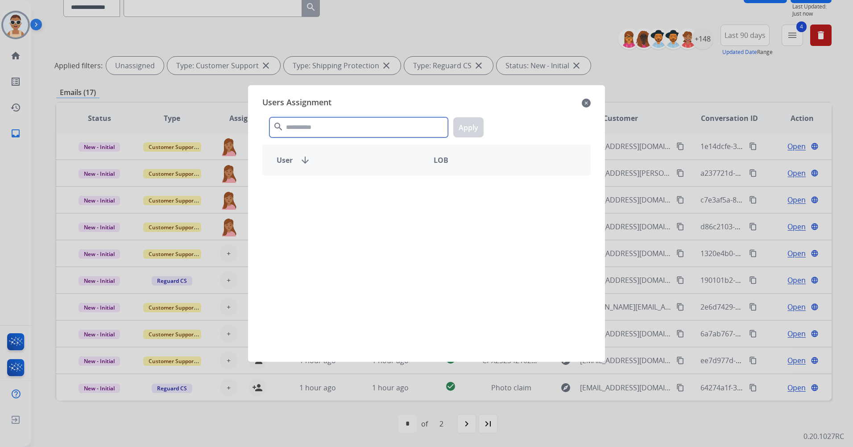
click at [334, 126] on input "text" at bounding box center [358, 127] width 178 height 20
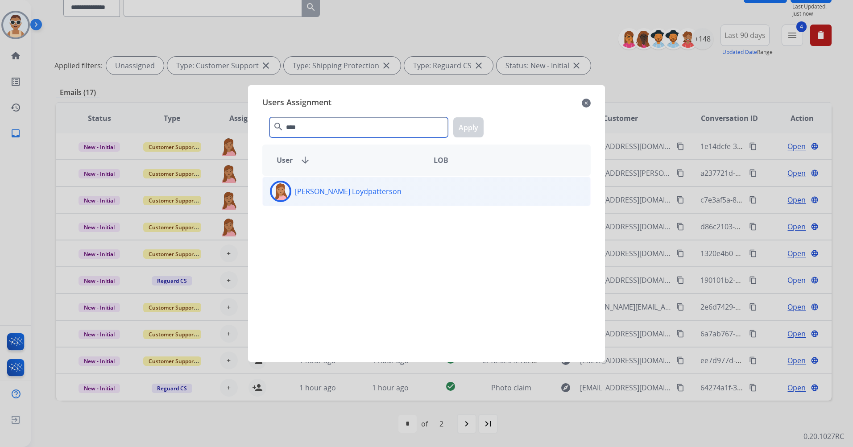
type input "****"
click at [377, 193] on div "[PERSON_NAME] Loydpatterson" at bounding box center [345, 191] width 164 height 21
click at [482, 129] on button "Apply" at bounding box center [468, 127] width 30 height 20
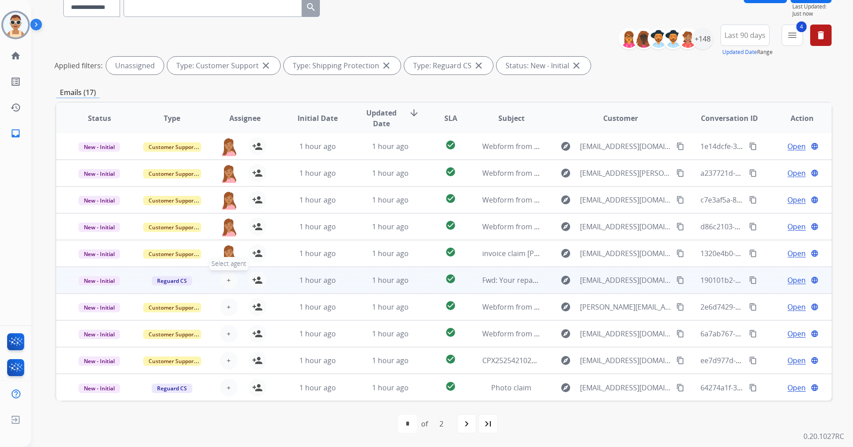
click at [224, 284] on button "+ Select agent" at bounding box center [229, 280] width 18 height 18
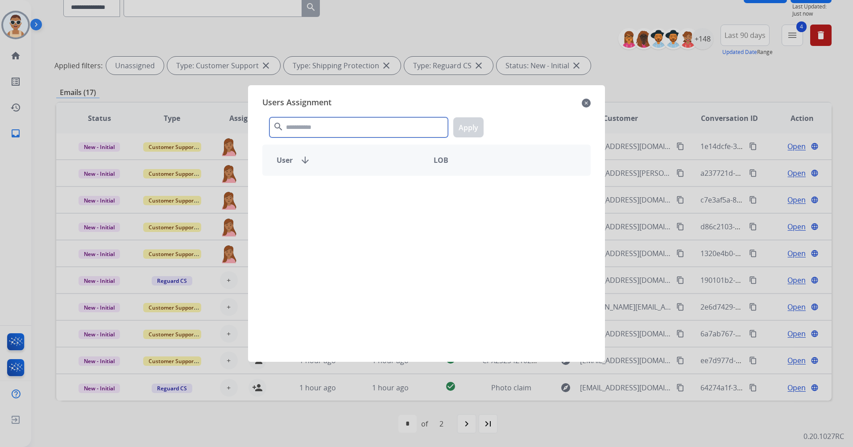
click at [313, 134] on input "text" at bounding box center [358, 127] width 178 height 20
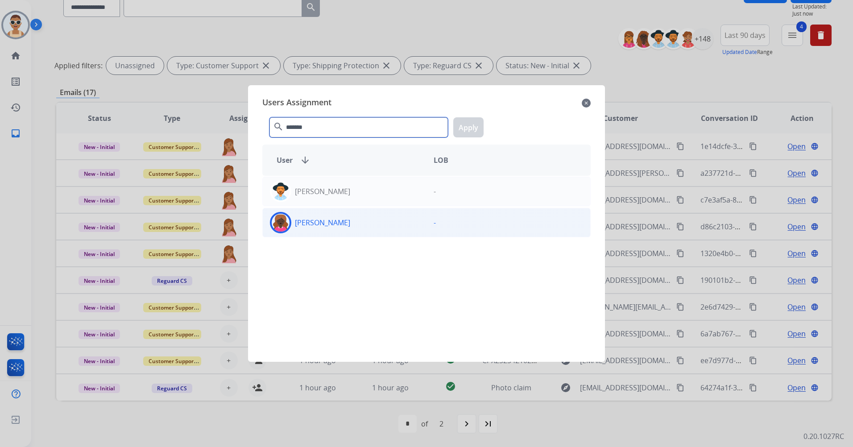
type input "*******"
click at [357, 230] on div "[PERSON_NAME]" at bounding box center [345, 222] width 164 height 21
click at [463, 127] on button "Apply" at bounding box center [468, 127] width 30 height 20
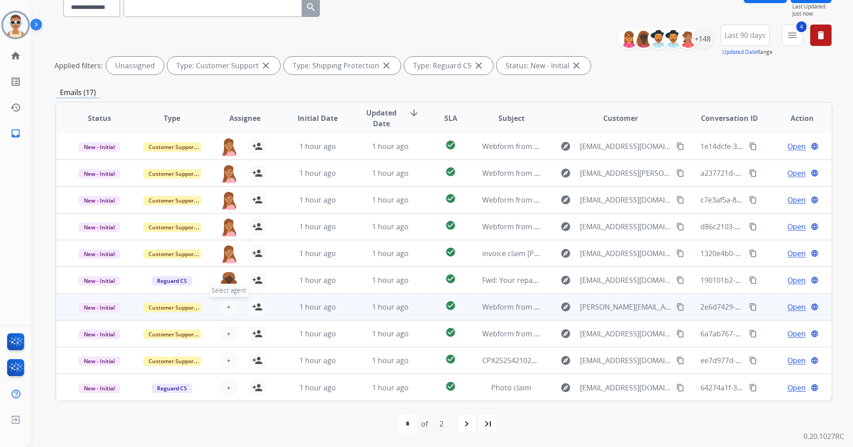
click at [230, 305] on button "+ Select agent" at bounding box center [229, 307] width 18 height 18
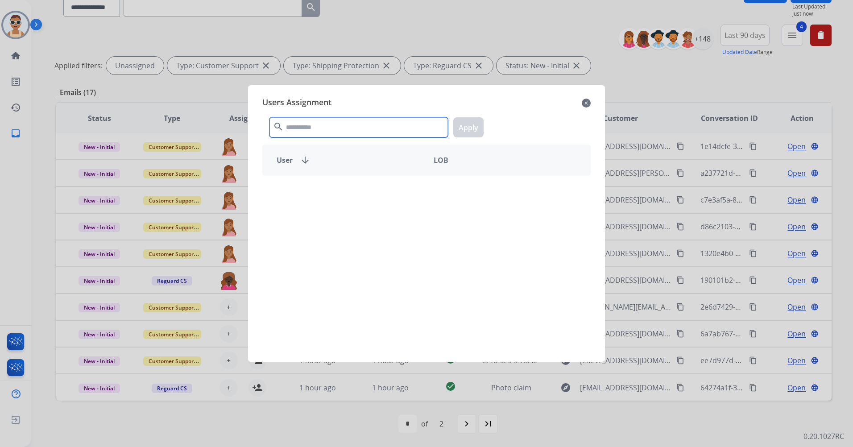
click at [313, 135] on input "text" at bounding box center [358, 127] width 178 height 20
click at [313, 130] on input "text" at bounding box center [358, 127] width 178 height 20
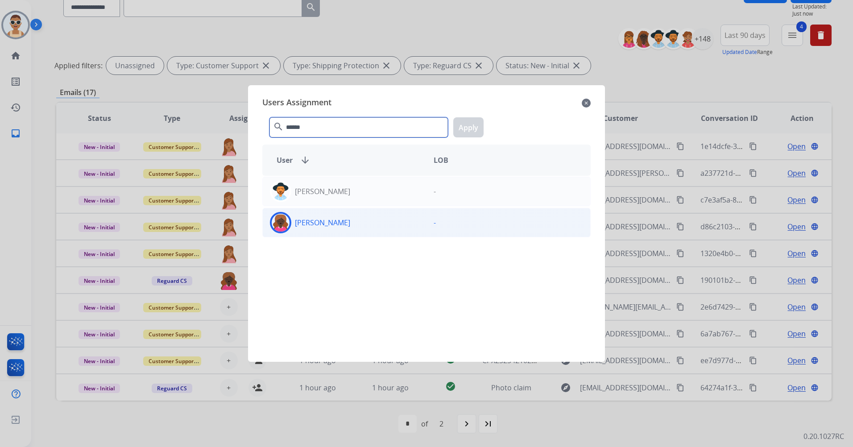
type input "******"
click at [394, 231] on div "[PERSON_NAME]" at bounding box center [345, 222] width 164 height 21
click at [481, 130] on button "Apply" at bounding box center [468, 127] width 30 height 20
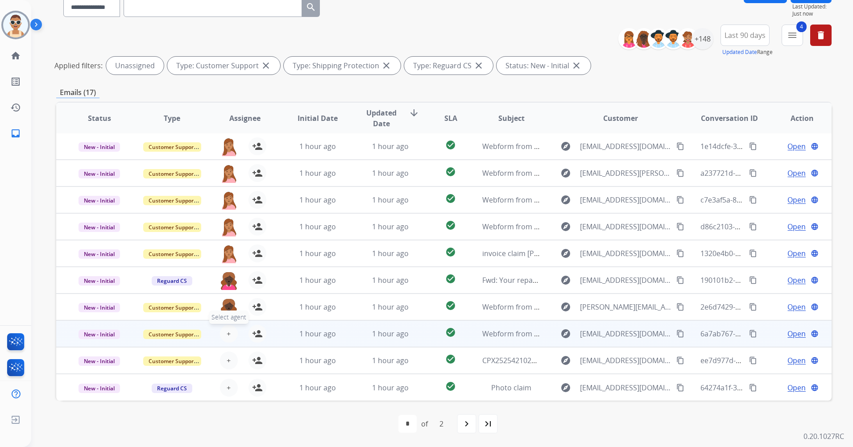
click at [228, 334] on span "+" at bounding box center [229, 333] width 4 height 11
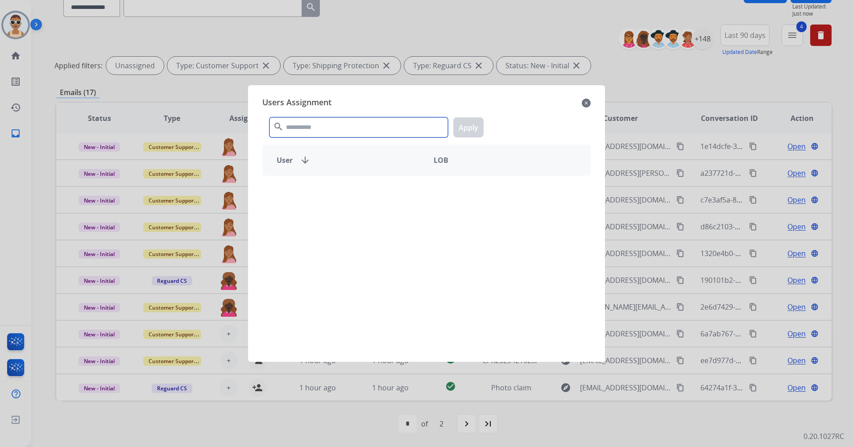
click at [322, 130] on input "text" at bounding box center [358, 127] width 178 height 20
type input "*******"
click at [362, 206] on div "[PERSON_NAME] - [PERSON_NAME] -" at bounding box center [426, 263] width 328 height 175
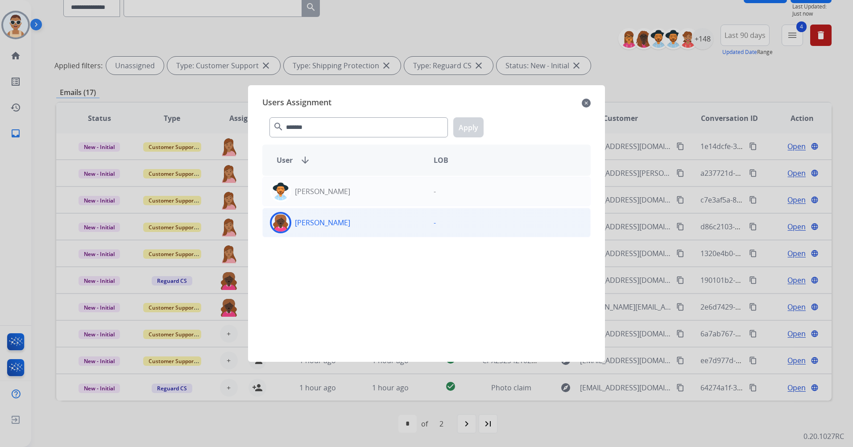
click at [374, 223] on div "[PERSON_NAME]" at bounding box center [345, 222] width 164 height 21
click at [457, 119] on button "Apply" at bounding box center [468, 127] width 30 height 20
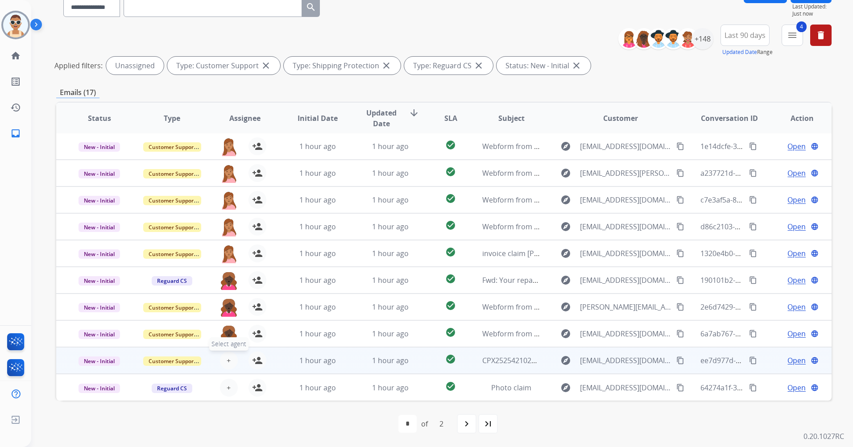
click at [221, 358] on button "+ Select agent" at bounding box center [229, 361] width 18 height 18
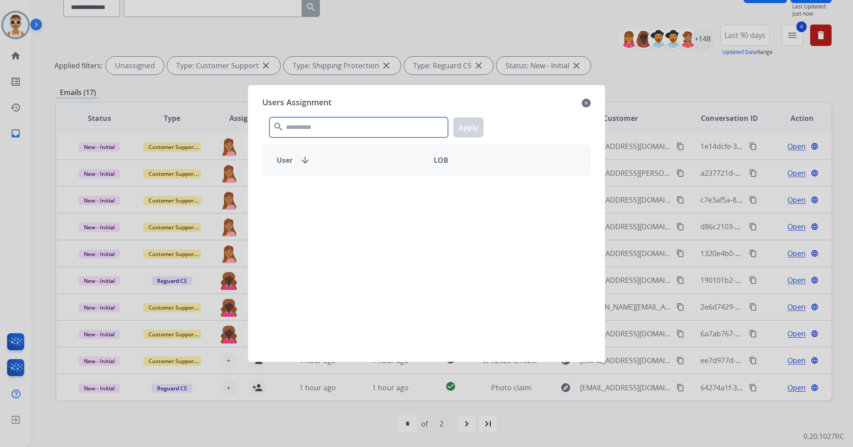
click at [315, 131] on input "text" at bounding box center [358, 127] width 178 height 20
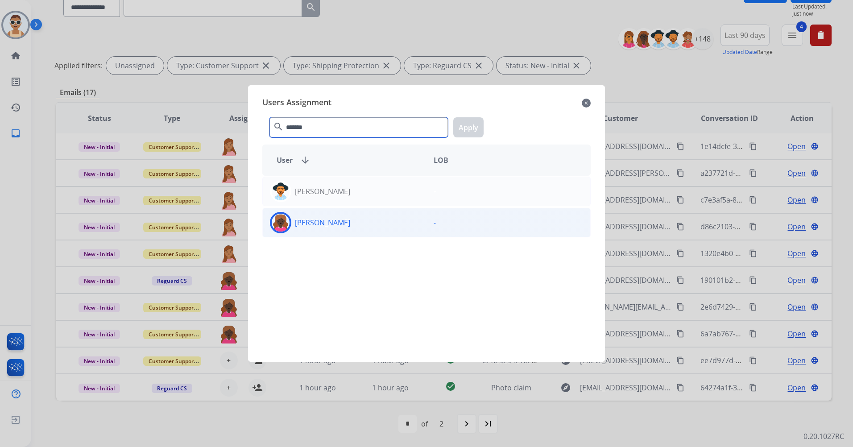
type input "*******"
click at [351, 227] on div "[PERSON_NAME]" at bounding box center [345, 222] width 164 height 21
click at [473, 126] on button "Apply" at bounding box center [468, 127] width 30 height 20
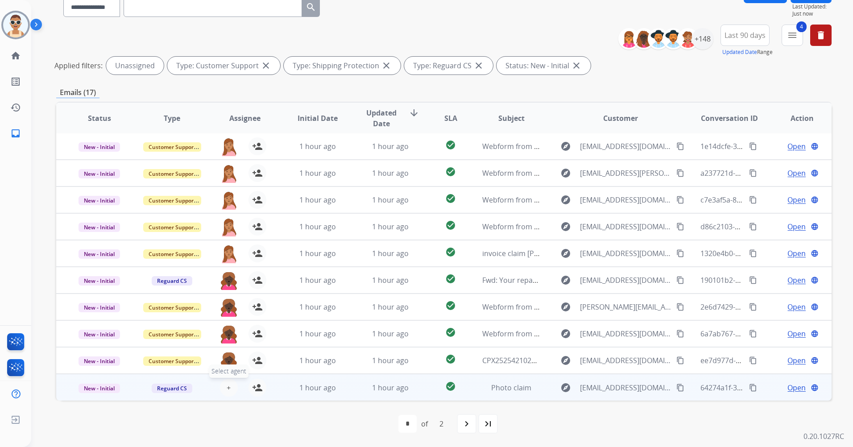
click at [231, 381] on button "+ Select agent" at bounding box center [229, 388] width 18 height 18
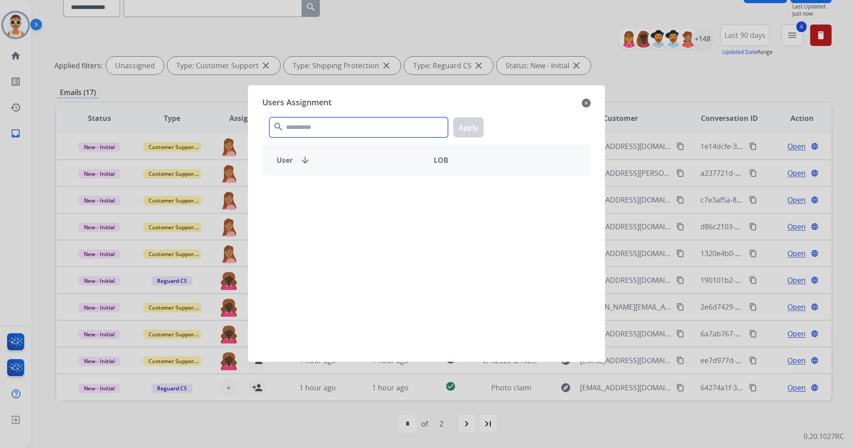
click at [316, 133] on input "text" at bounding box center [358, 127] width 178 height 20
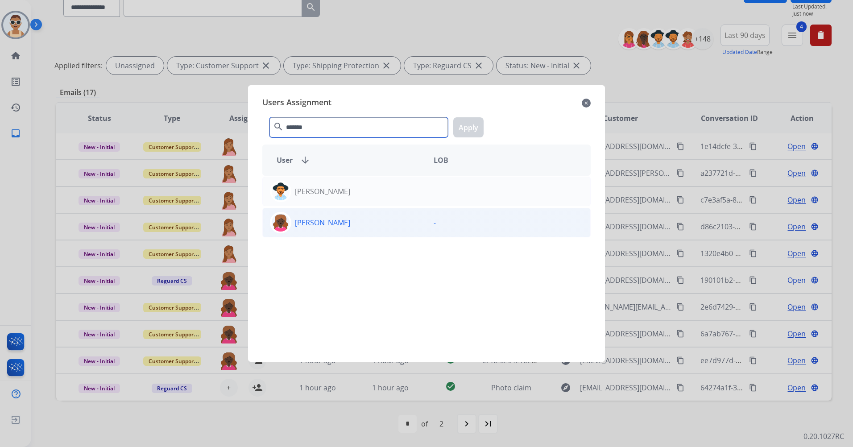
type input "*******"
click at [393, 236] on div "[PERSON_NAME] -" at bounding box center [426, 222] width 328 height 29
click at [464, 129] on button "Apply" at bounding box center [468, 127] width 30 height 20
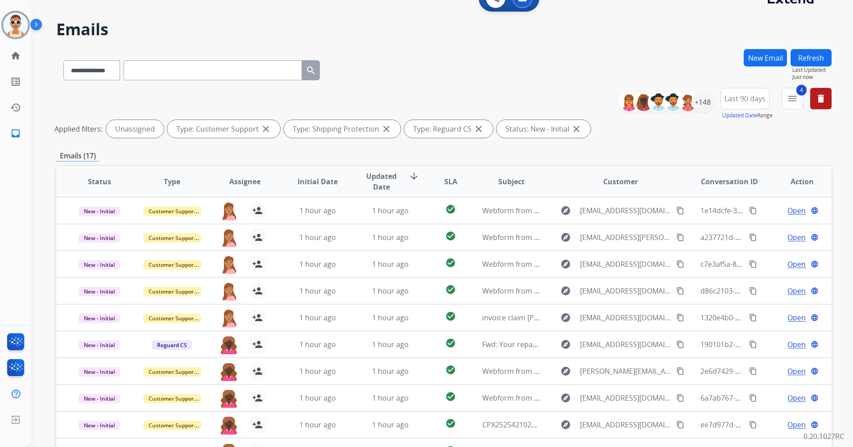
scroll to position [0, 0]
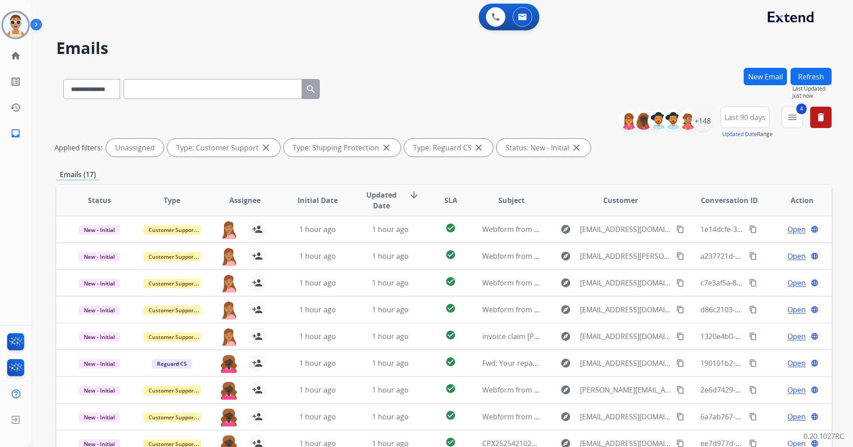
click at [806, 75] on button "Refresh" at bounding box center [811, 76] width 41 height 17
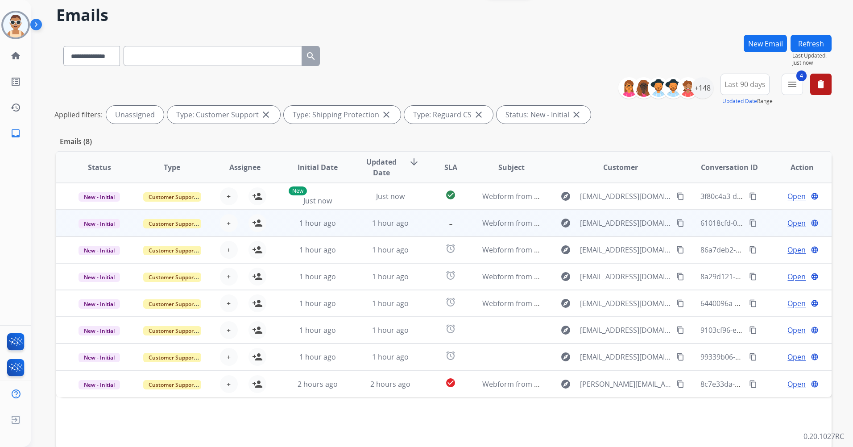
scroll to position [82, 0]
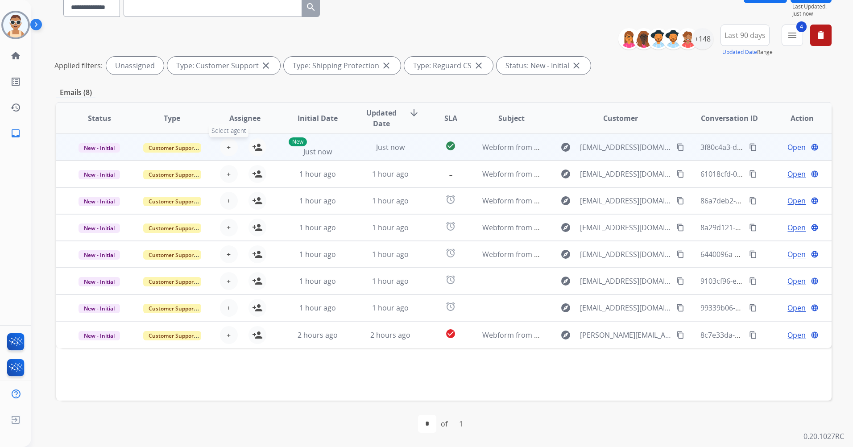
click at [228, 147] on span "+" at bounding box center [229, 147] width 4 height 11
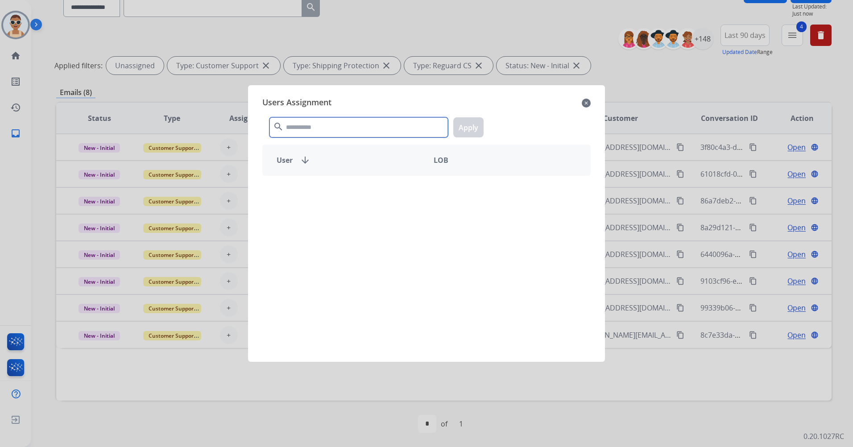
click at [316, 133] on input "text" at bounding box center [358, 127] width 178 height 20
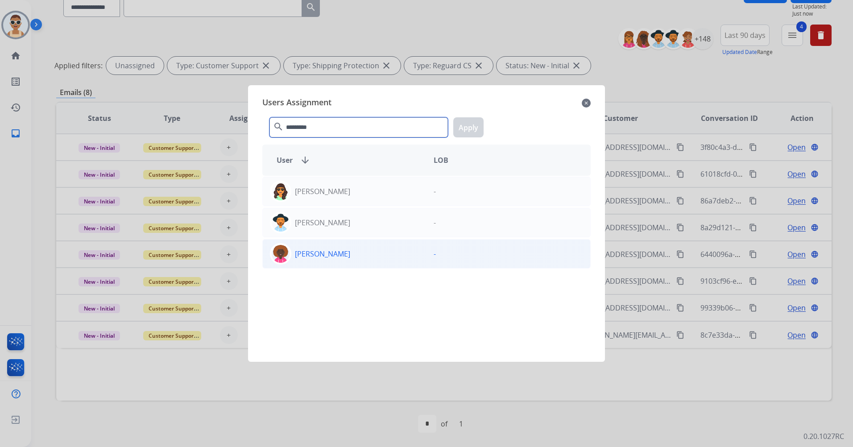
type input "*********"
click at [373, 249] on div "[PERSON_NAME]" at bounding box center [345, 253] width 164 height 21
click at [480, 128] on button "Apply" at bounding box center [468, 127] width 30 height 20
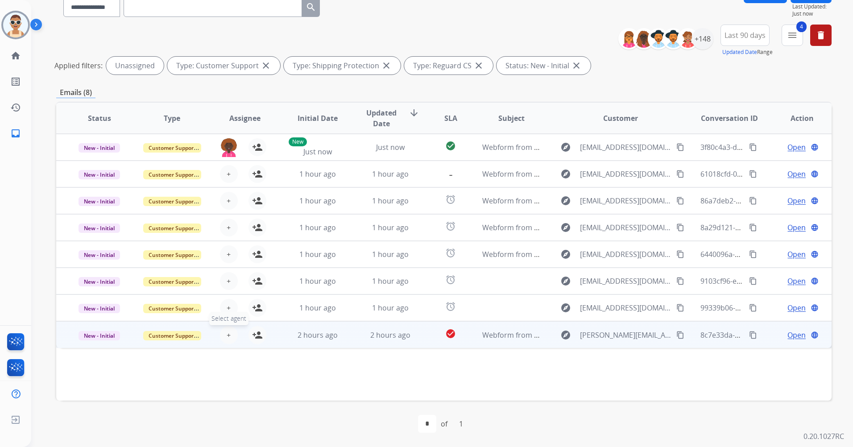
click at [225, 333] on button "+ Select agent" at bounding box center [229, 335] width 18 height 18
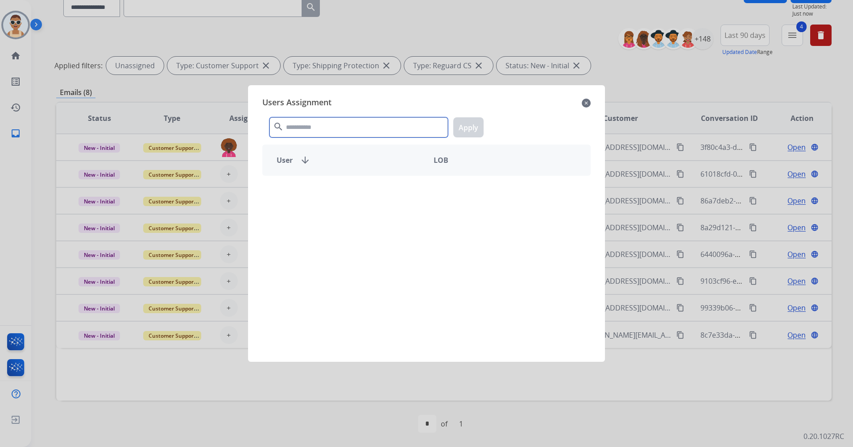
click at [298, 125] on input "text" at bounding box center [358, 127] width 178 height 20
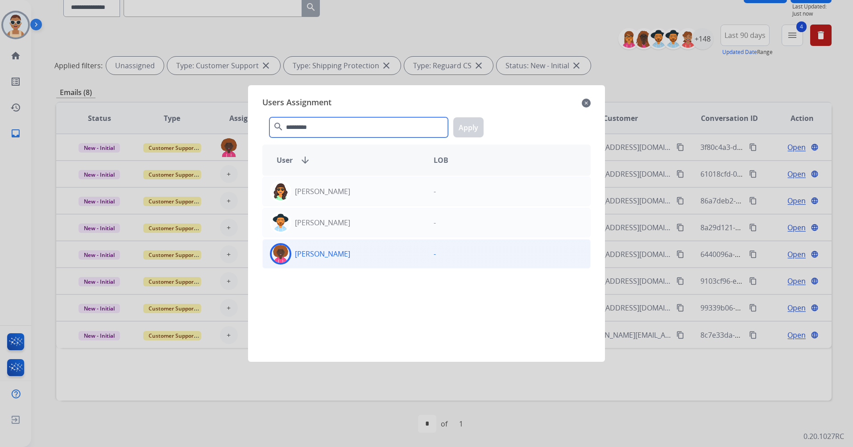
type input "*********"
click at [358, 253] on div "[PERSON_NAME]" at bounding box center [345, 253] width 164 height 21
click at [475, 117] on div "********* search Apply" at bounding box center [426, 125] width 328 height 31
click at [477, 122] on button "Apply" at bounding box center [468, 127] width 30 height 20
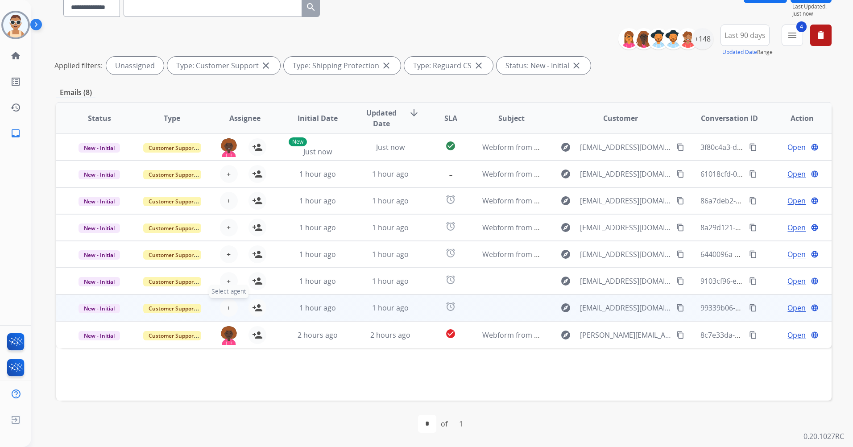
click at [227, 304] on span "+" at bounding box center [229, 308] width 4 height 11
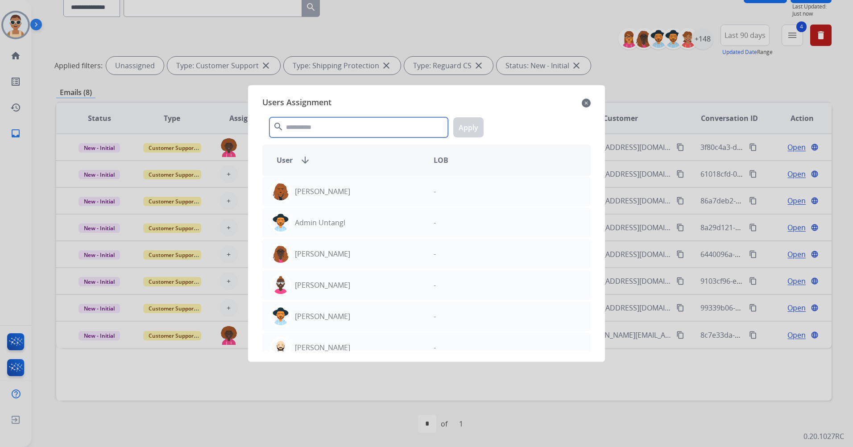
click at [290, 129] on input "text" at bounding box center [358, 127] width 178 height 20
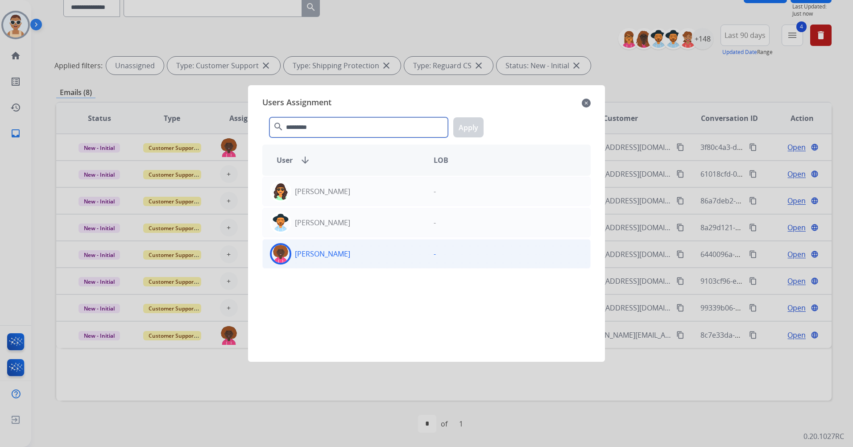
type input "*********"
click at [334, 252] on p "[PERSON_NAME]" at bounding box center [322, 254] width 55 height 11
click at [472, 127] on button "Apply" at bounding box center [468, 127] width 30 height 20
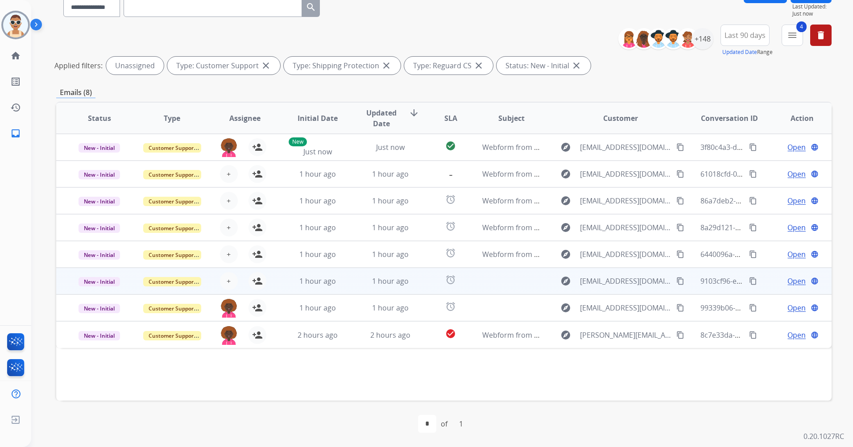
click at [215, 274] on div "+ Select agent person_add Assign to Me" at bounding box center [237, 281] width 57 height 18
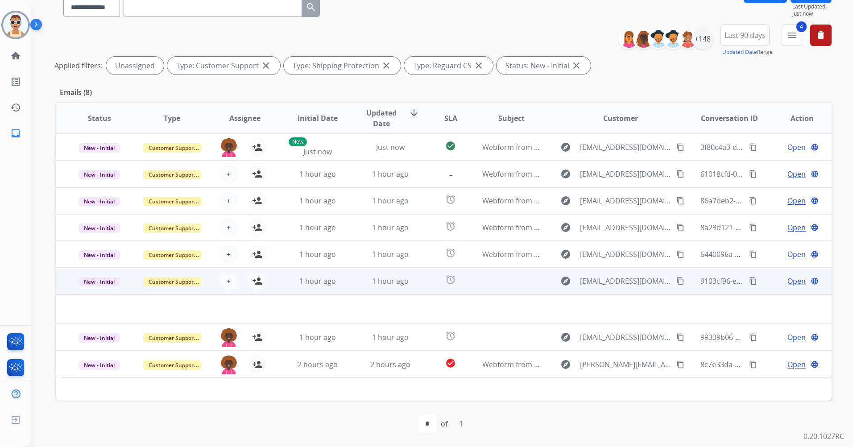
click at [240, 289] on div "+ Select agent person_add Assign to Me" at bounding box center [237, 281] width 57 height 18
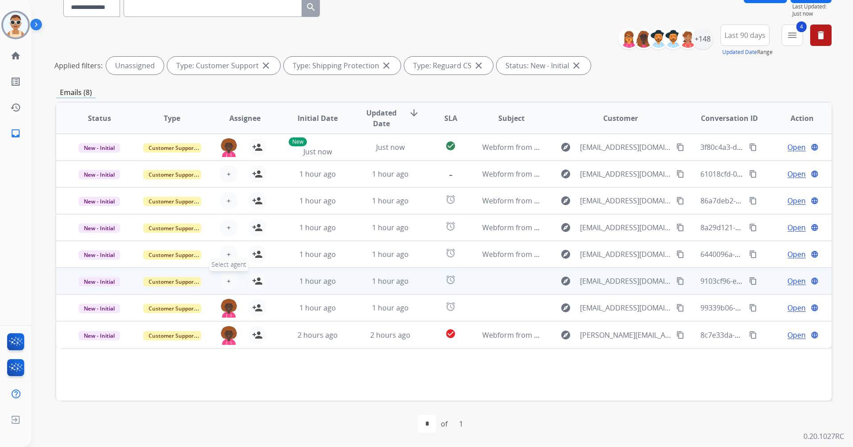
click at [231, 277] on button "+ Select agent" at bounding box center [229, 281] width 18 height 18
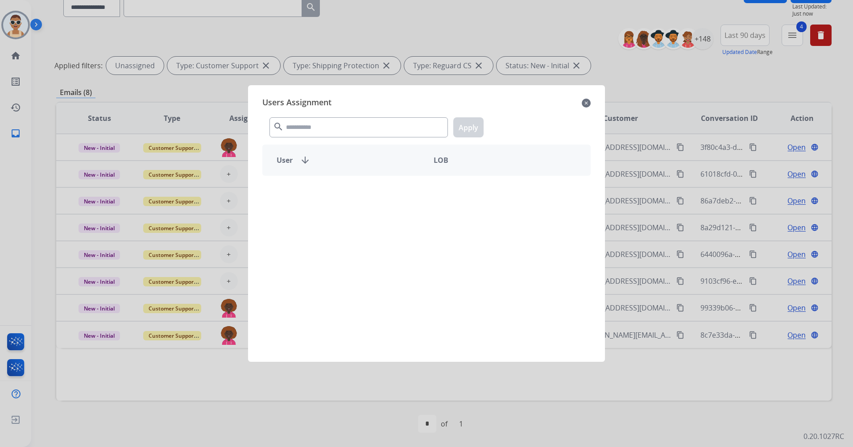
drag, startPoint x: 306, startPoint y: 113, endPoint x: 310, endPoint y: 115, distance: 4.6
click at [307, 112] on div "search Apply" at bounding box center [426, 125] width 328 height 31
click at [319, 133] on input "text" at bounding box center [358, 127] width 178 height 20
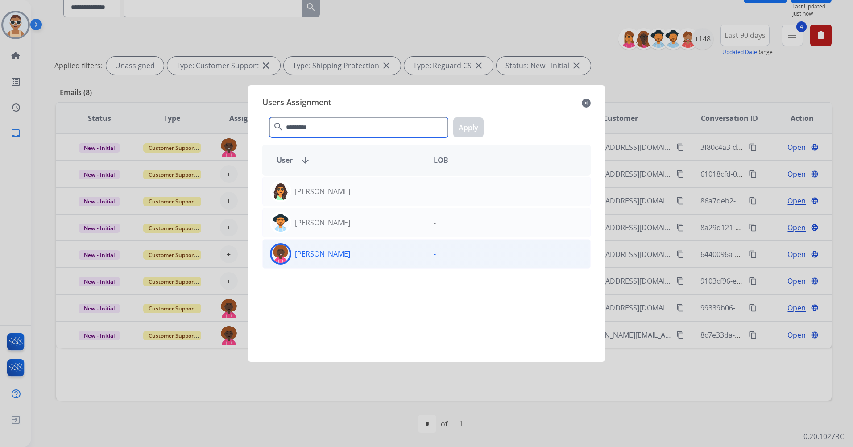
type input "*********"
click at [395, 257] on div "[PERSON_NAME]" at bounding box center [345, 253] width 164 height 21
click at [463, 135] on button "Apply" at bounding box center [468, 127] width 30 height 20
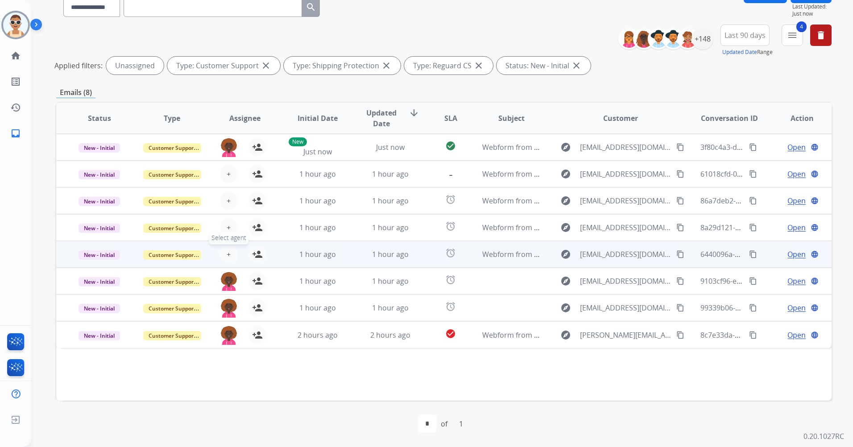
click at [232, 255] on button "+ Select agent" at bounding box center [229, 254] width 18 height 18
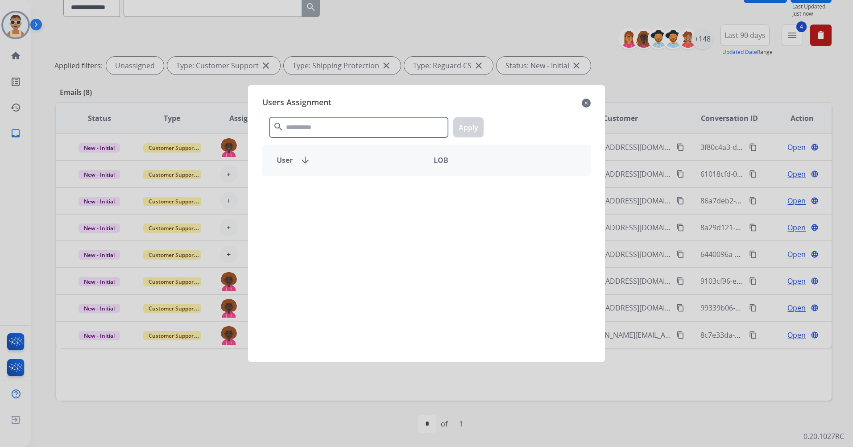
click at [316, 128] on input "text" at bounding box center [358, 127] width 178 height 20
type input "*"
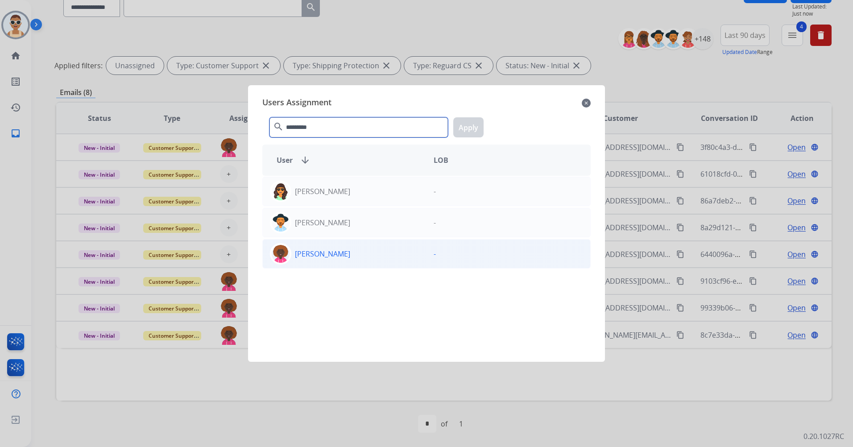
type input "*********"
click at [350, 253] on p "[PERSON_NAME]" at bounding box center [322, 254] width 55 height 11
click at [474, 126] on button "Apply" at bounding box center [468, 127] width 30 height 20
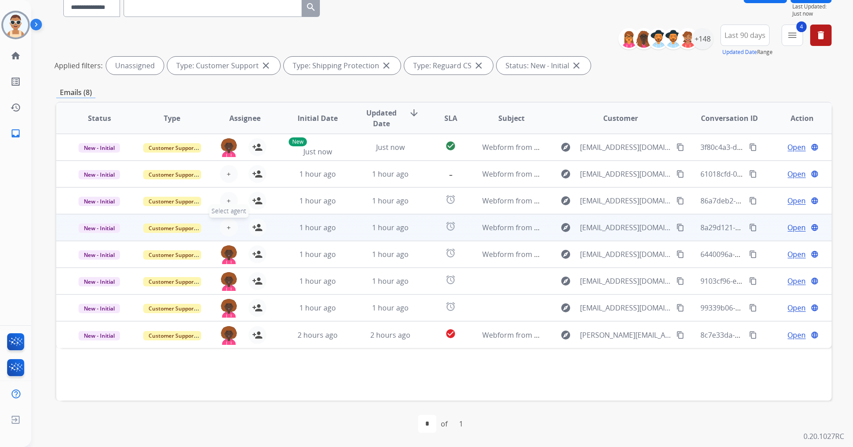
click at [228, 222] on span "+" at bounding box center [229, 227] width 4 height 11
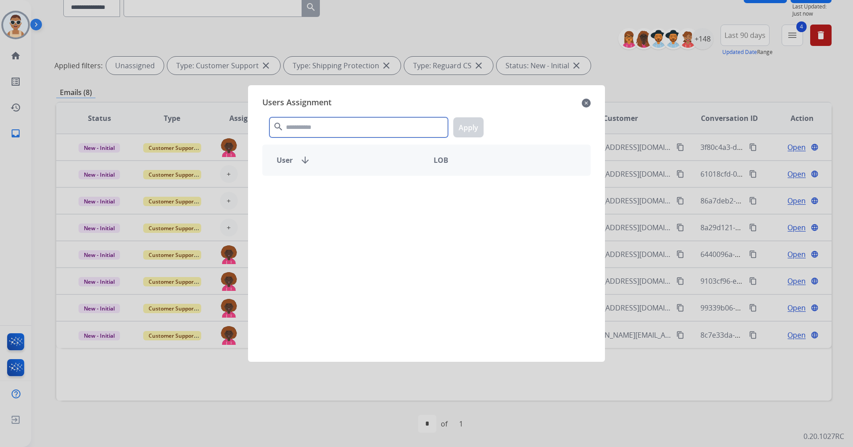
click at [311, 120] on input "text" at bounding box center [358, 127] width 178 height 20
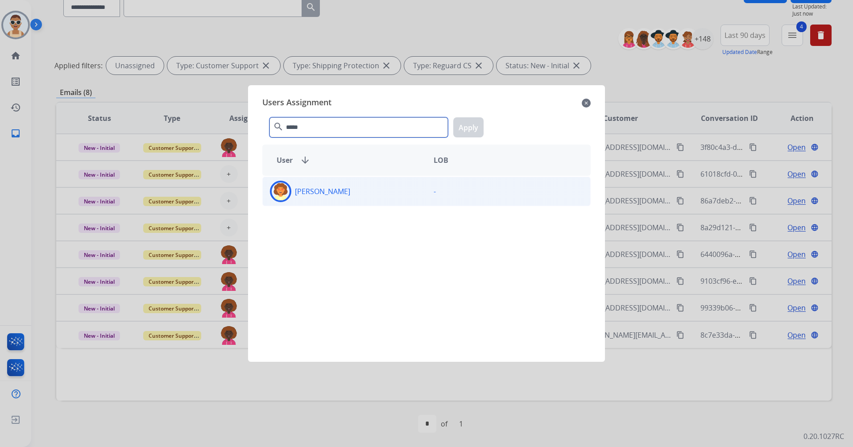
type input "*****"
click at [349, 185] on div "[PERSON_NAME]" at bounding box center [345, 191] width 164 height 21
click at [473, 129] on button "Apply" at bounding box center [468, 127] width 30 height 20
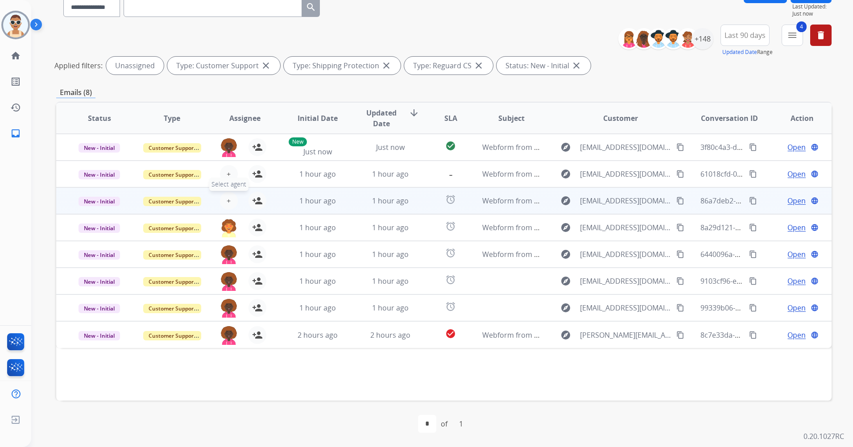
click at [227, 198] on span "+" at bounding box center [229, 200] width 4 height 11
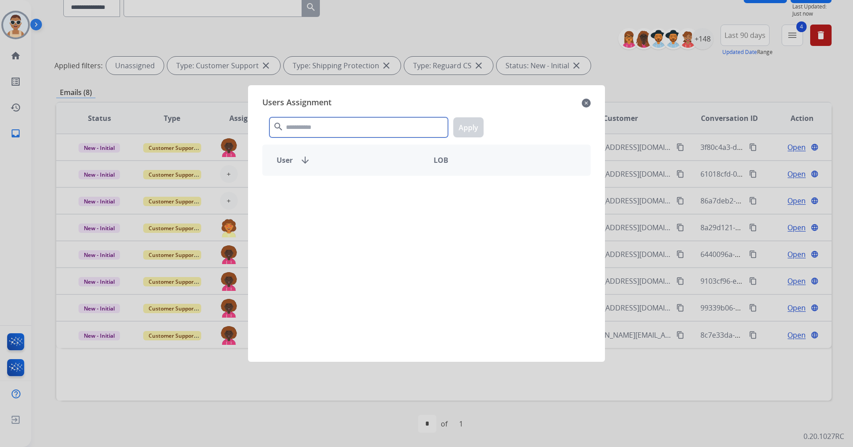
click at [374, 126] on input "text" at bounding box center [358, 127] width 178 height 20
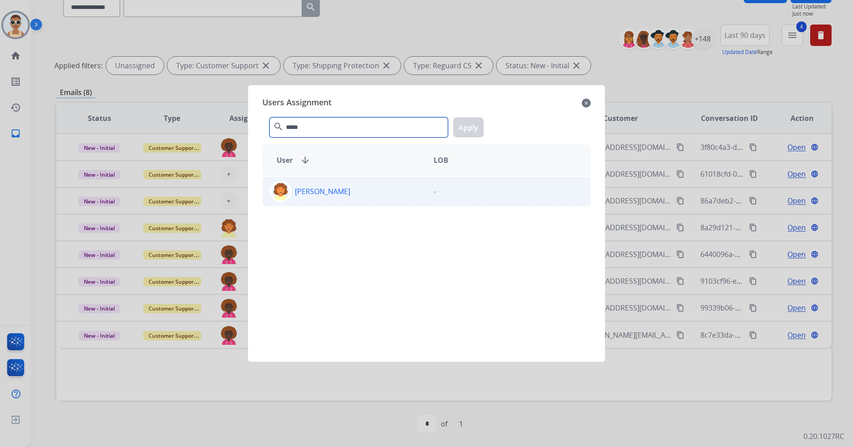
type input "*****"
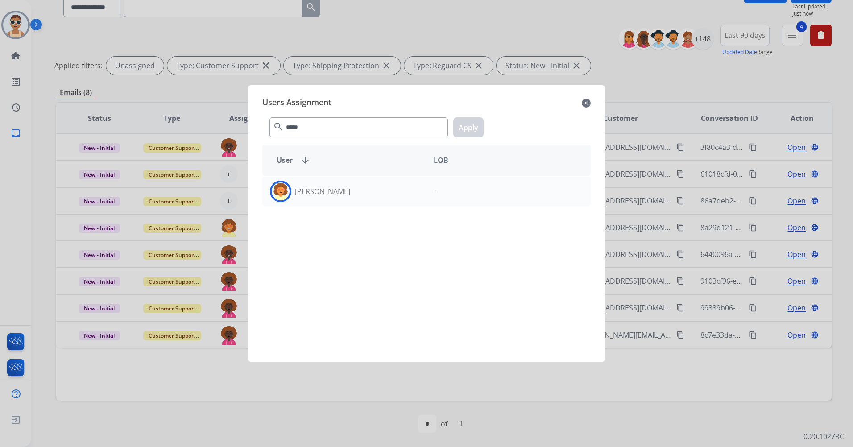
drag, startPoint x: 393, startPoint y: 193, endPoint x: 446, endPoint y: 165, distance: 60.3
click at [393, 193] on div "[PERSON_NAME]" at bounding box center [345, 191] width 164 height 21
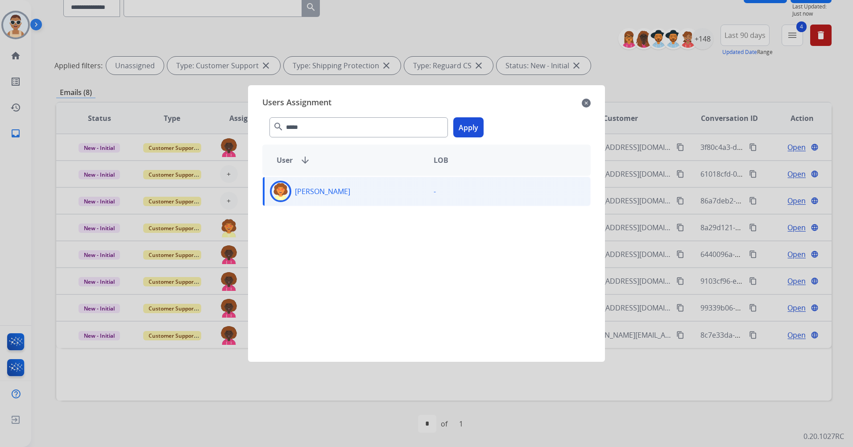
click at [464, 123] on button "Apply" at bounding box center [468, 127] width 30 height 20
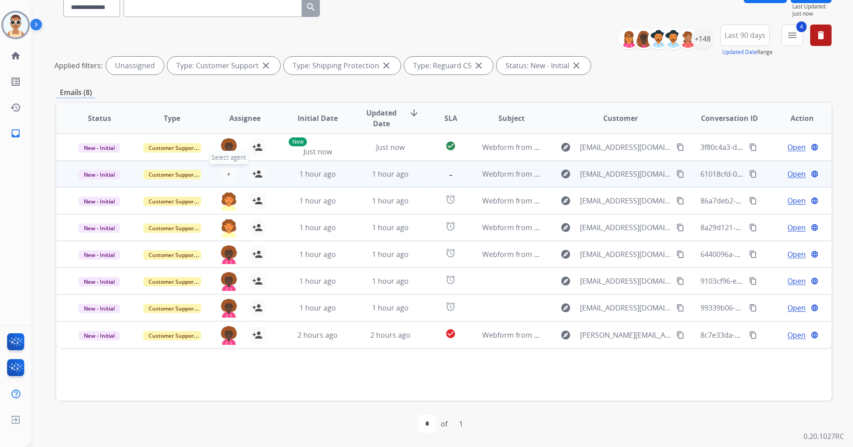
click at [232, 175] on button "+ Select agent" at bounding box center [229, 174] width 18 height 18
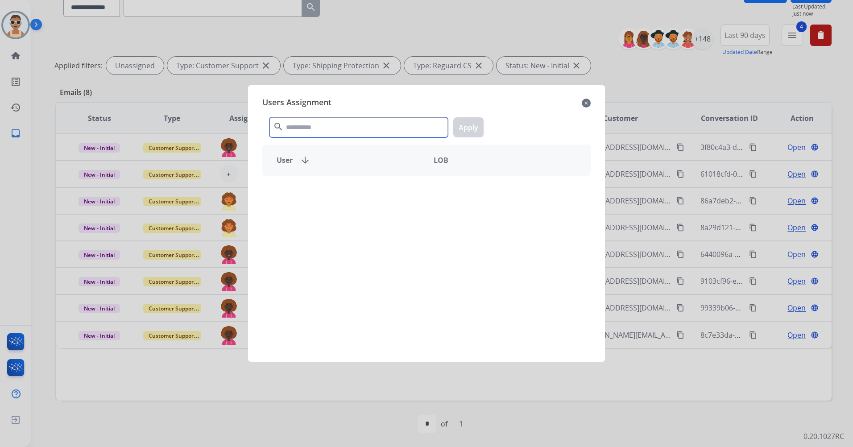
click at [336, 128] on input "text" at bounding box center [358, 127] width 178 height 20
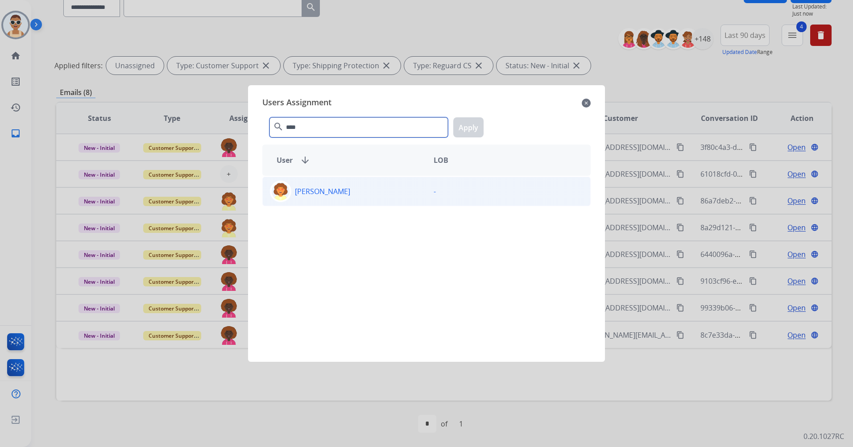
type input "****"
click at [355, 185] on div "[PERSON_NAME]" at bounding box center [345, 191] width 164 height 21
click at [471, 125] on button "Apply" at bounding box center [468, 127] width 30 height 20
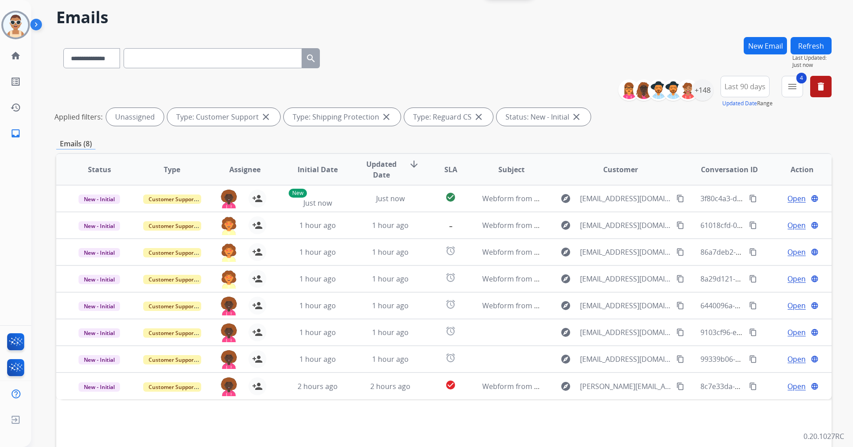
scroll to position [0, 0]
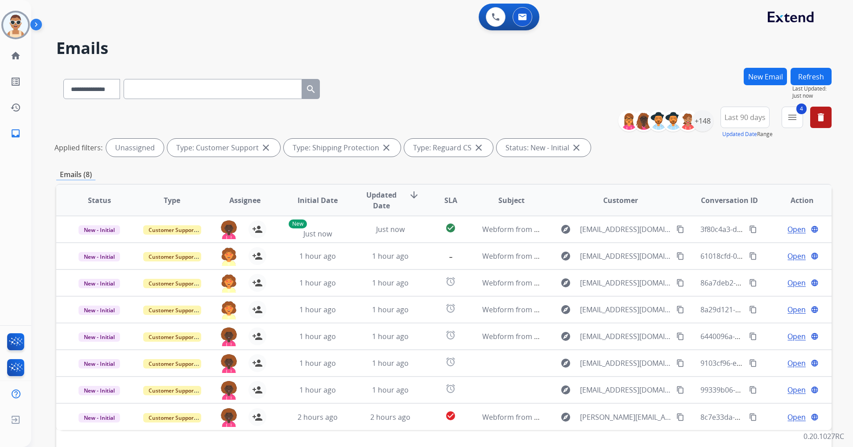
click at [799, 75] on button "Refresh" at bounding box center [811, 76] width 41 height 17
